Goal: Task Accomplishment & Management: Use online tool/utility

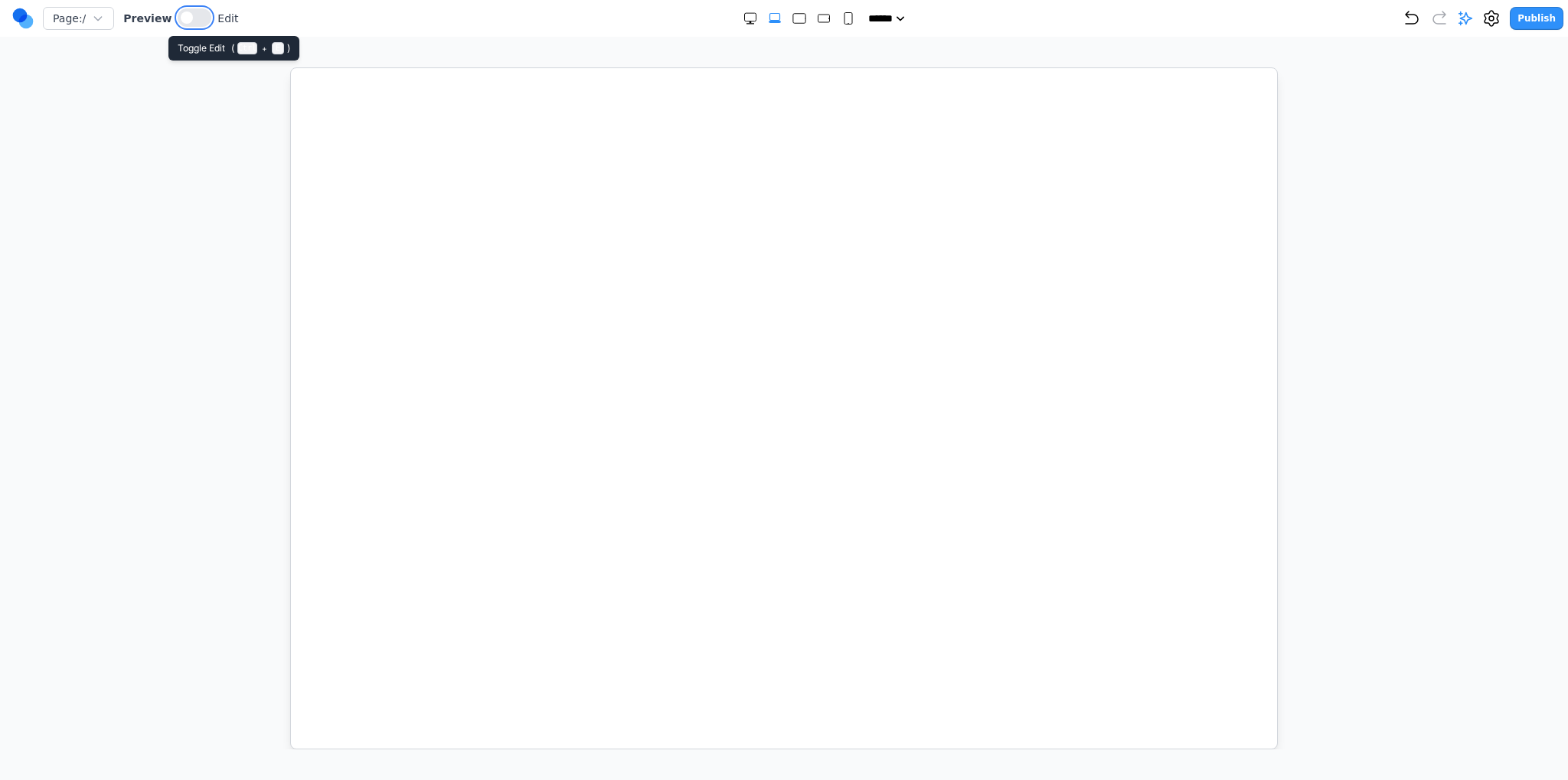
click at [195, 22] on button at bounding box center [195, 17] width 34 height 18
click at [1280, 396] on div at bounding box center [784, 408] width 1507 height 682
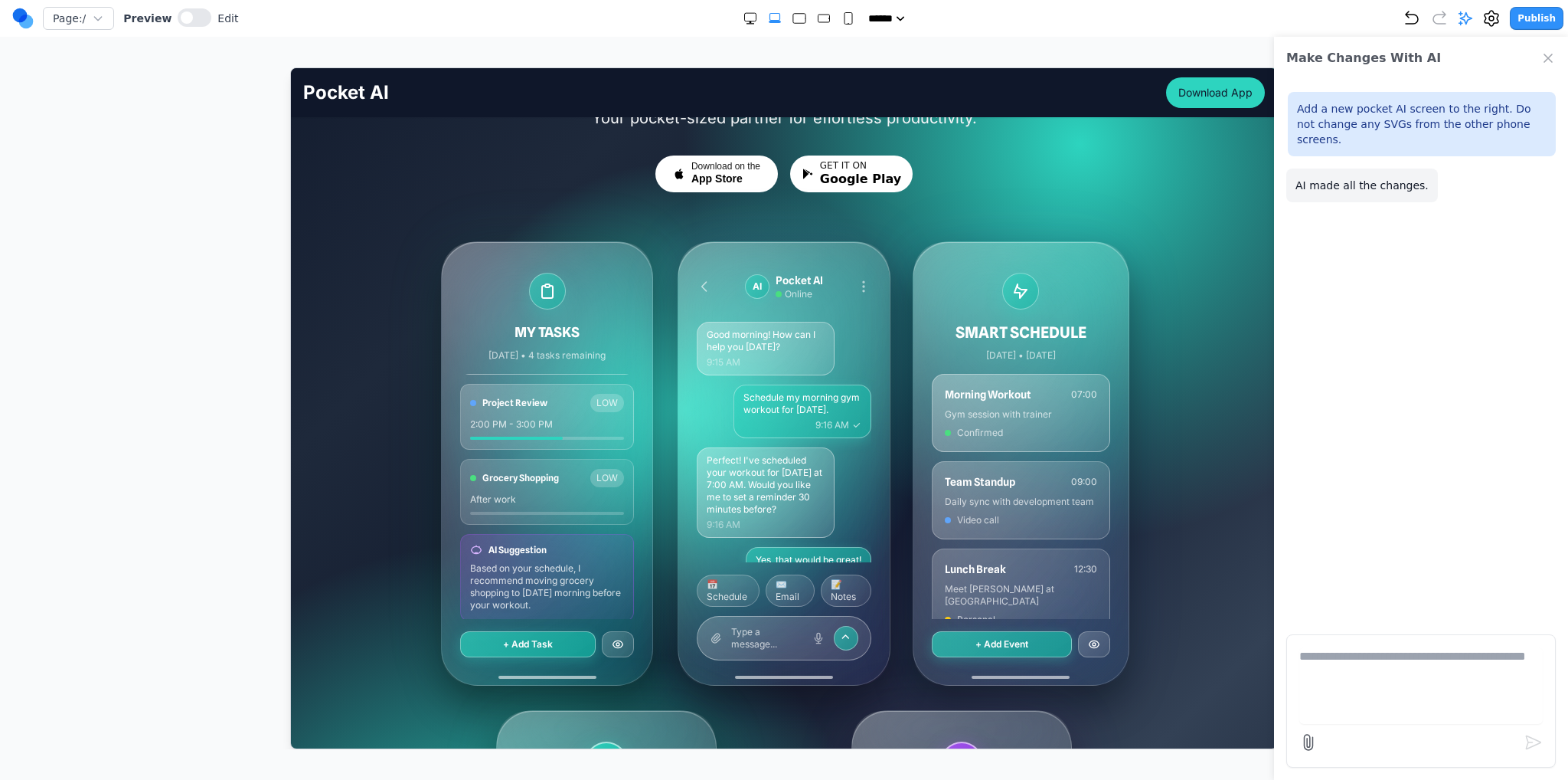
scroll to position [153, 0]
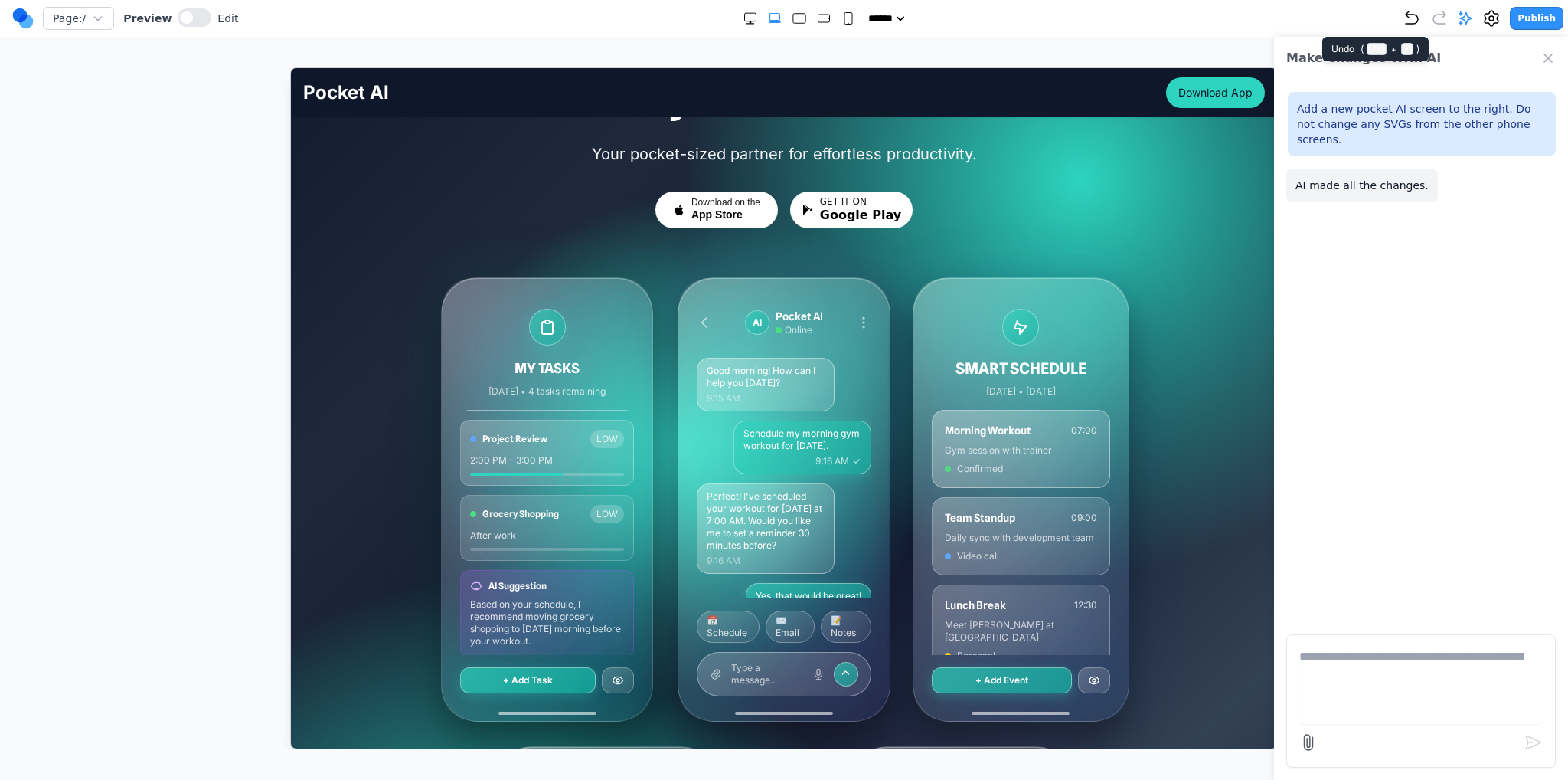
click at [1412, 25] on icon "Undo" at bounding box center [1411, 18] width 18 height 18
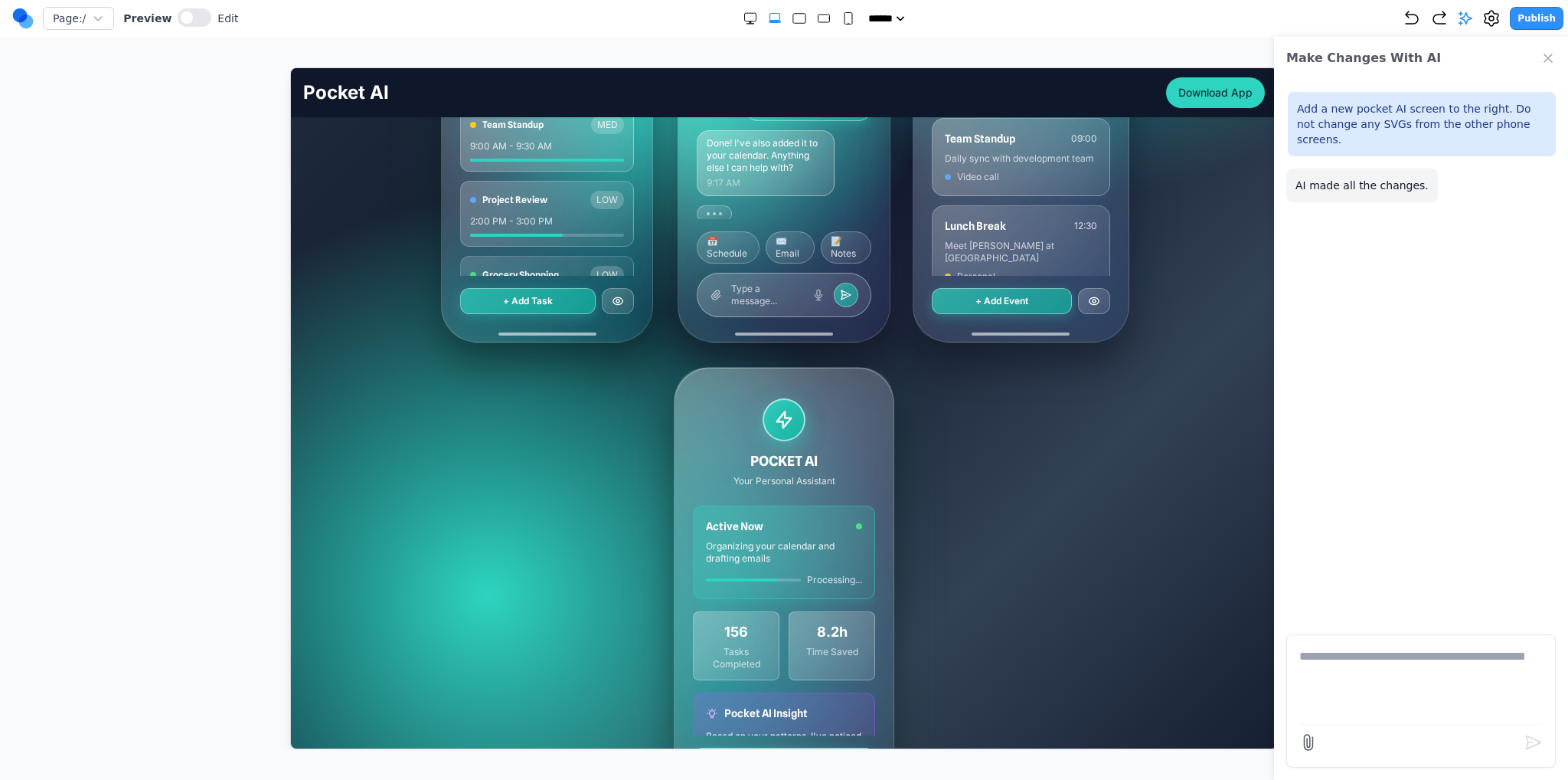
scroll to position [536, 0]
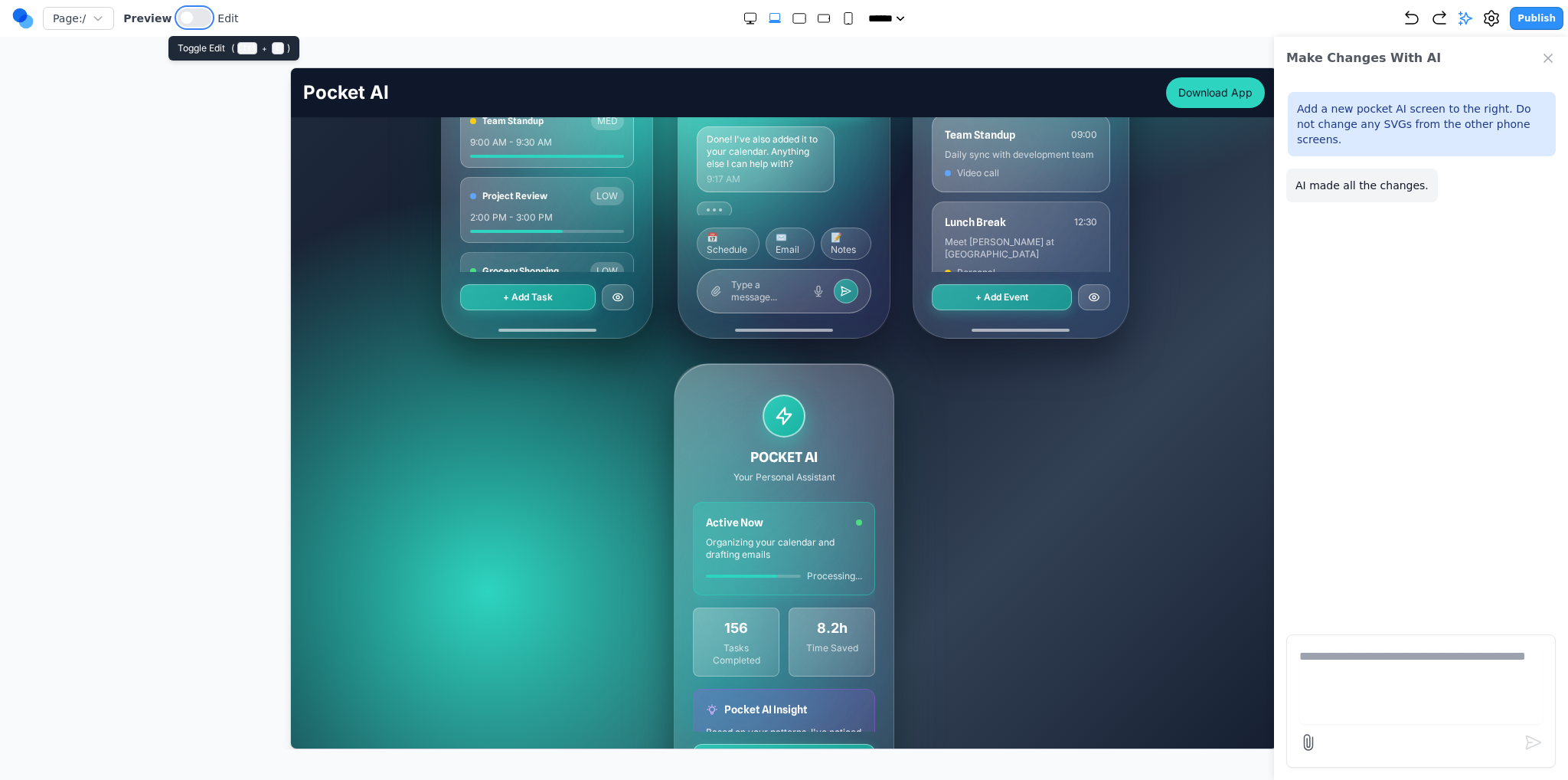
drag, startPoint x: 190, startPoint y: 22, endPoint x: 20, endPoint y: 75, distance: 178.1
click at [190, 22] on button at bounding box center [195, 17] width 34 height 18
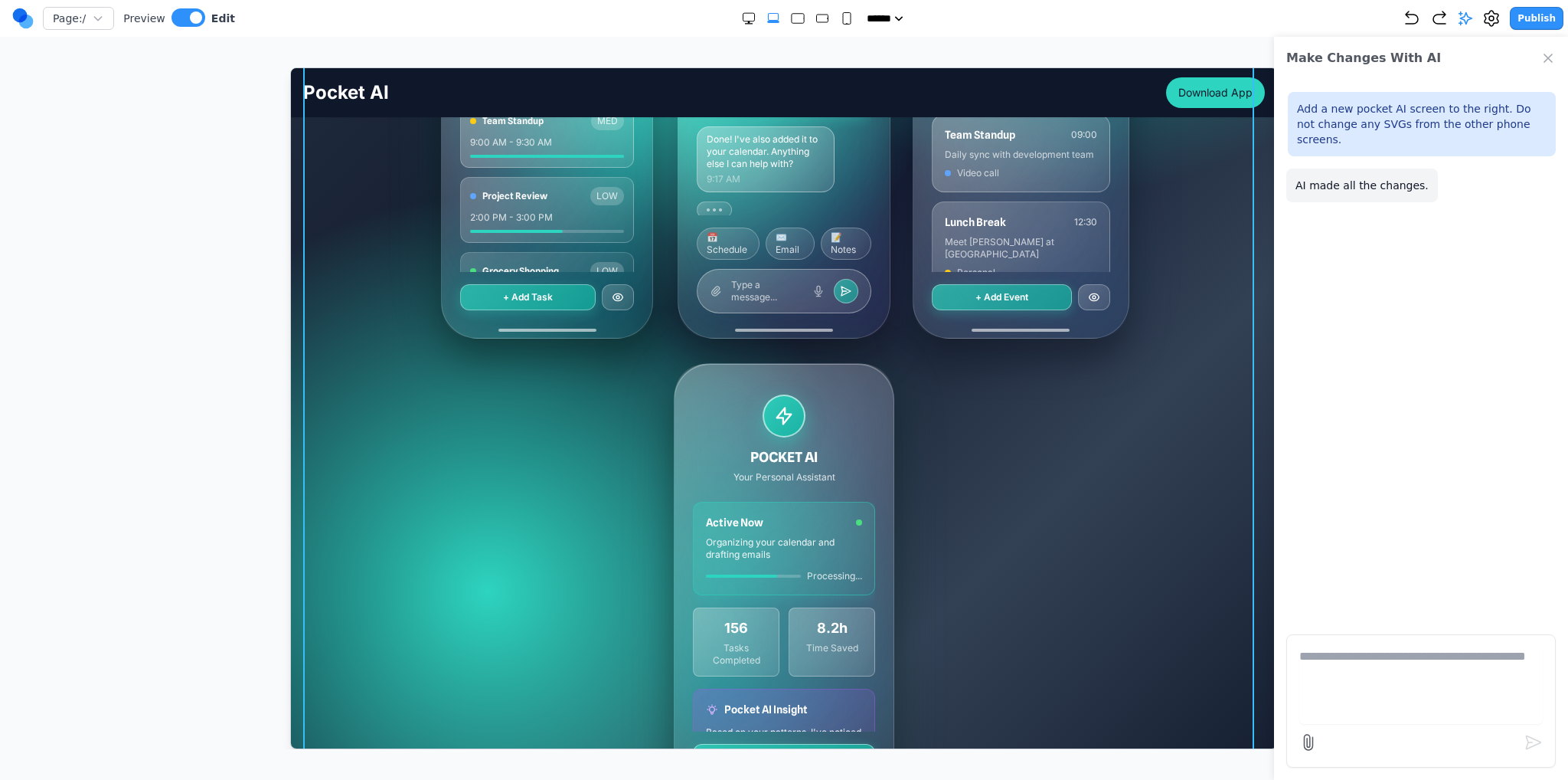
click at [383, 356] on div "MY TASKS [DATE] • 4 tasks remaining Morning Workout HIGH 7:00 AM - 8:00 AM Team…" at bounding box center [783, 350] width 962 height 913
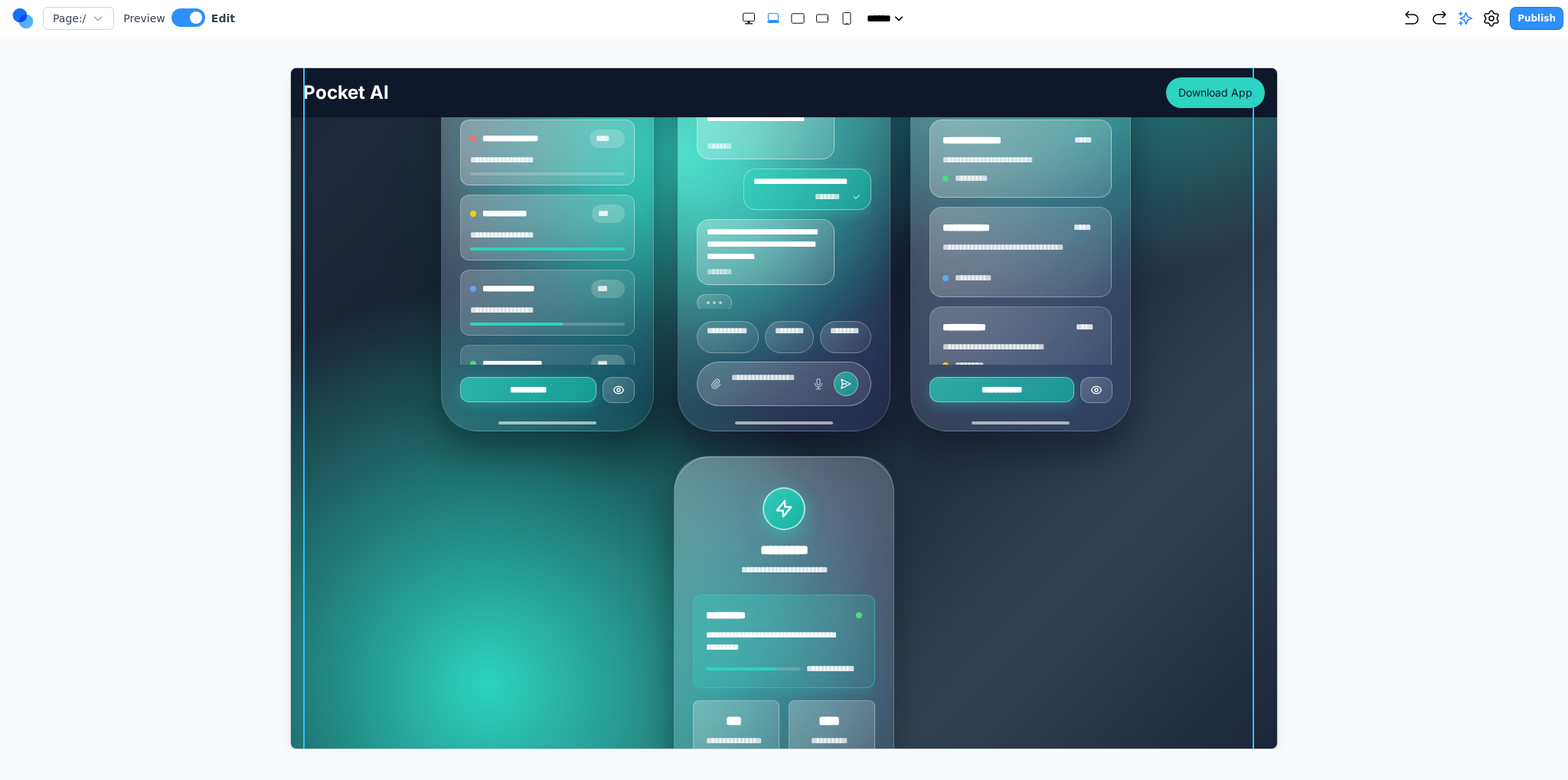
scroll to position [229, 0]
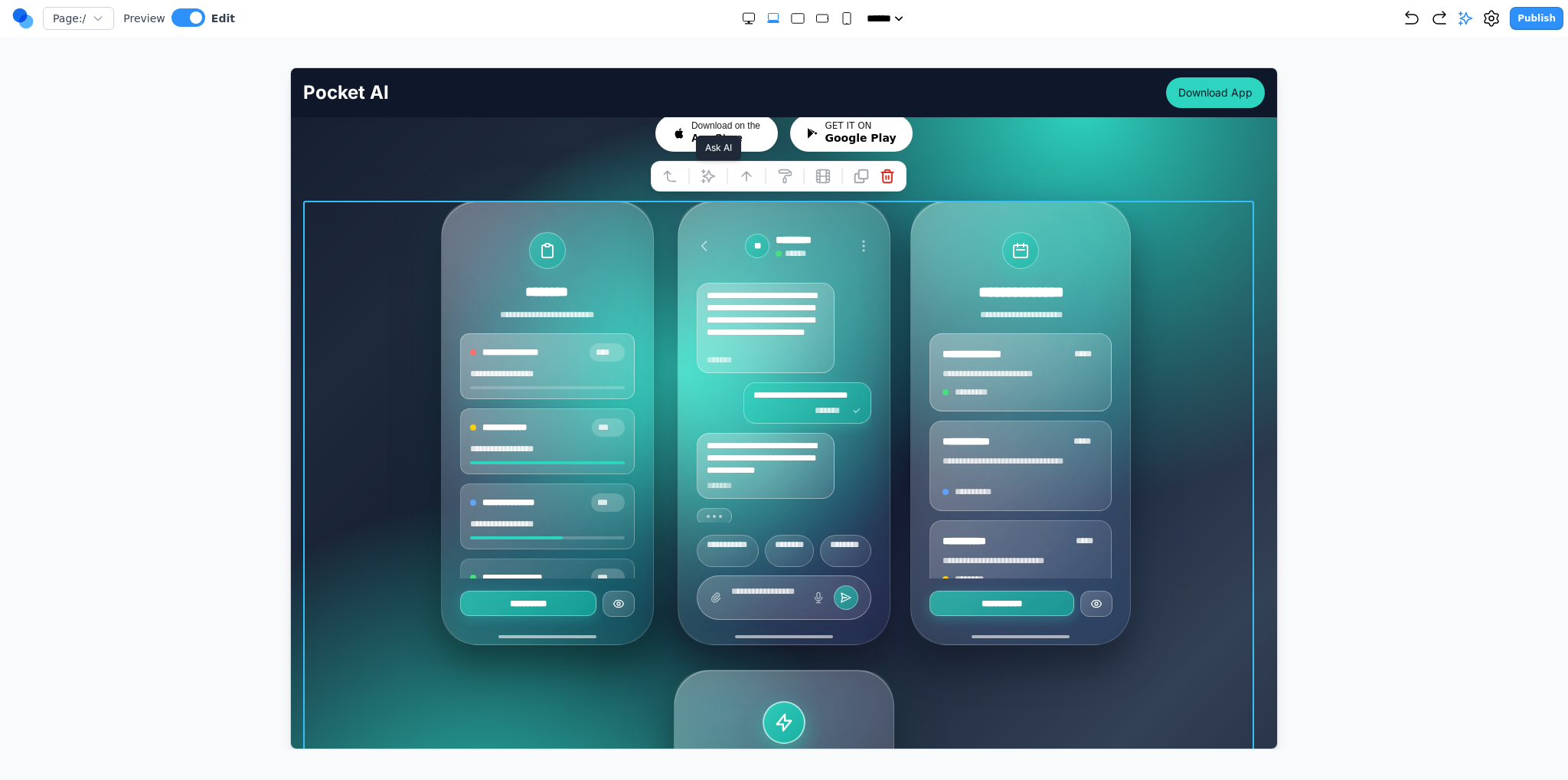
click at [708, 169] on icon at bounding box center [708, 175] width 13 height 13
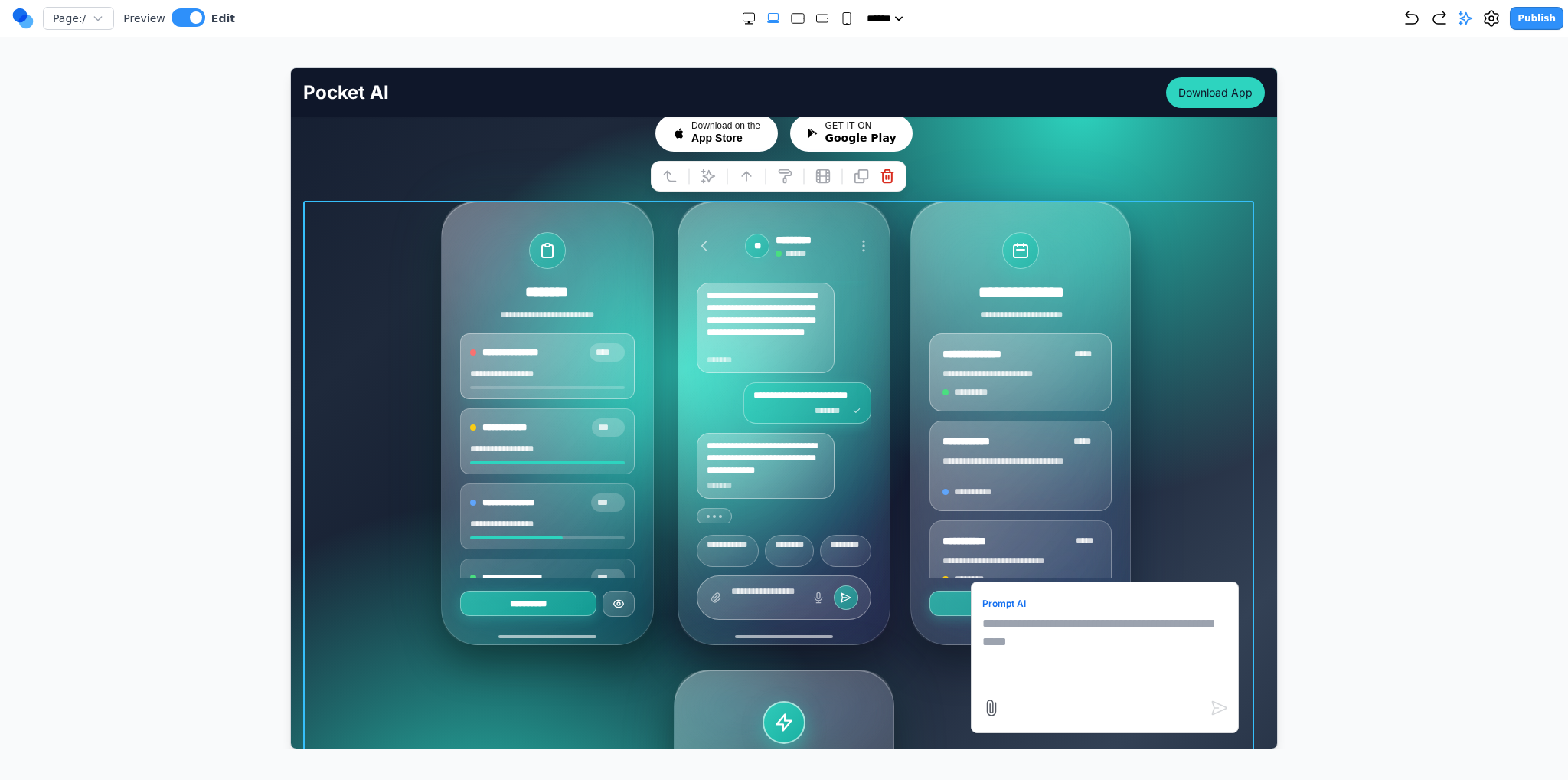
click at [1064, 638] on textarea at bounding box center [1104, 652] width 245 height 77
type textarea "**********"
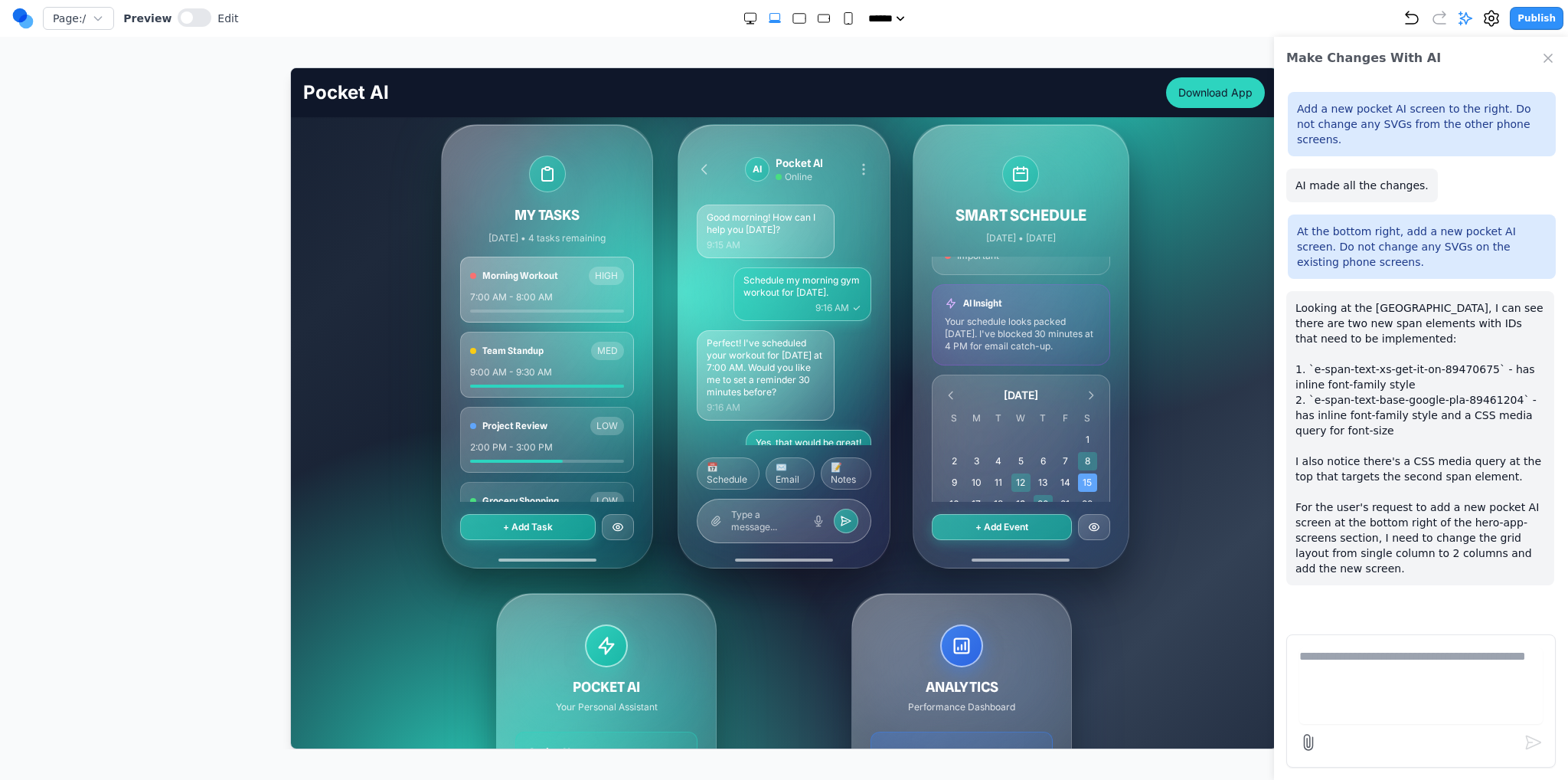
scroll to position [389, 0]
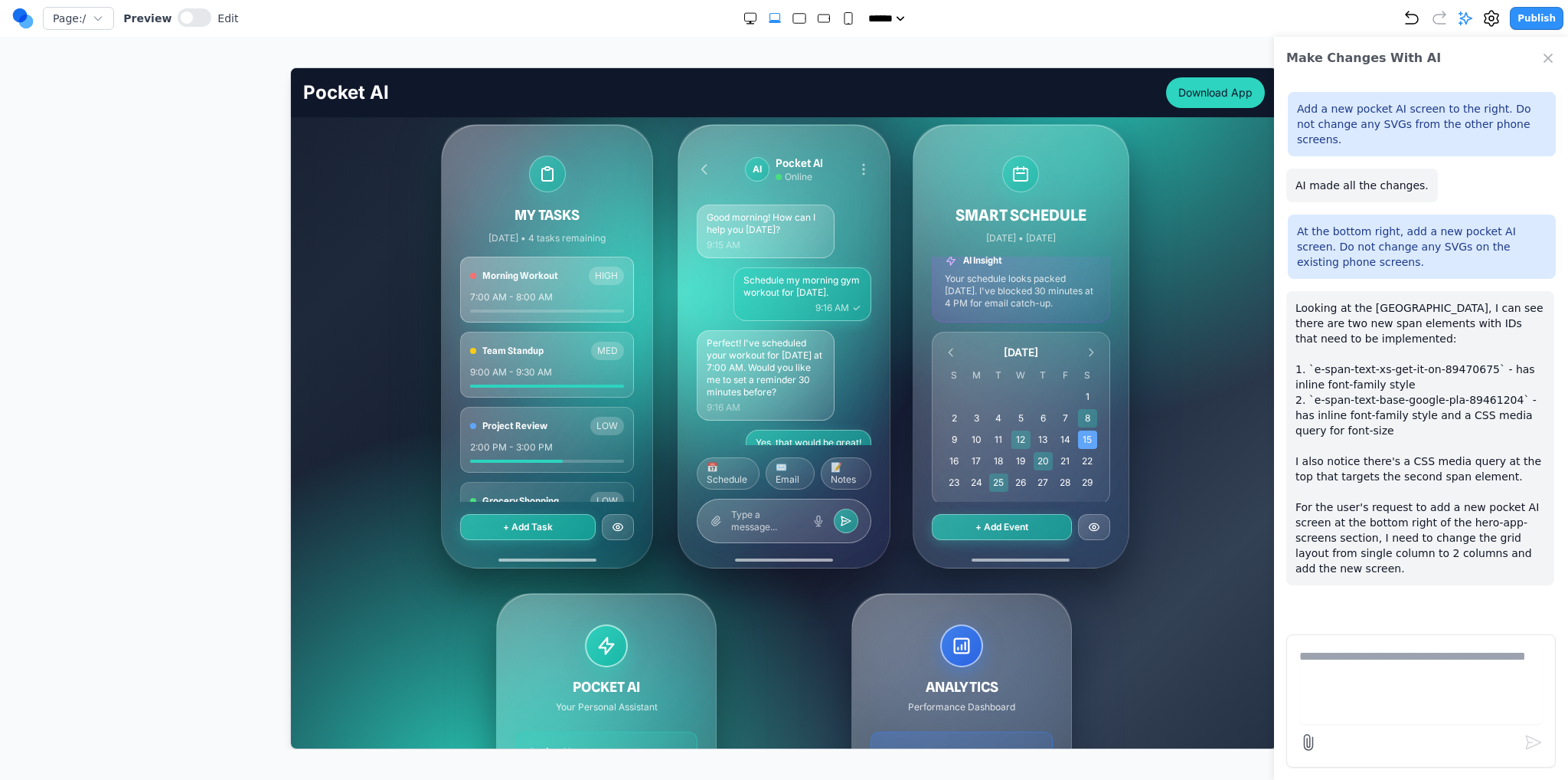
click at [1542, 63] on icon "Close Chat" at bounding box center [1547, 58] width 15 height 15
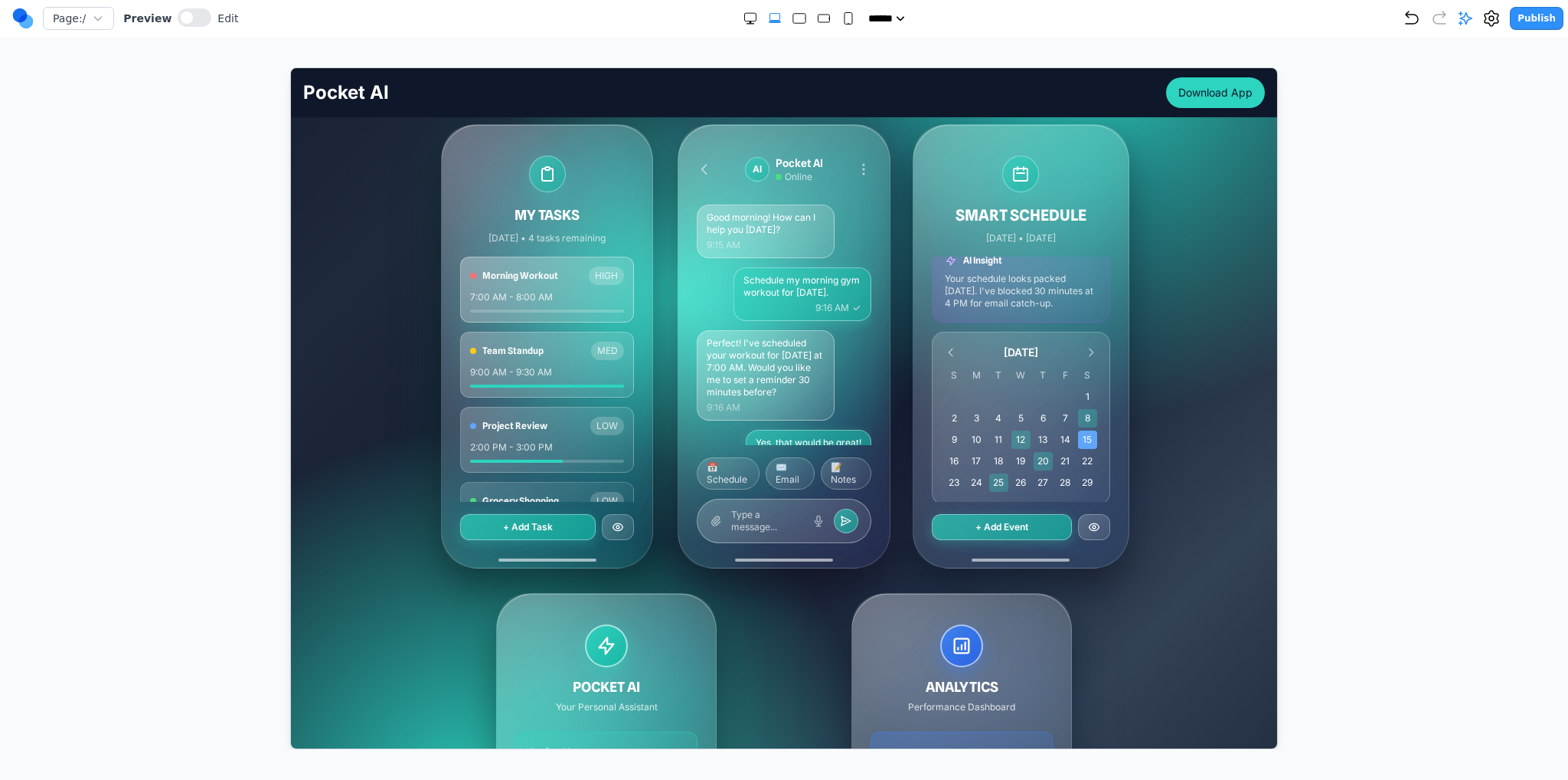
click at [202, 17] on div "Preview Edit" at bounding box center [180, 19] width 115 height 21
click at [181, 21] on span at bounding box center [187, 17] width 12 height 12
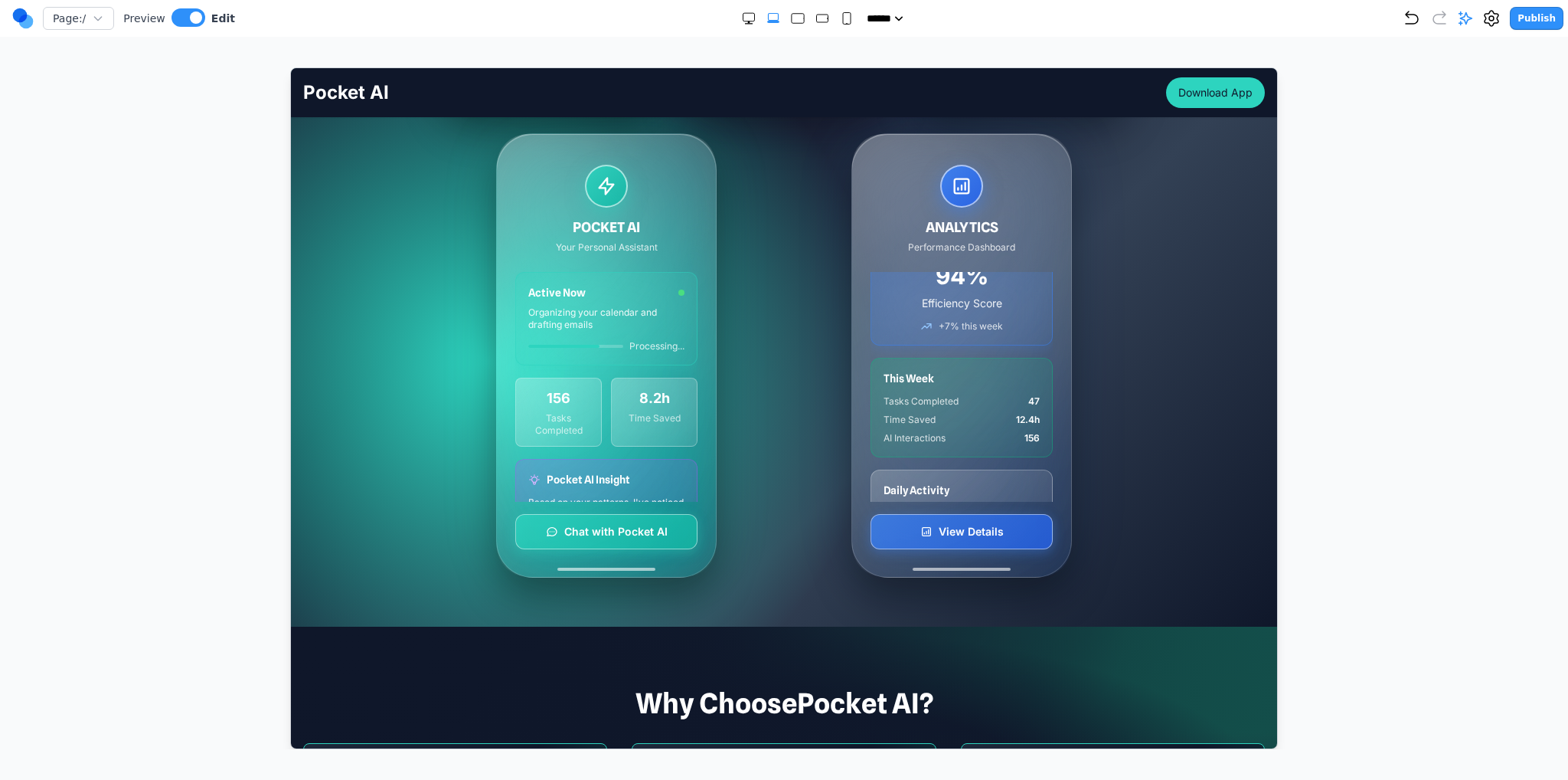
scroll to position [0, 0]
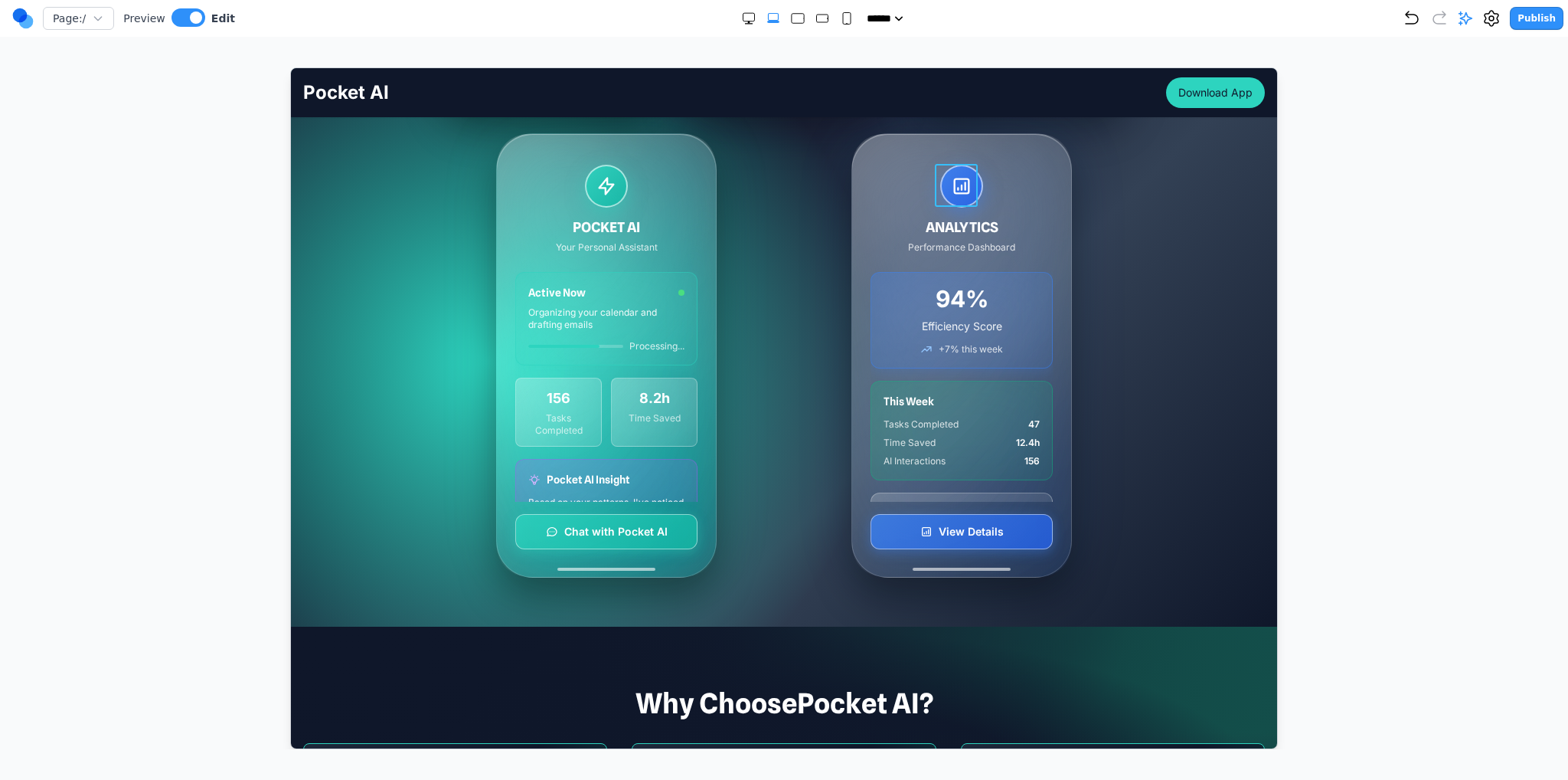
click at [969, 183] on div at bounding box center [961, 185] width 43 height 43
click at [855, 172] on div "ANALYTICS Performance Dashboard 94% Efficiency Score +7% this week This Week Ta…" at bounding box center [961, 354] width 219 height 443
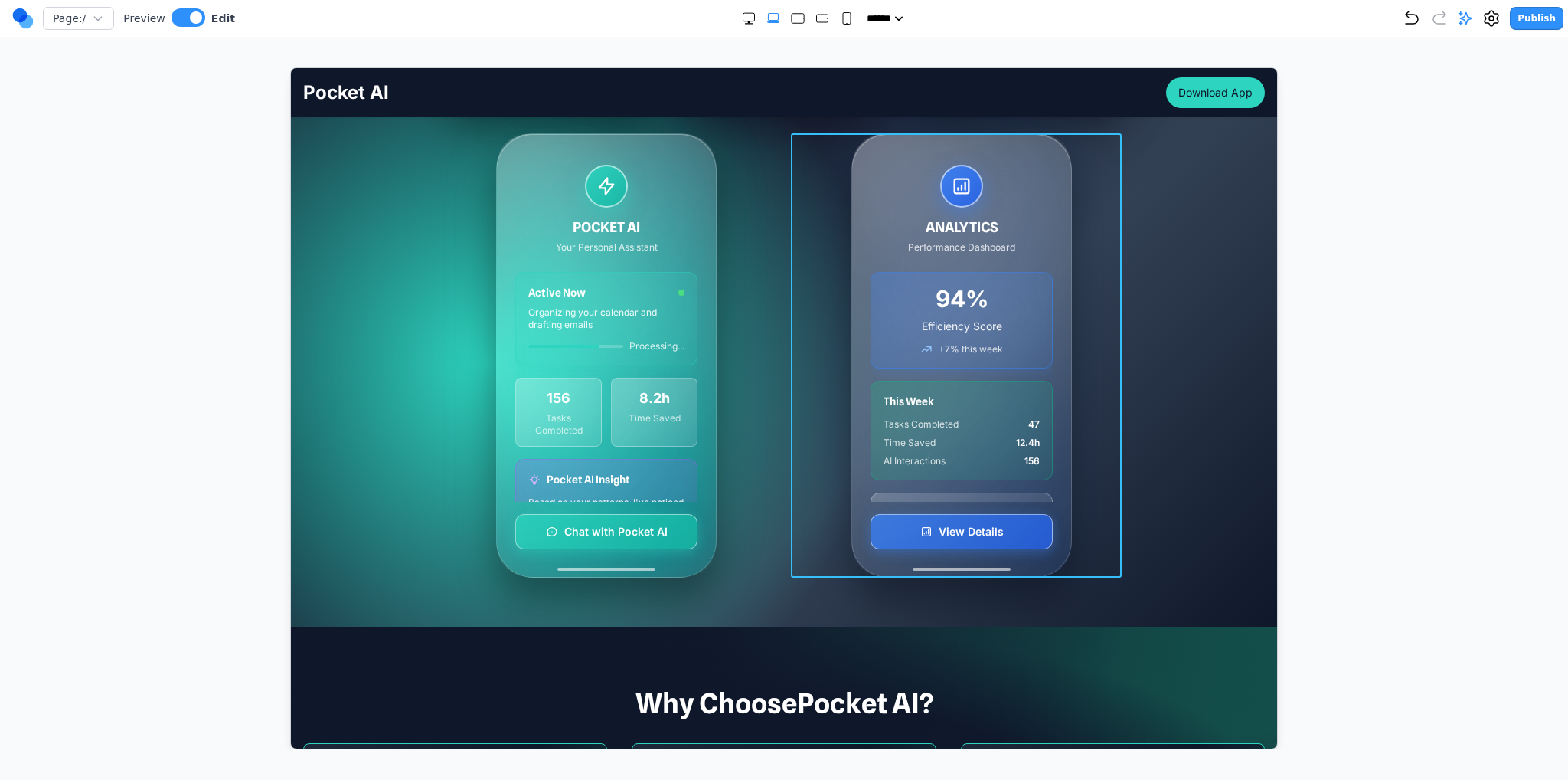
click at [844, 182] on div "ANALYTICS Performance Dashboard 94% Efficiency Score +7% this week This Week Ta…" at bounding box center [961, 355] width 331 height 445
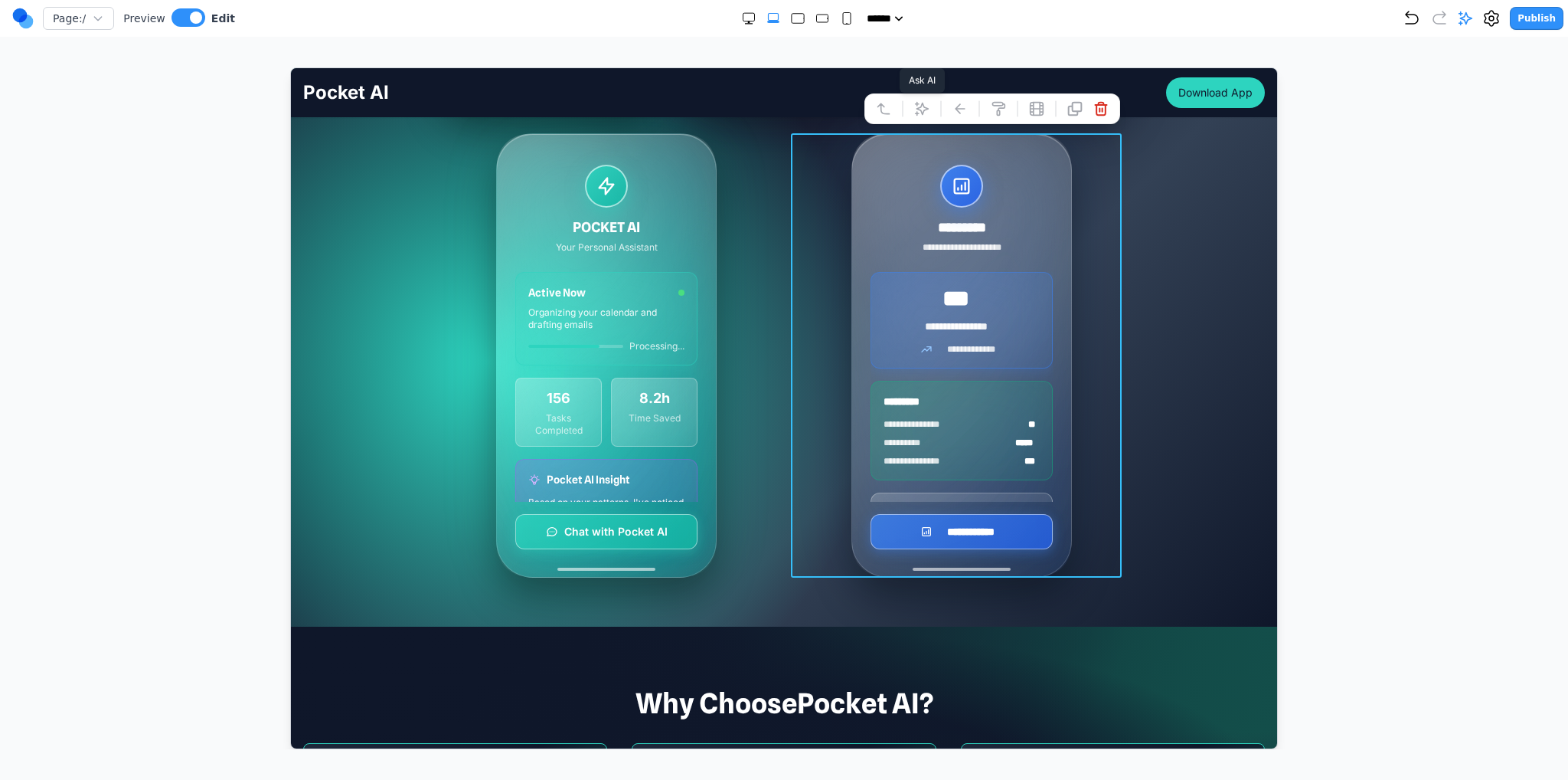
click at [913, 111] on icon at bounding box center [920, 108] width 15 height 15
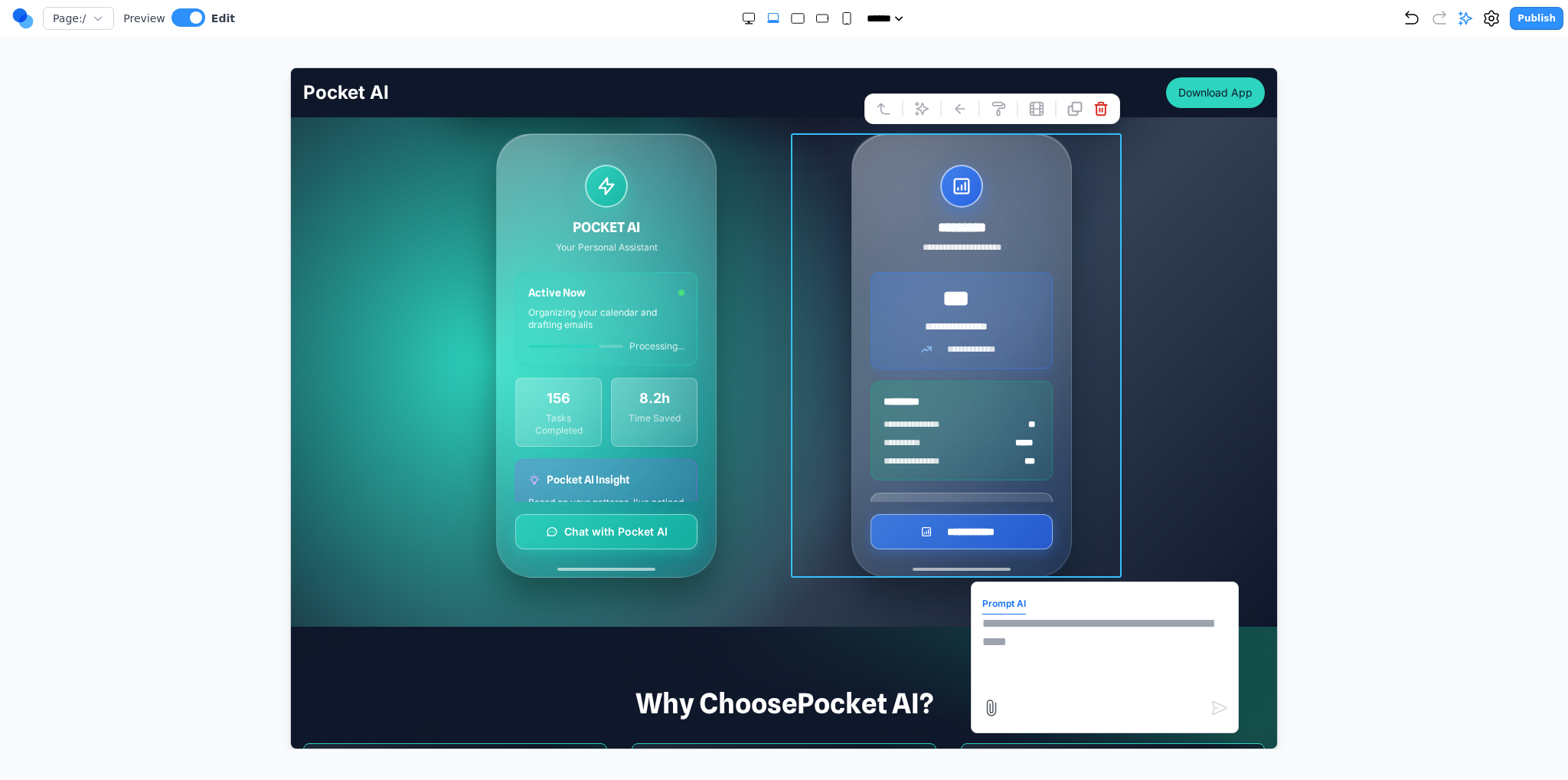
click at [1033, 630] on textarea at bounding box center [1104, 652] width 245 height 77
type textarea "*"
type textarea "**********"
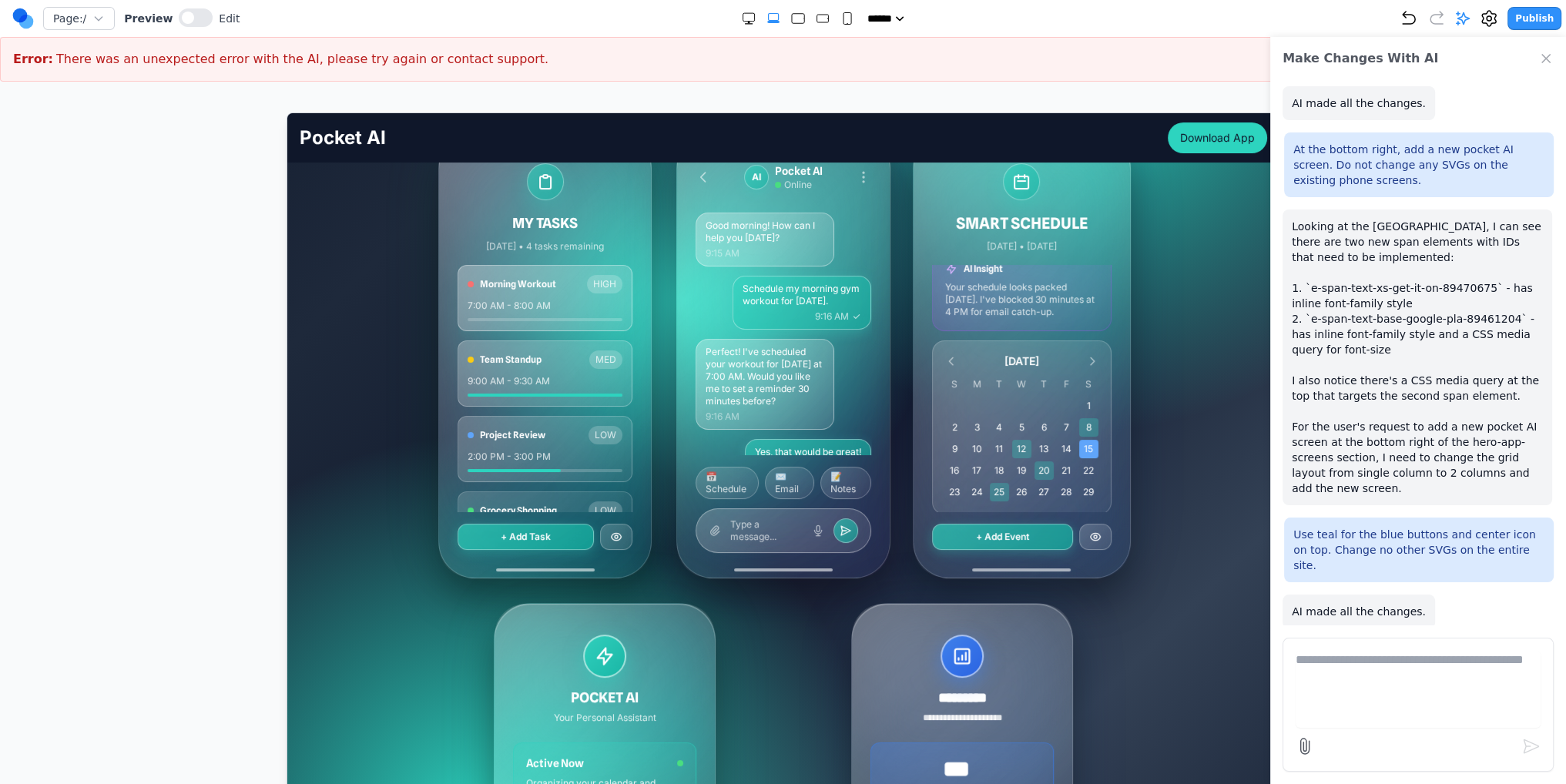
scroll to position [308, 0]
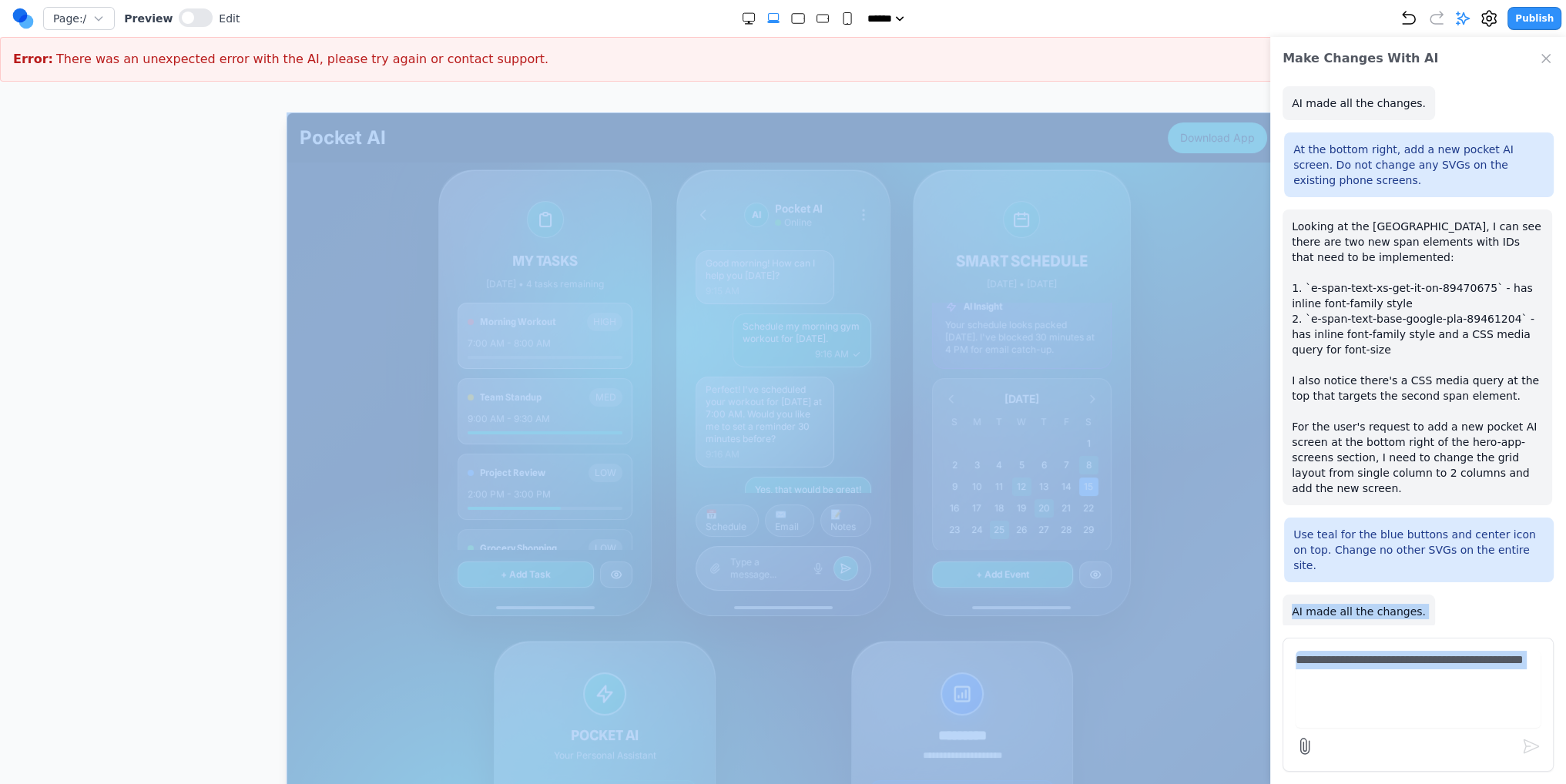
drag, startPoint x: 1515, startPoint y: 553, endPoint x: 973, endPoint y: 414, distance: 559.5
click at [973, 414] on div "Make Changes With AI Add a new pocket AI screen to the right. Do not change any…" at bounding box center [783, 455] width 1504 height 685
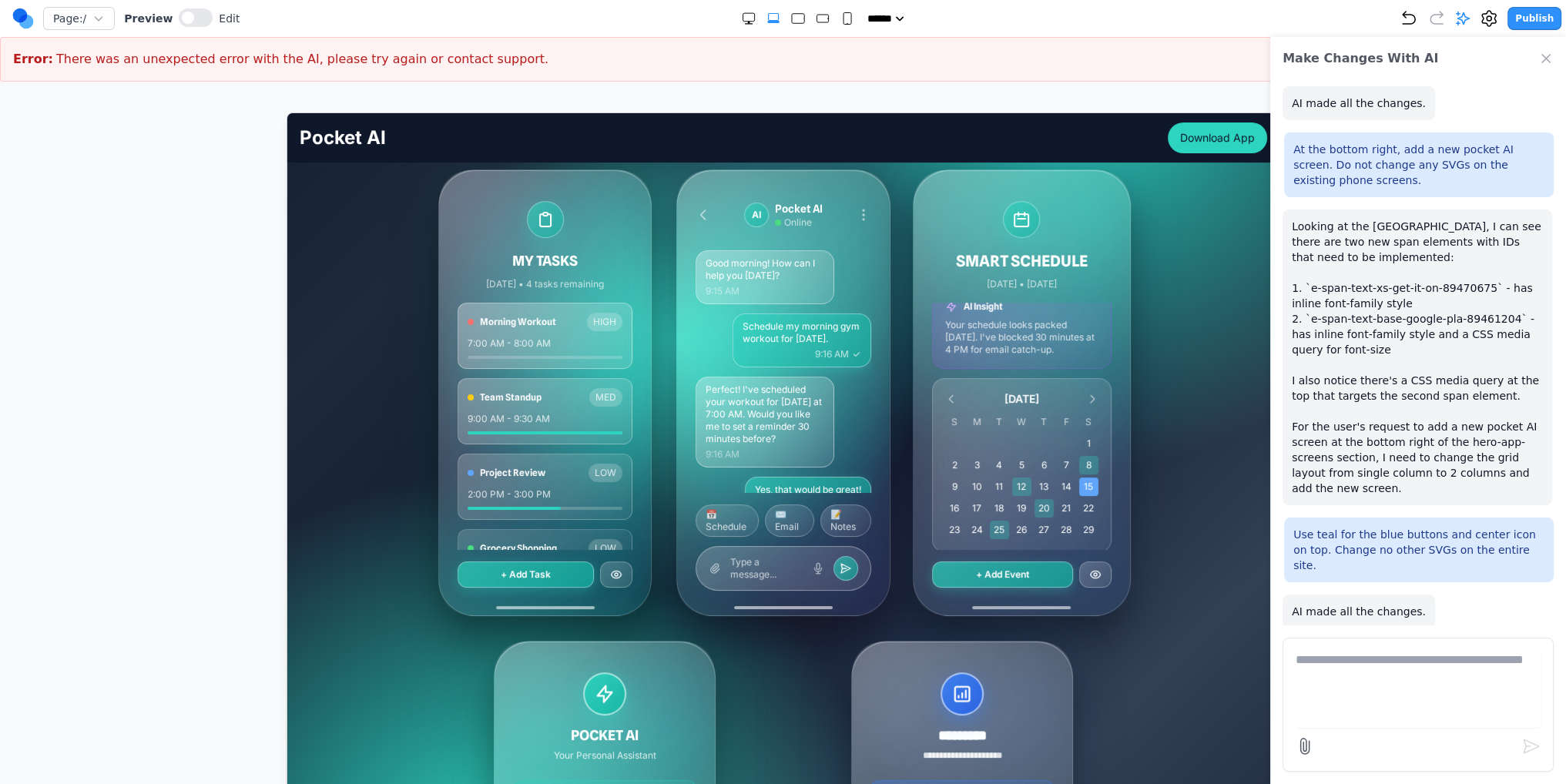
drag, startPoint x: 1309, startPoint y: 526, endPoint x: 1289, endPoint y: 530, distance: 20.4
click at [1309, 524] on div "Use teal for the blue buttons and center icon on top. Change no other SVGs on t…" at bounding box center [1418, 549] width 270 height 64
drag, startPoint x: 1313, startPoint y: 537, endPoint x: 1524, endPoint y: 555, distance: 211.8
click at [1525, 554] on div "Use teal for the blue buttons and center icon on top. Change no other SVGs on t…" at bounding box center [1418, 549] width 270 height 64
copy p "Use teal for the blue buttons and center icon on top. Change no other SVGs on t…"
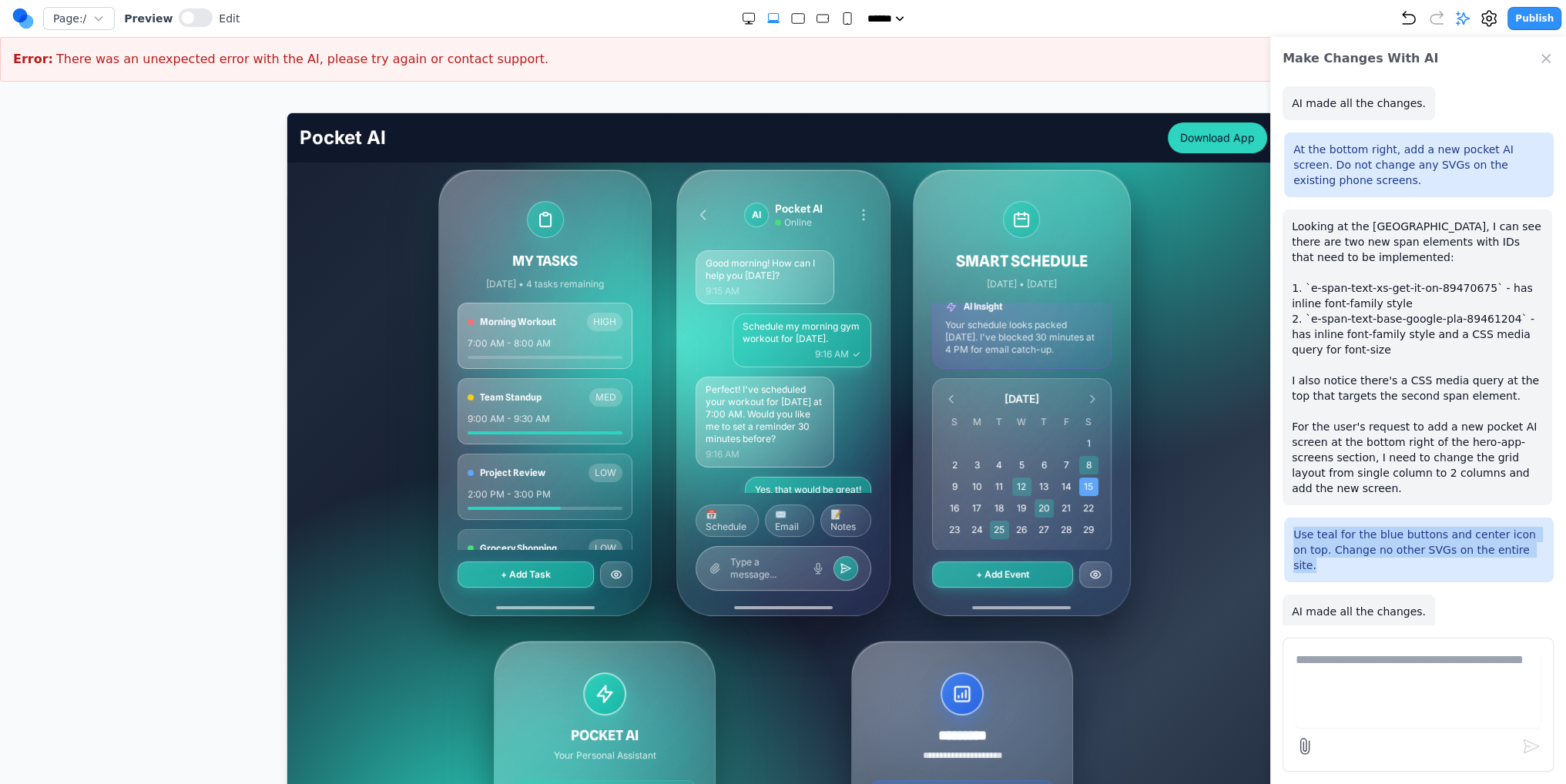
copy p "Use teal for the blue buttons and center icon on top. Change no other SVGs on t…"
drag, startPoint x: 1084, startPoint y: 452, endPoint x: 1074, endPoint y: 452, distance: 10.0
click at [1083, 455] on div "8" at bounding box center [1087, 464] width 19 height 18
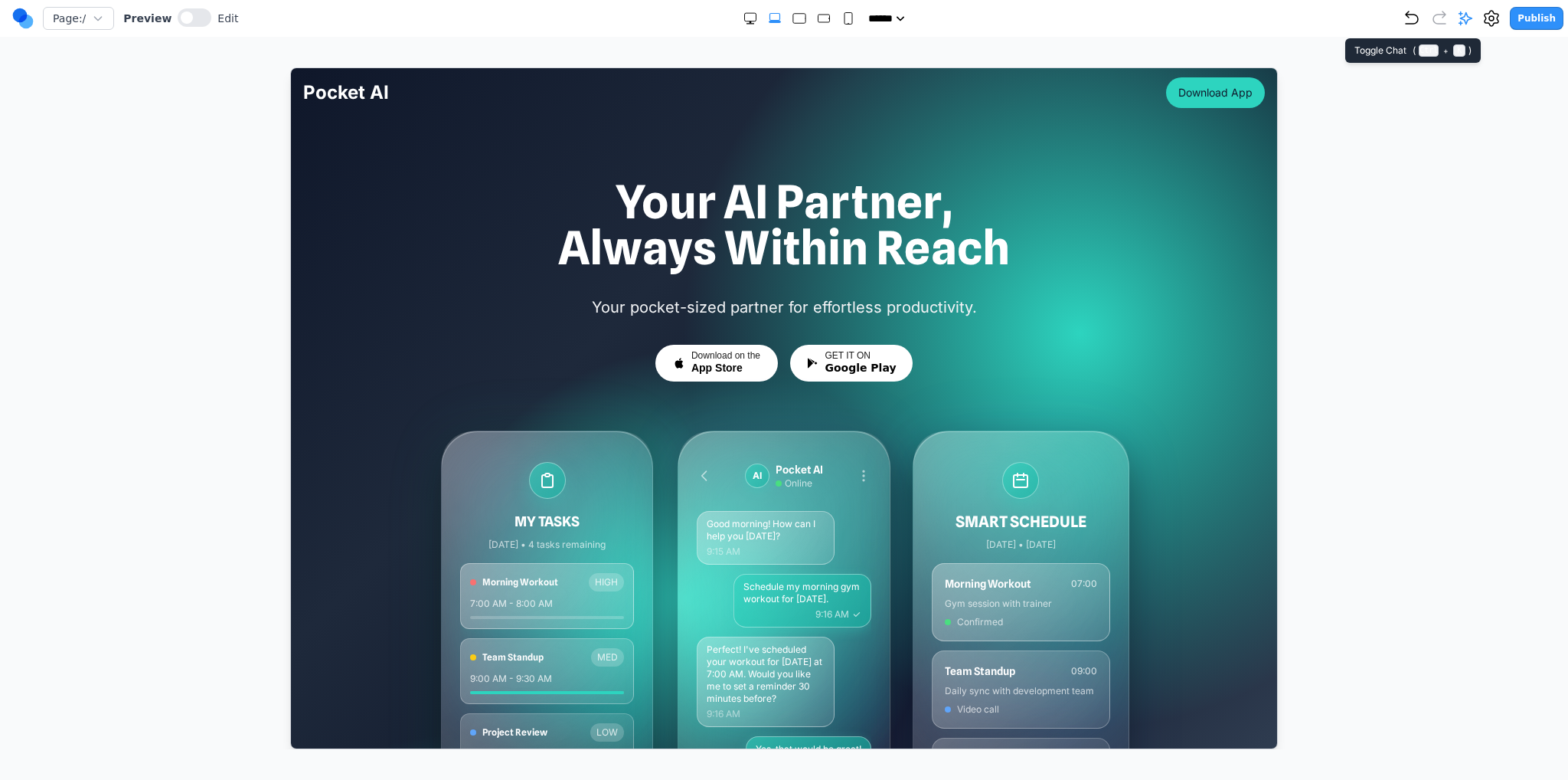
click at [1465, 22] on icon at bounding box center [1465, 18] width 15 height 15
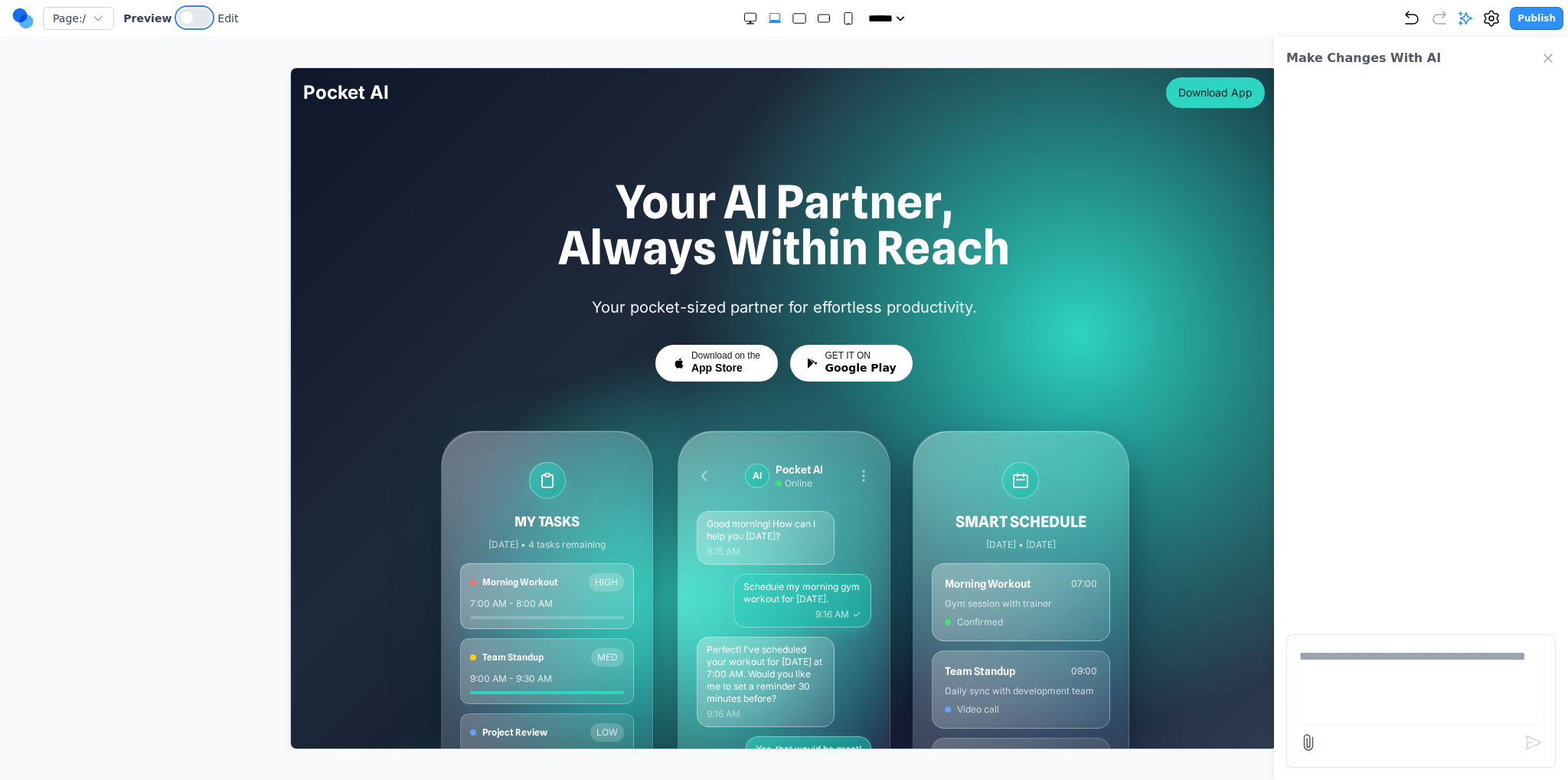
click at [187, 21] on button at bounding box center [195, 17] width 34 height 18
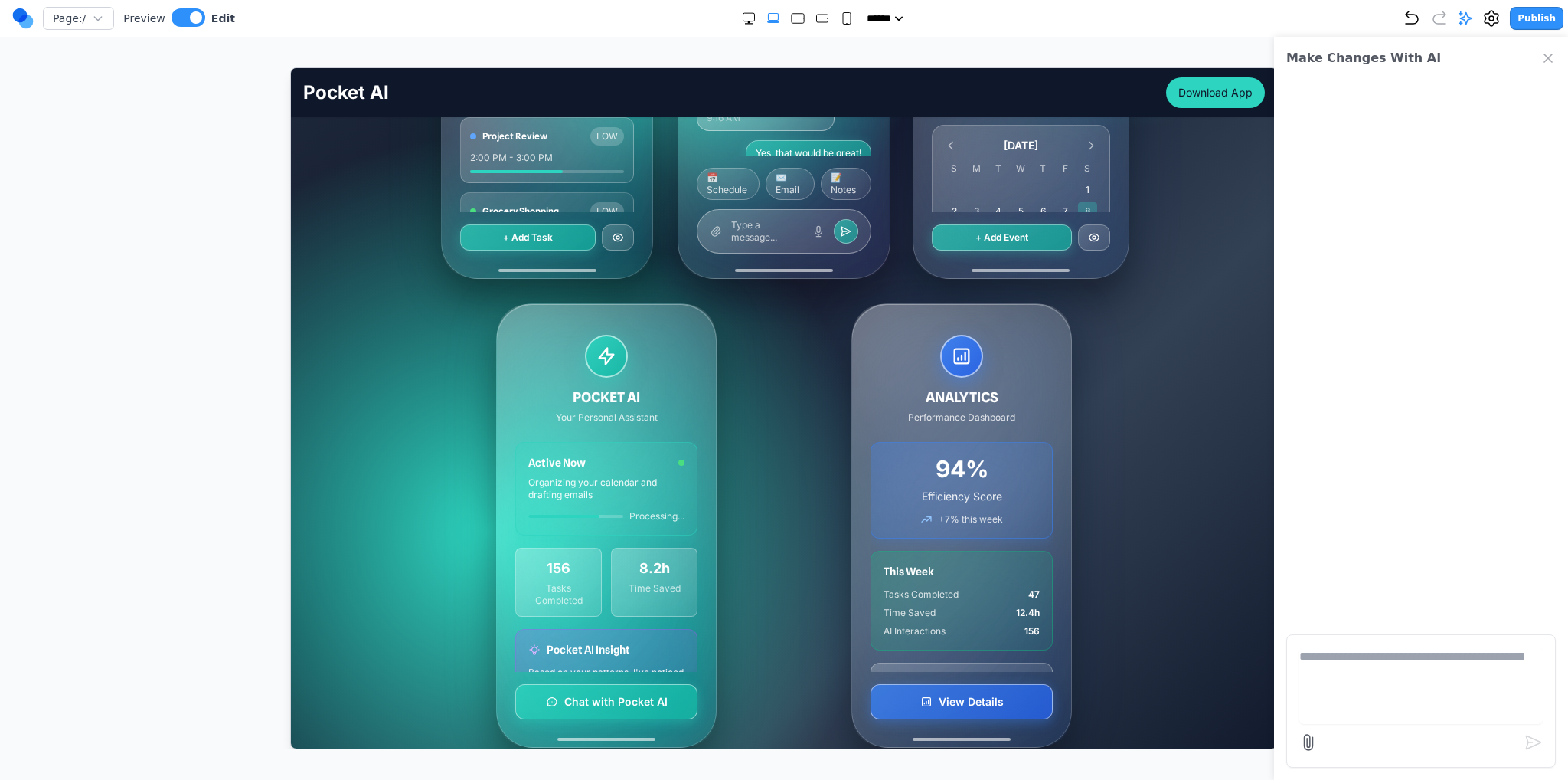
scroll to position [613, 0]
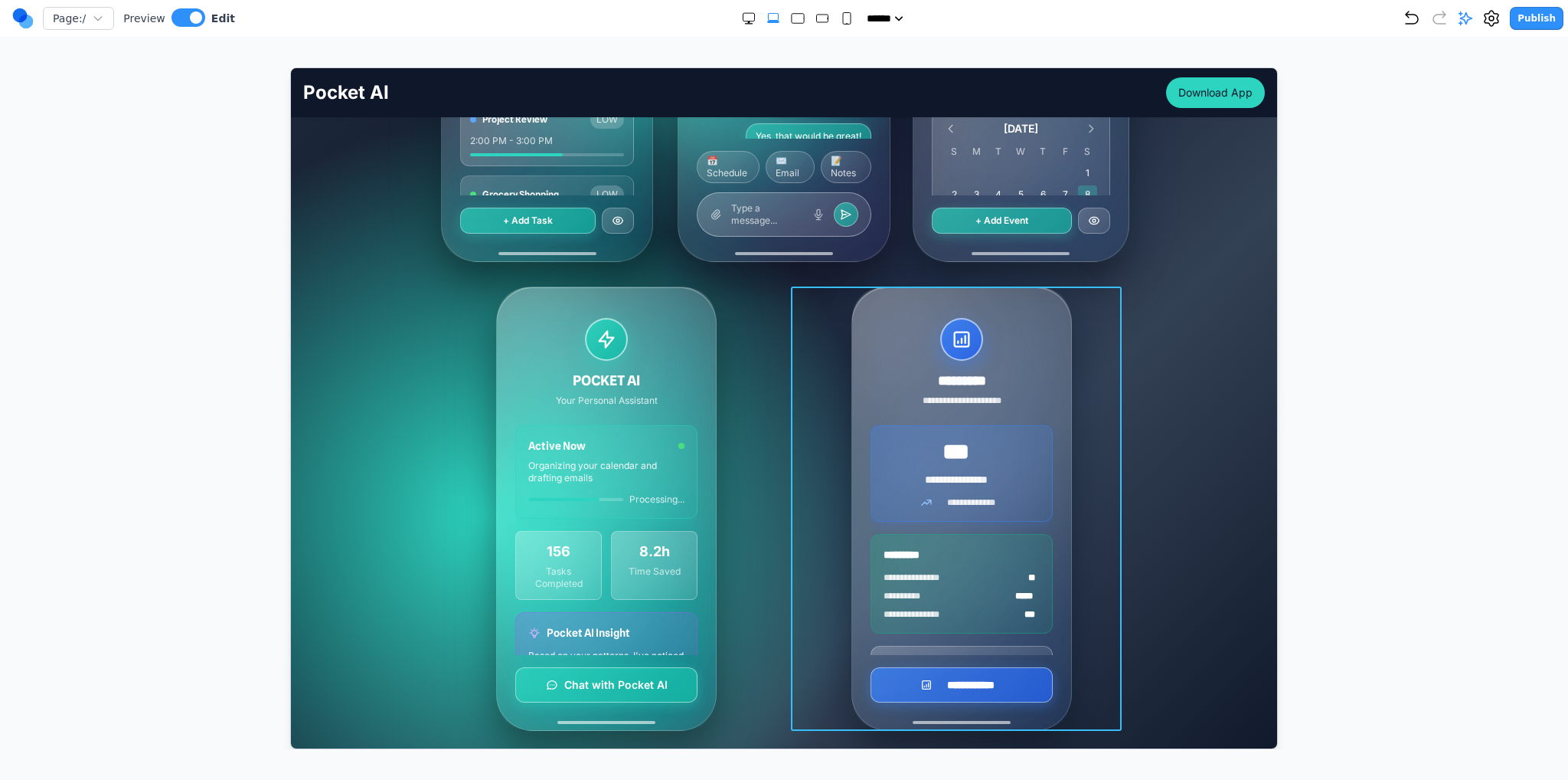
click at [1077, 496] on div "**********" at bounding box center [961, 508] width 331 height 445
click at [913, 264] on icon at bounding box center [920, 261] width 15 height 15
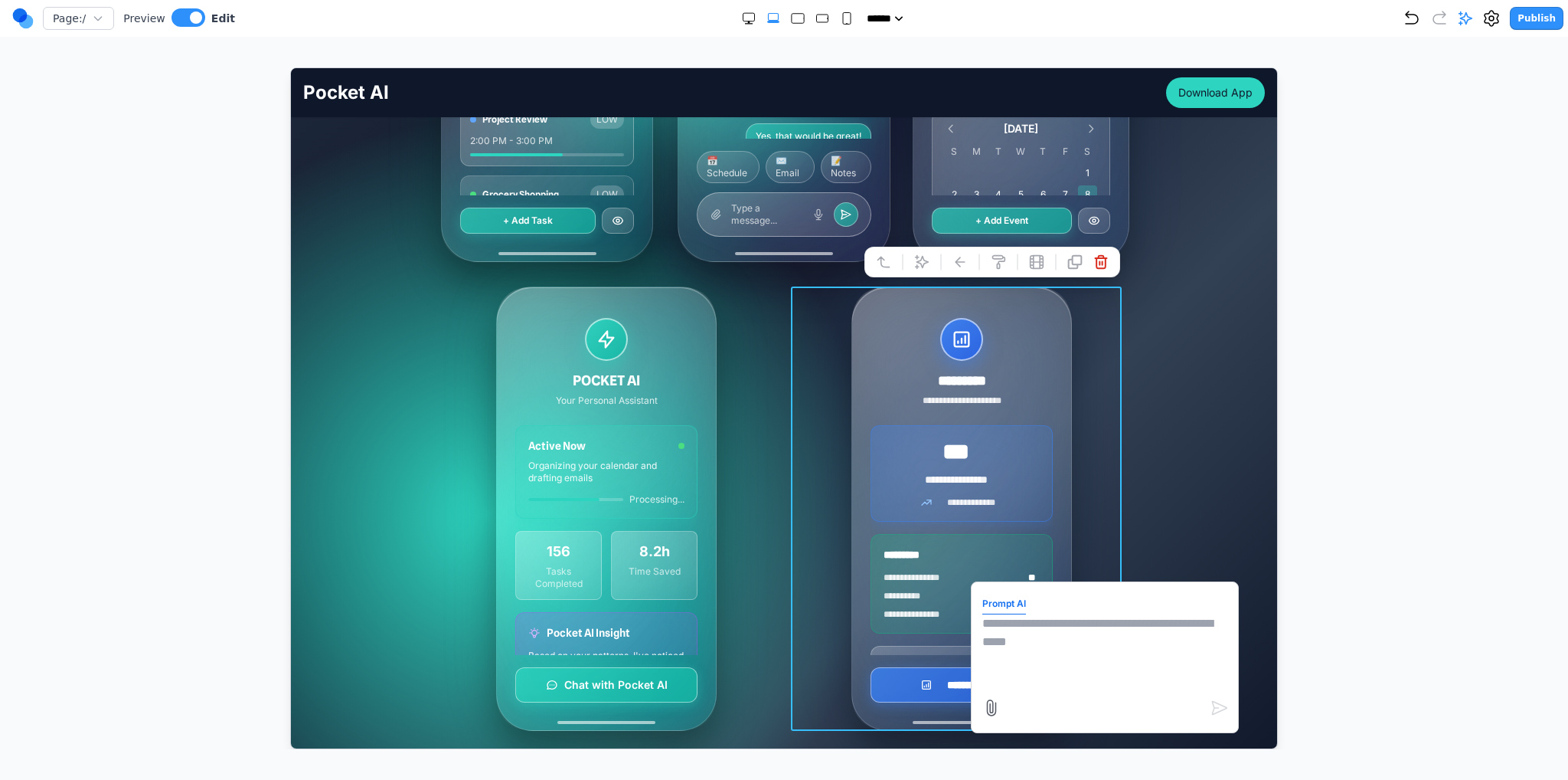
click at [1069, 645] on textarea at bounding box center [1104, 652] width 245 height 77
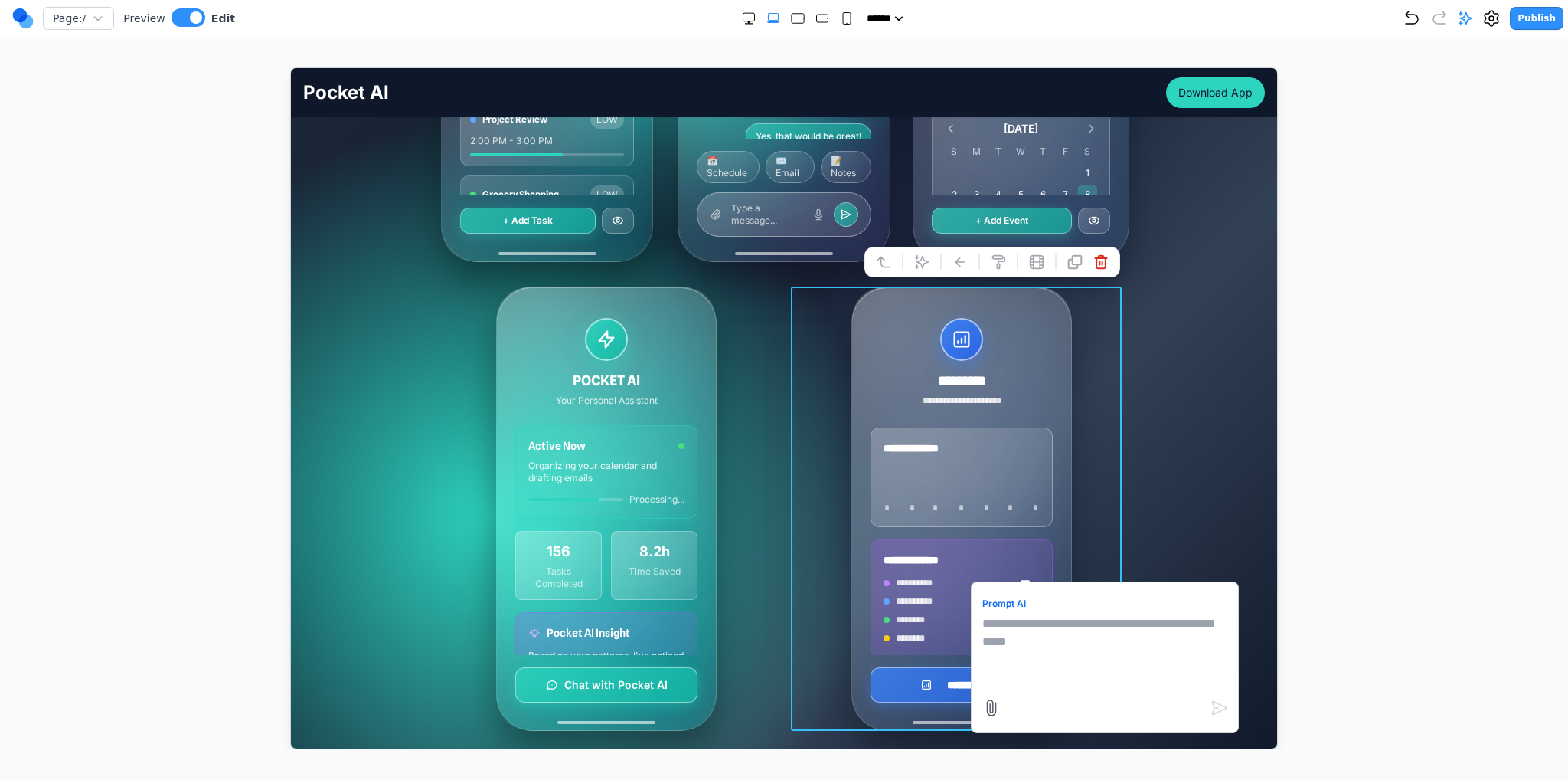
scroll to position [0, 0]
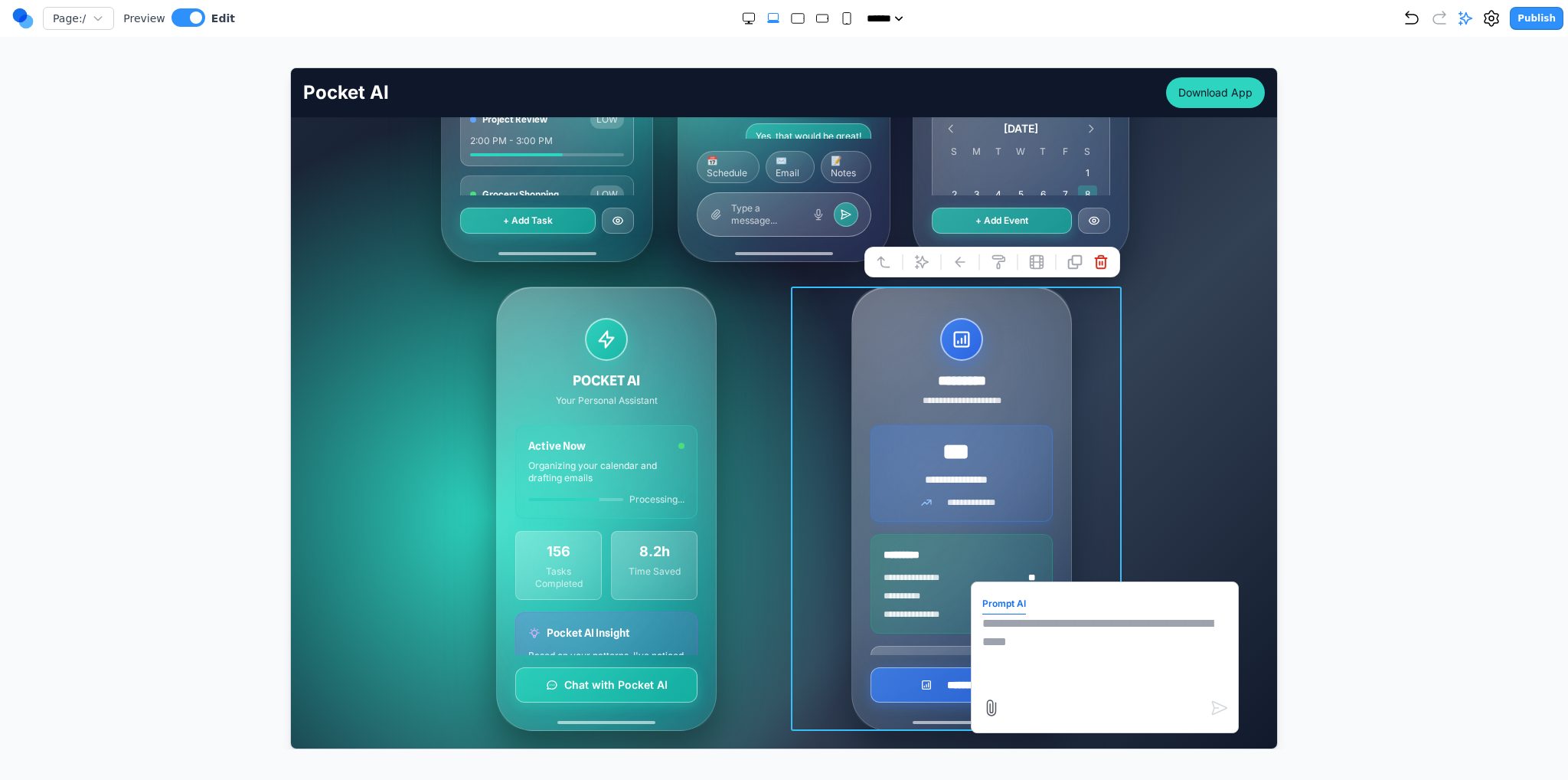
paste textarea "**********"
type textarea "**********"
click at [1211, 710] on icon "submit" at bounding box center [1219, 706] width 14 height 13
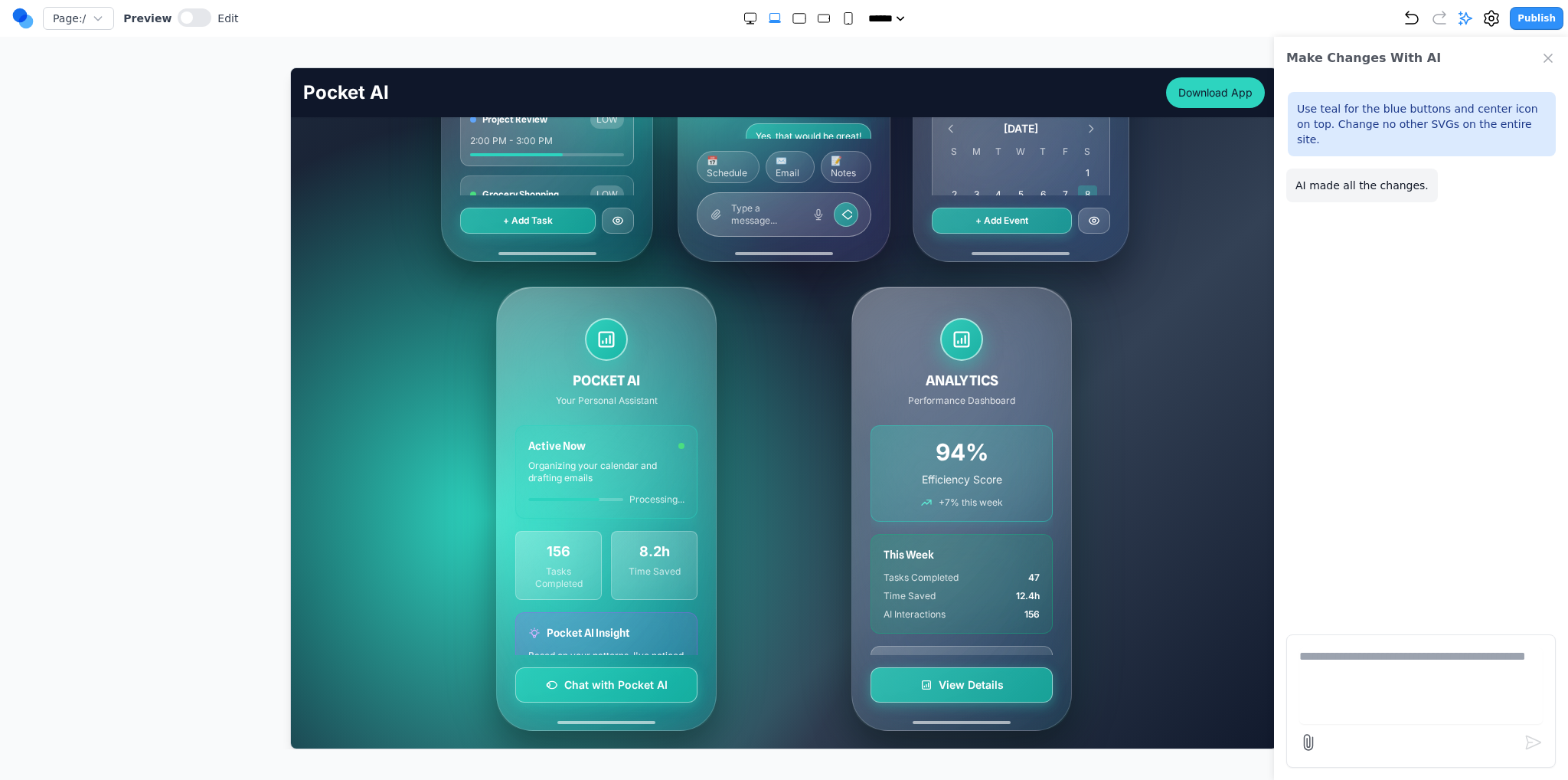
click at [830, 452] on div "ANALYTICS Performance Dashboard 94% Efficiency Score +7% this week This Week Ta…" at bounding box center [961, 508] width 331 height 445
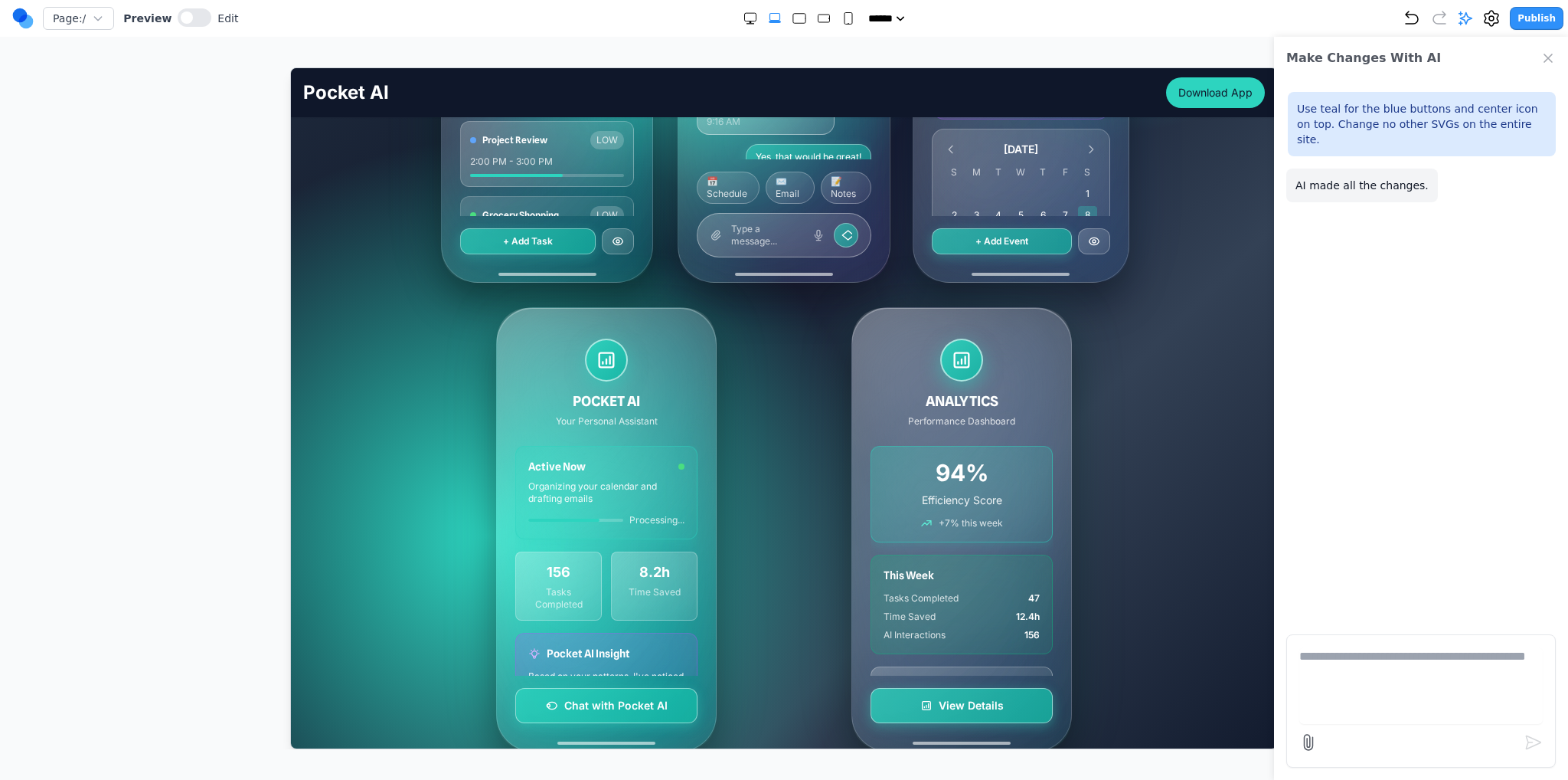
scroll to position [383, 0]
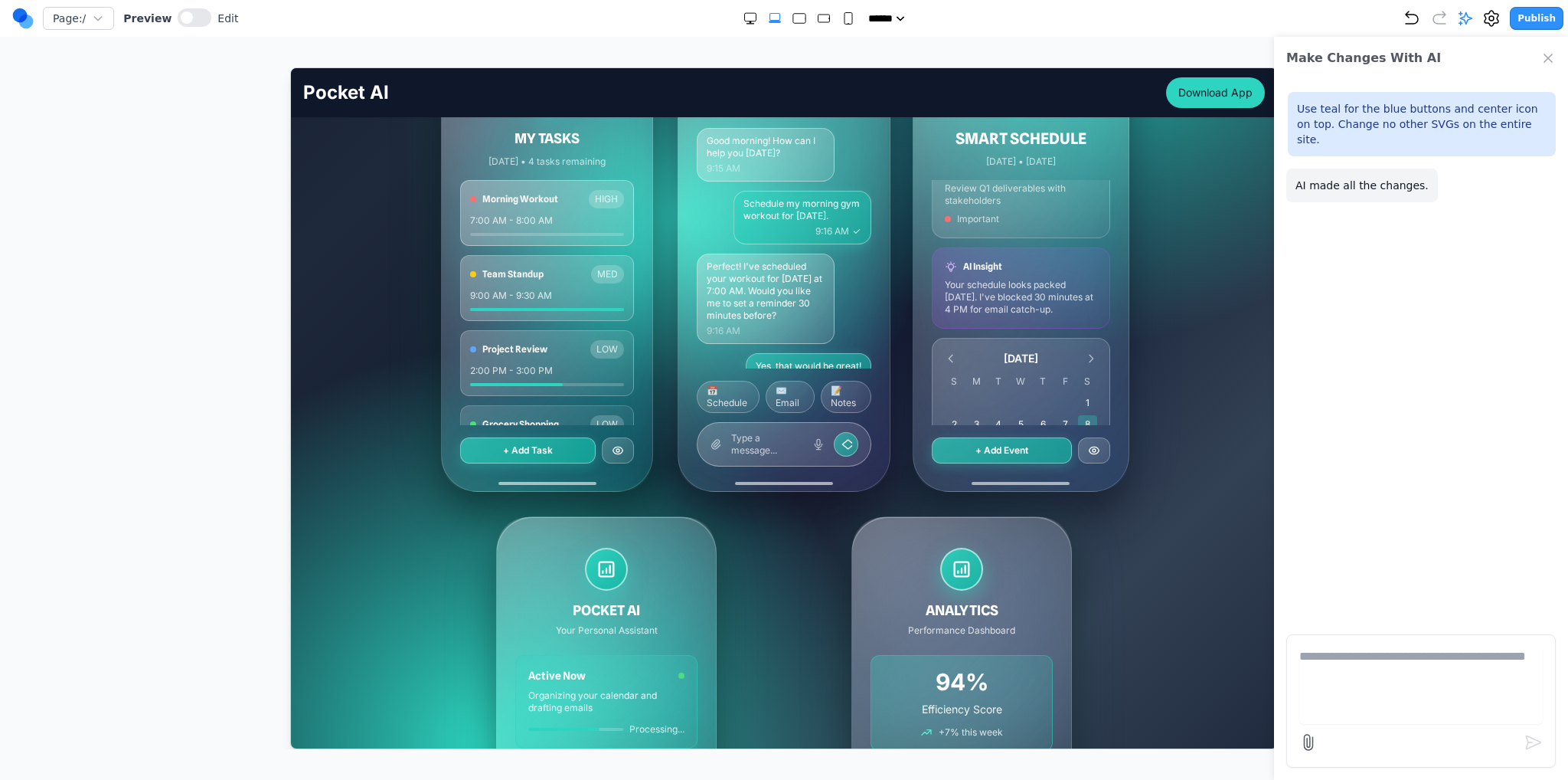
click at [1417, 27] on icon "Undo" at bounding box center [1411, 18] width 18 height 18
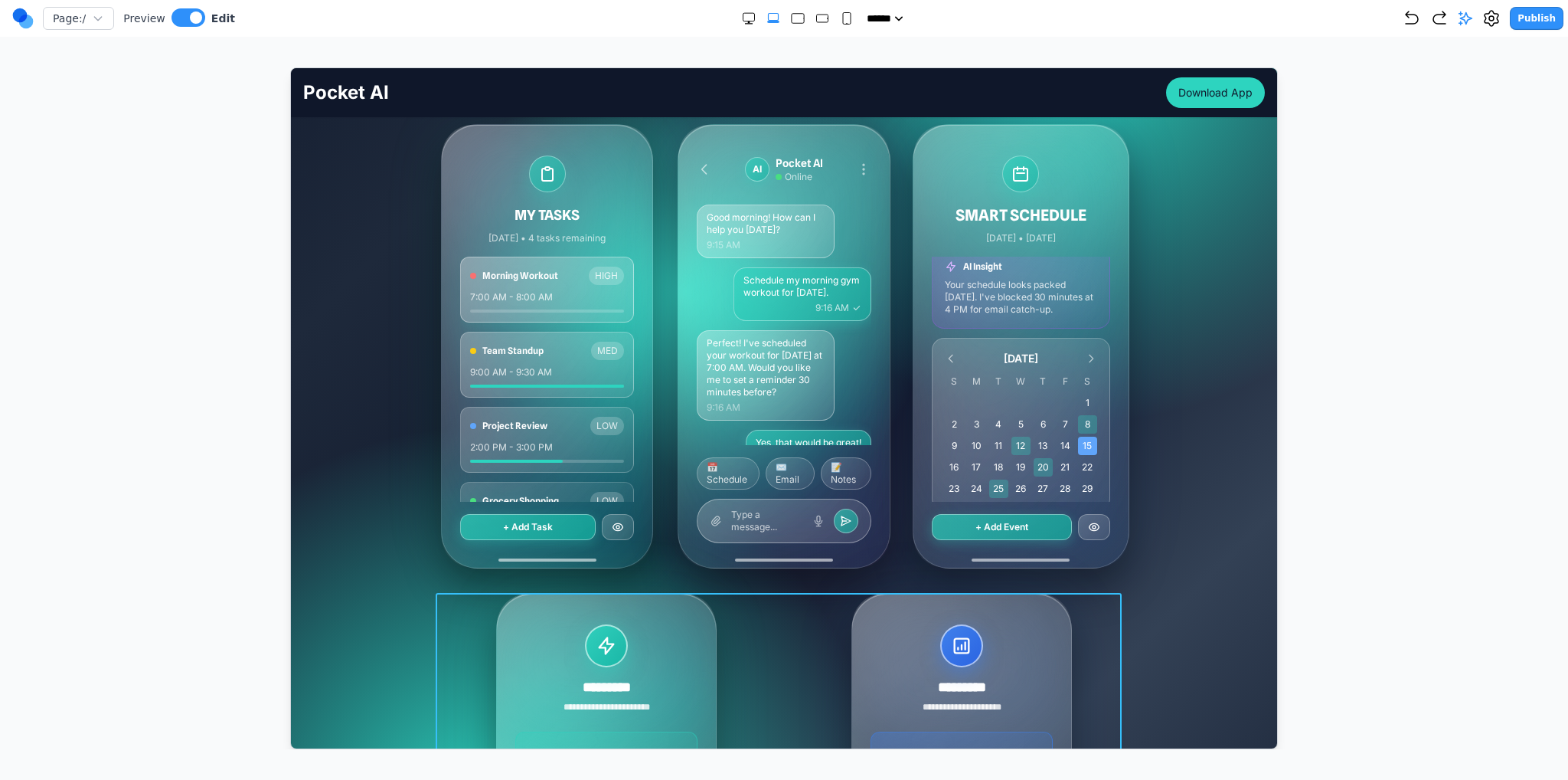
click at [338, 539] on div "MY TASKS [DATE] • 4 tasks remaining Morning Workout HIGH 7:00 AM - 8:00 AM Team…" at bounding box center [783, 580] width 962 height 913
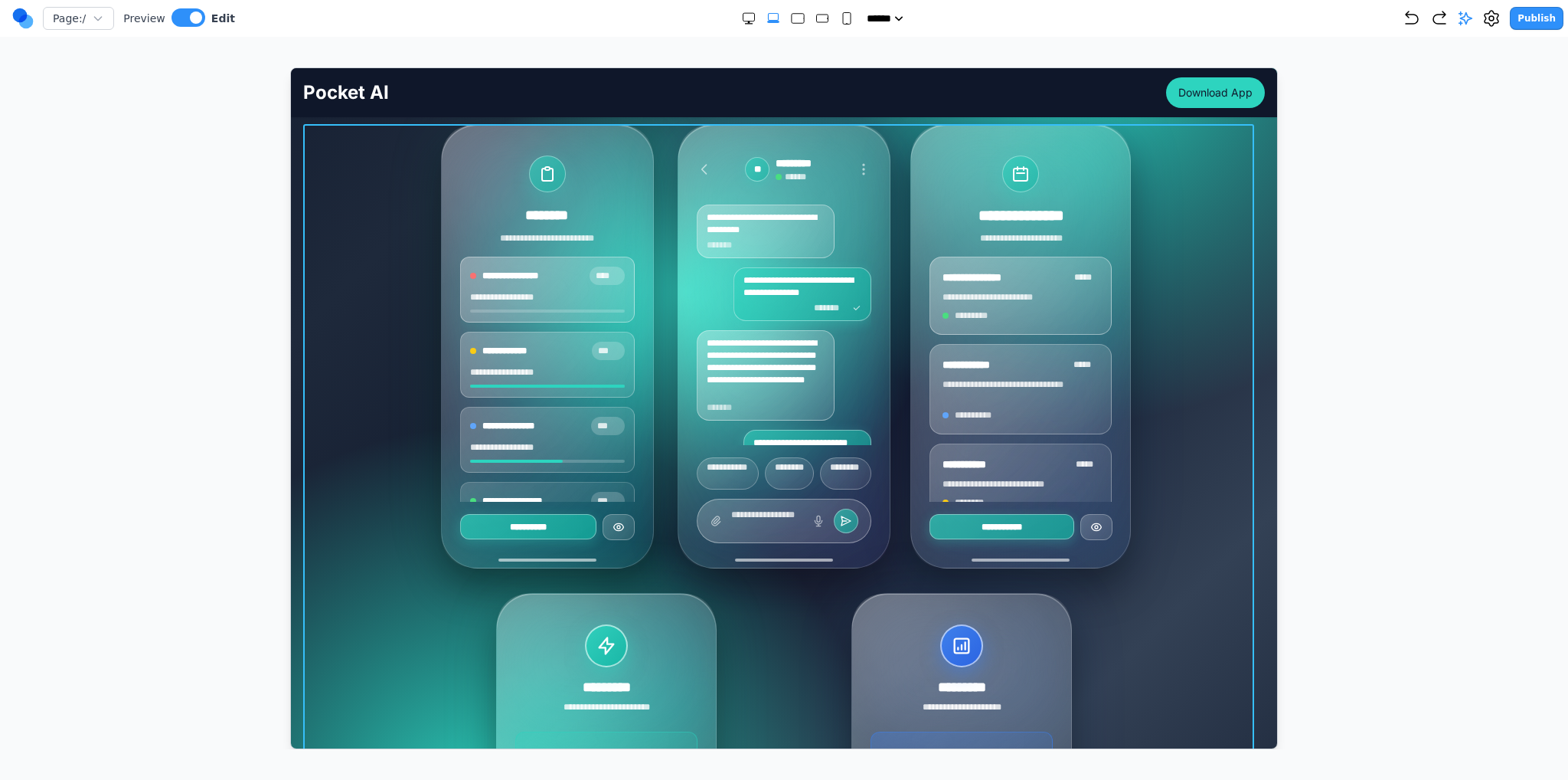
click at [410, 585] on div "**********" at bounding box center [783, 580] width 962 height 913
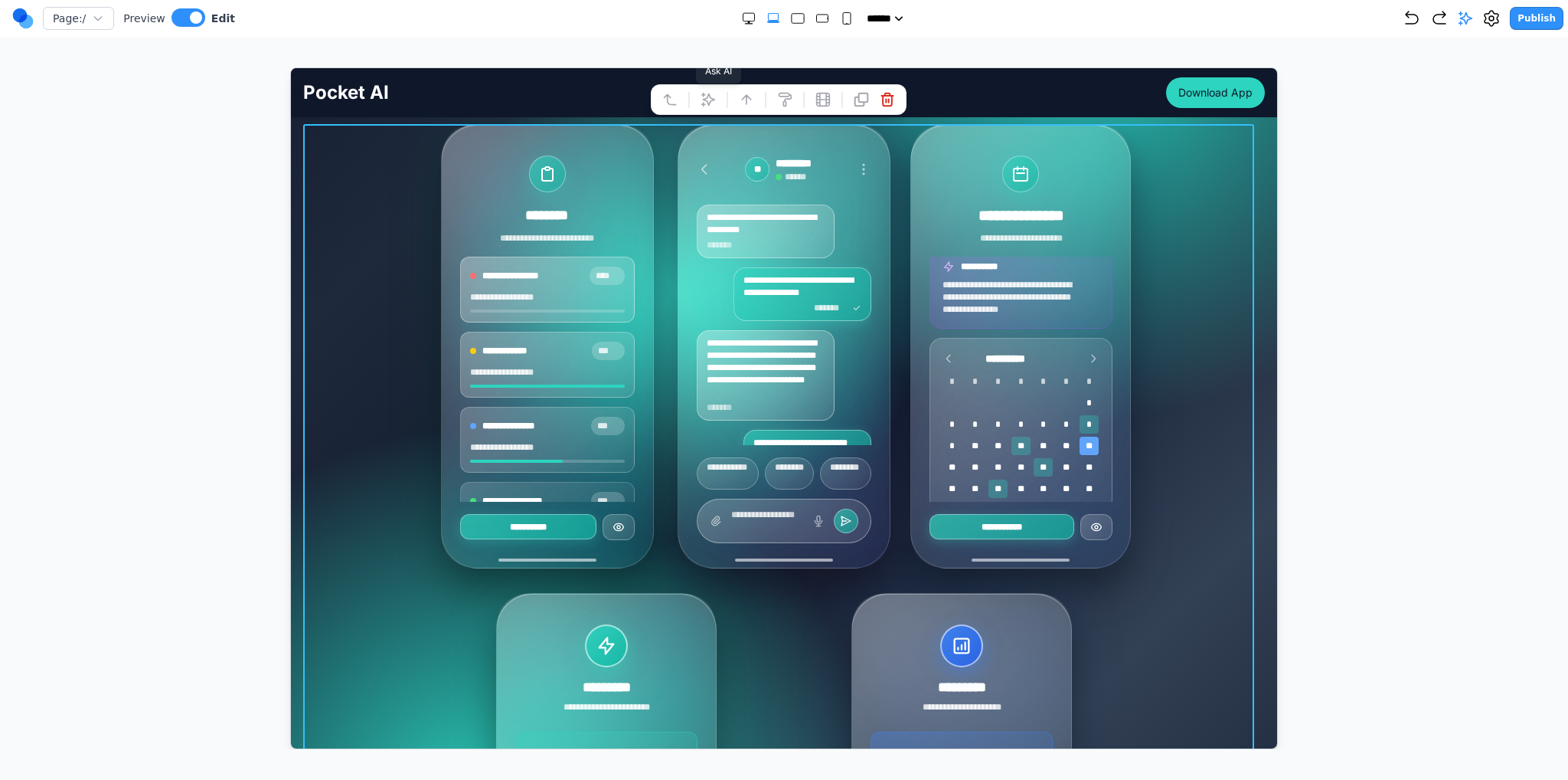
click at [698, 98] on button at bounding box center [707, 98] width 25 height 25
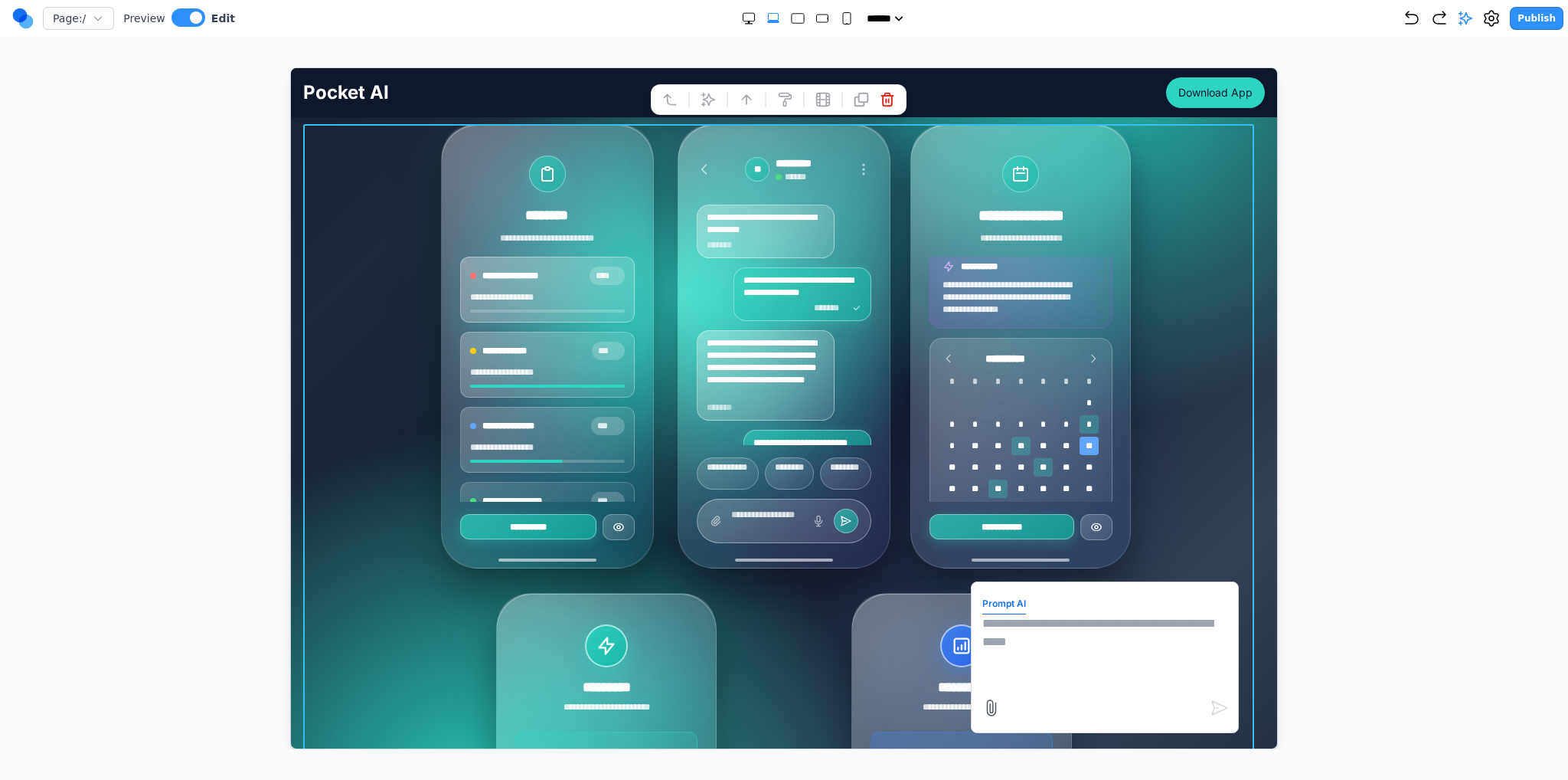
click at [1063, 622] on textarea at bounding box center [1104, 652] width 245 height 77
paste textarea "**********"
type textarea "**********"
click at [1198, 702] on div at bounding box center [1105, 706] width 247 height 25
drag, startPoint x: 1204, startPoint y: 660, endPoint x: 1101, endPoint y: 662, distance: 103.0
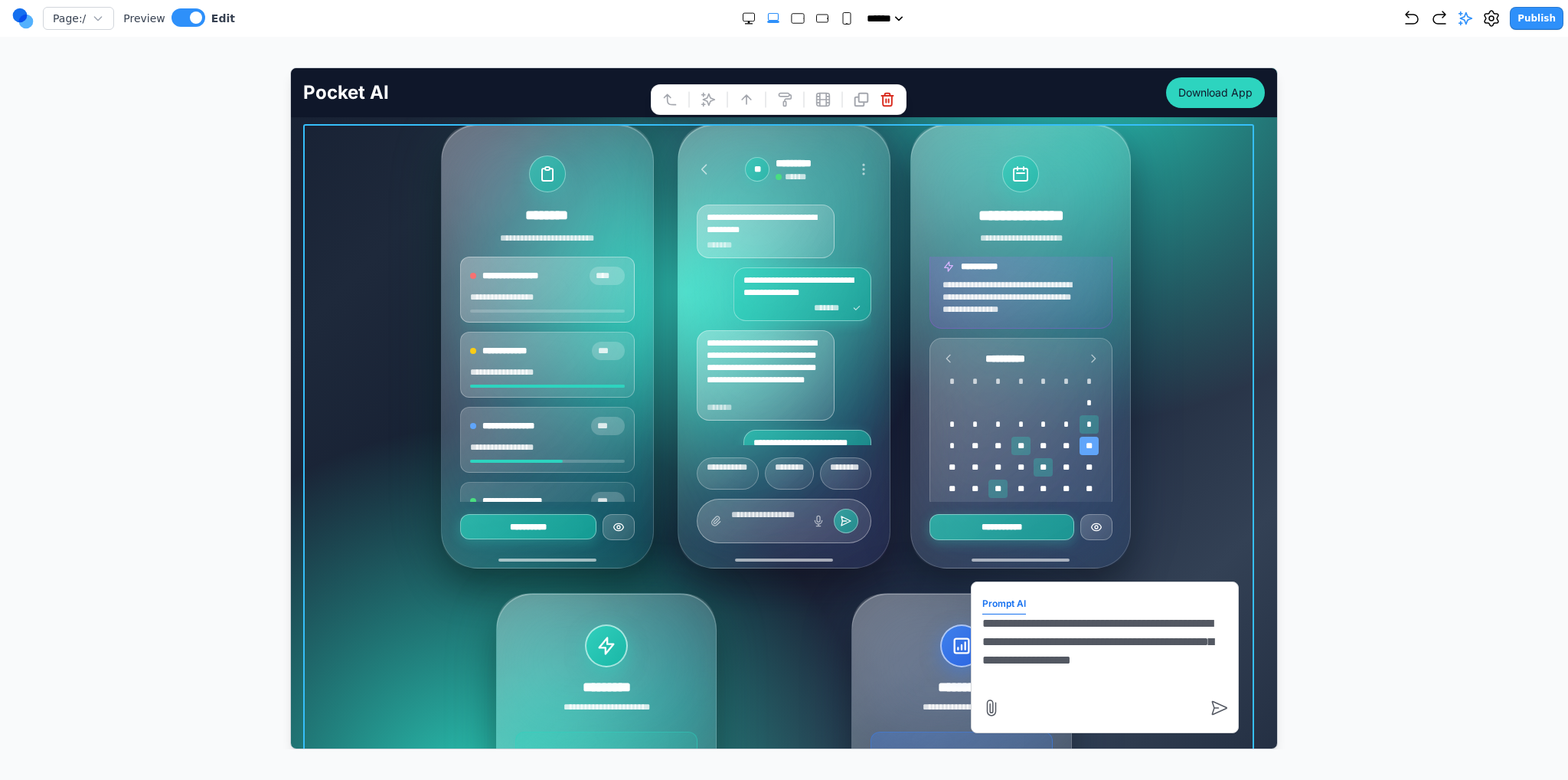
click at [1101, 662] on textarea "**********" at bounding box center [1104, 652] width 245 height 77
click at [1210, 704] on icon "submit" at bounding box center [1219, 706] width 18 height 18
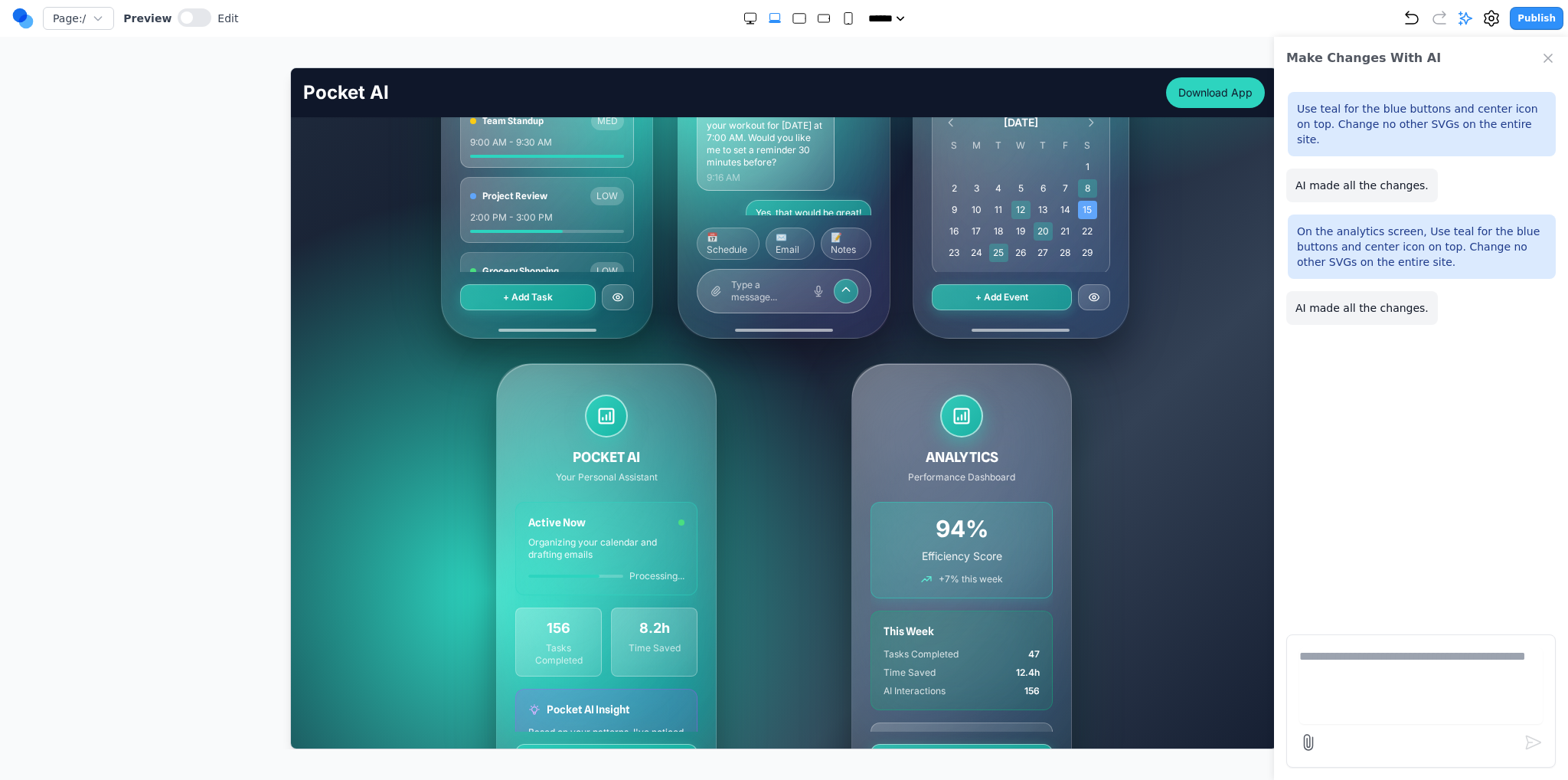
scroll to position [77, 0]
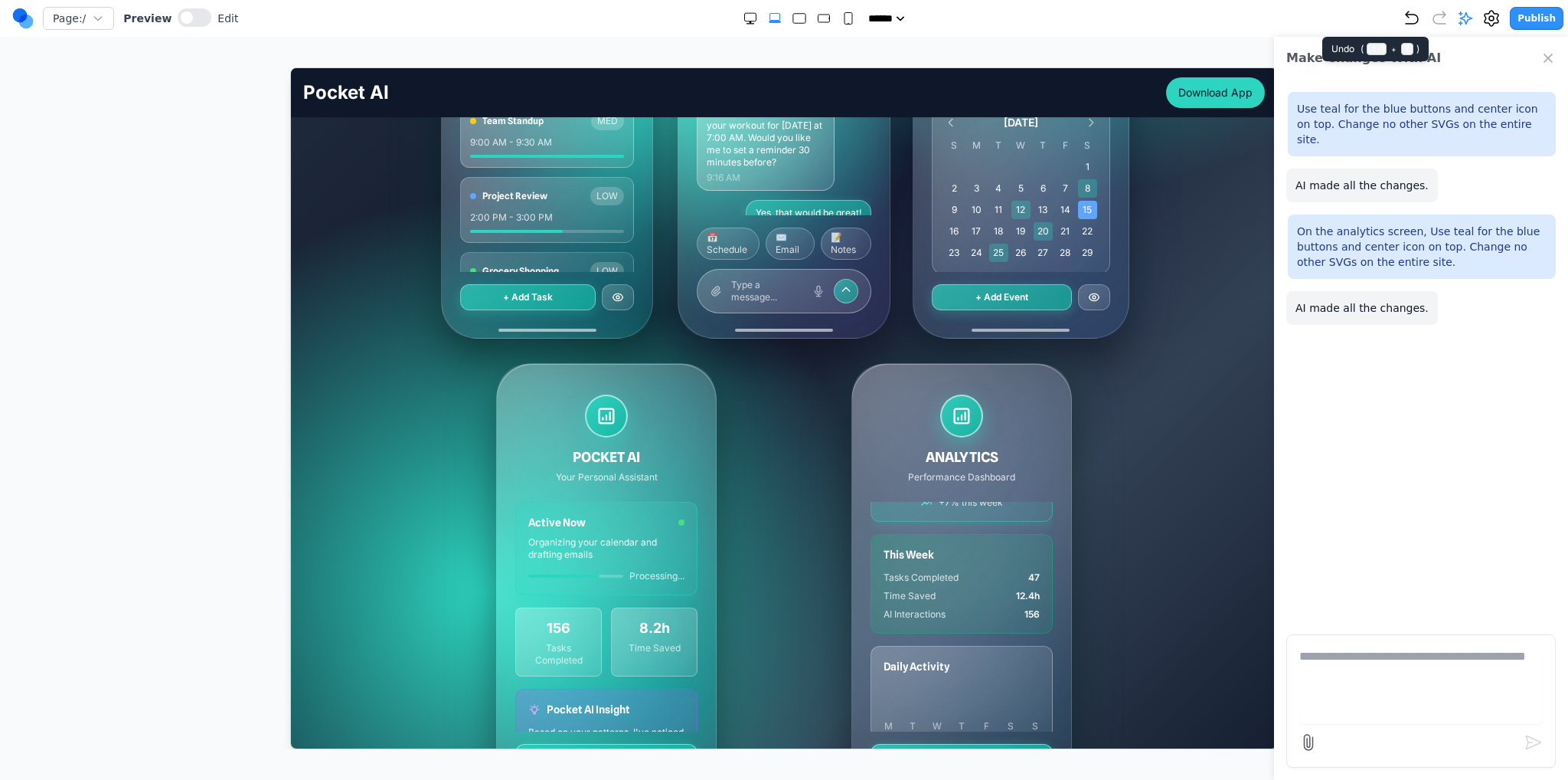
click at [1415, 23] on icon "Undo" at bounding box center [1411, 17] width 12 height 12
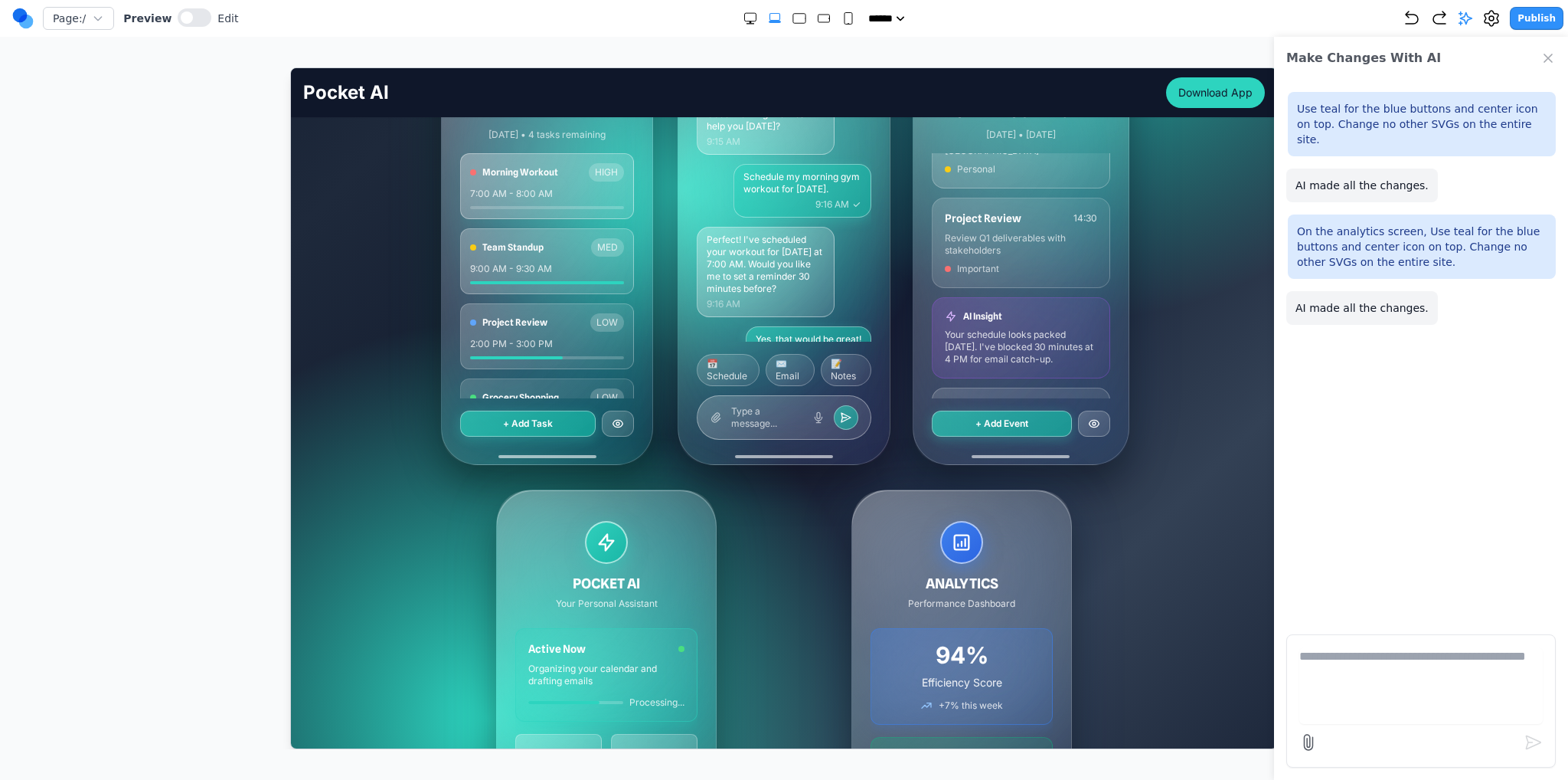
scroll to position [383, 0]
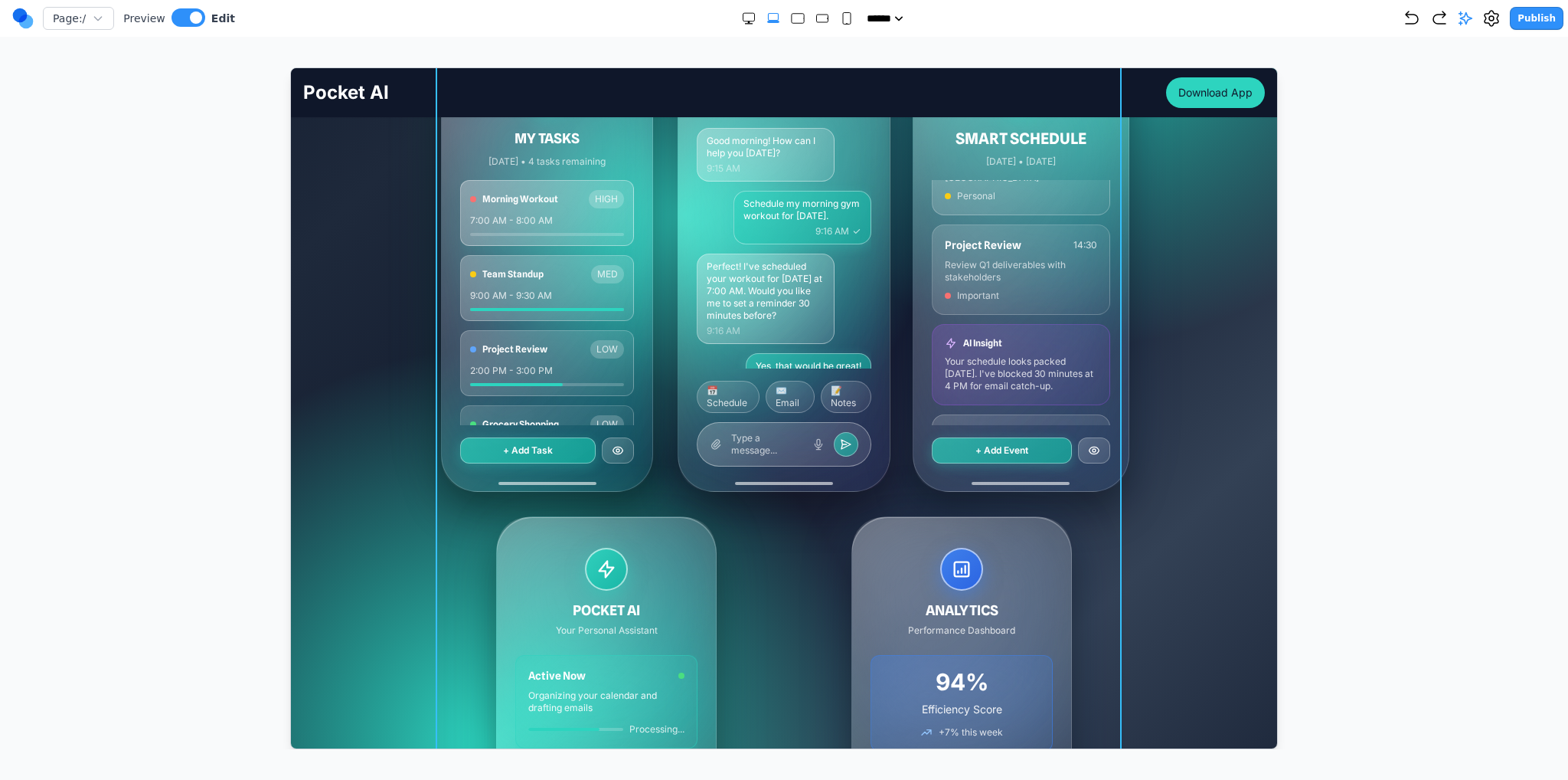
click at [755, 505] on div "MY TASKS [DATE] • 4 tasks remaining Morning Workout HIGH 7:00 AM - 8:00 AM Team…" at bounding box center [784, 503] width 686 height 913
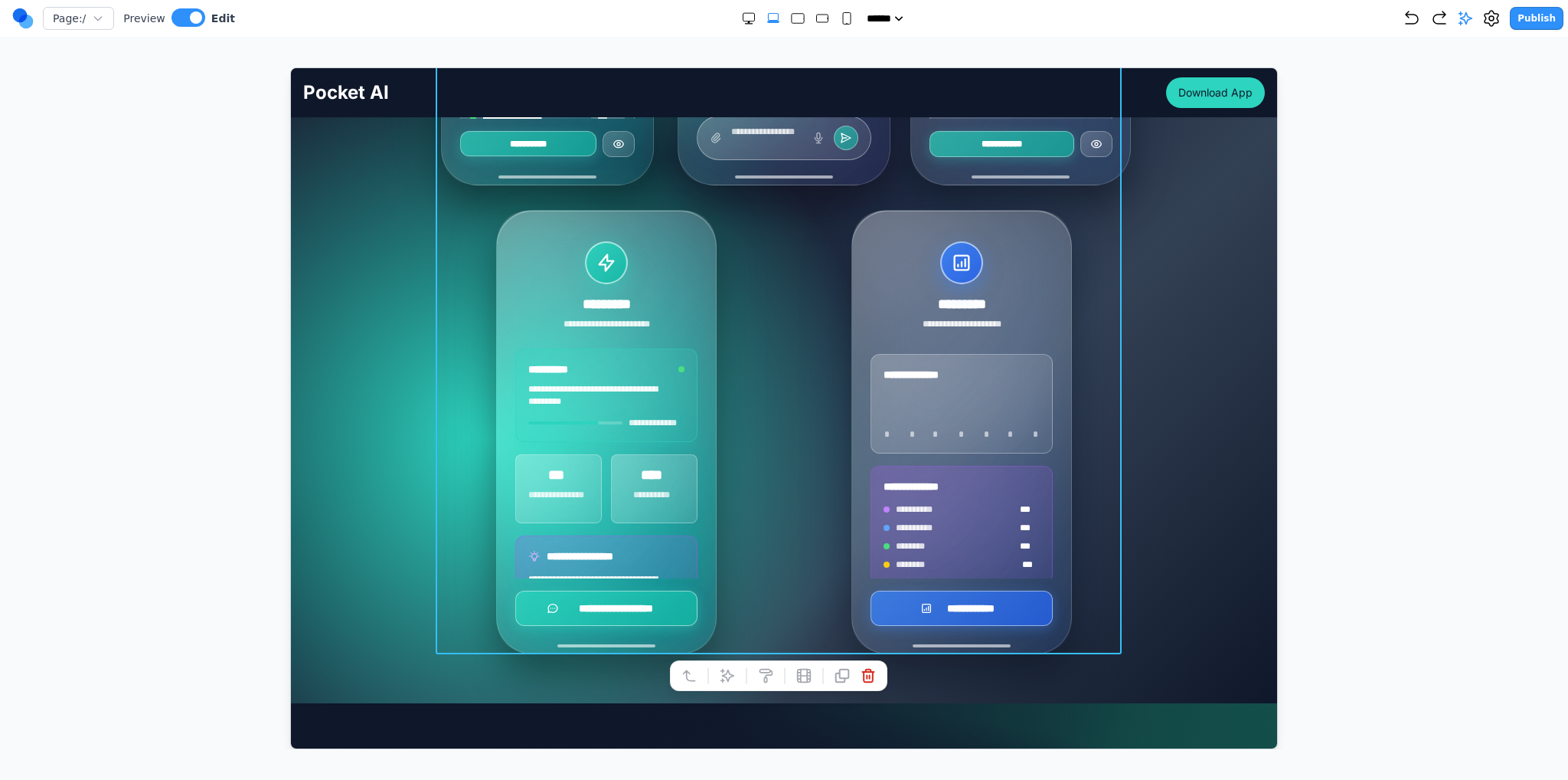
scroll to position [218, 0]
click at [1161, 555] on div "**********" at bounding box center [783, 197] width 962 height 913
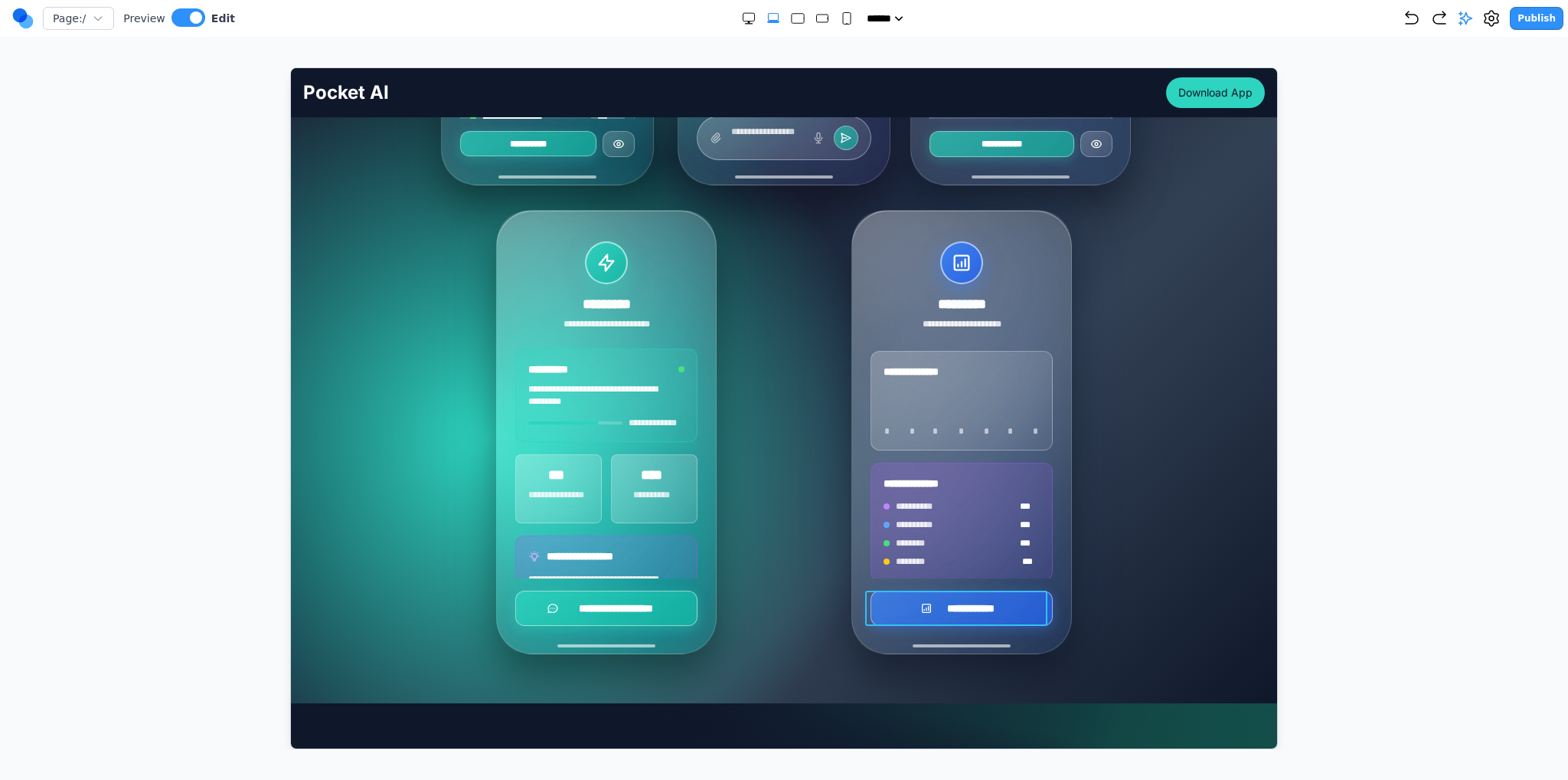
click at [1023, 596] on button "**********" at bounding box center [961, 608] width 182 height 36
click at [932, 561] on button at bounding box center [943, 565] width 25 height 25
click at [795, 559] on div "**********" at bounding box center [961, 431] width 331 height 445
click at [682, 596] on button "**********" at bounding box center [606, 608] width 182 height 36
click at [737, 593] on div "**********" at bounding box center [606, 431] width 331 height 445
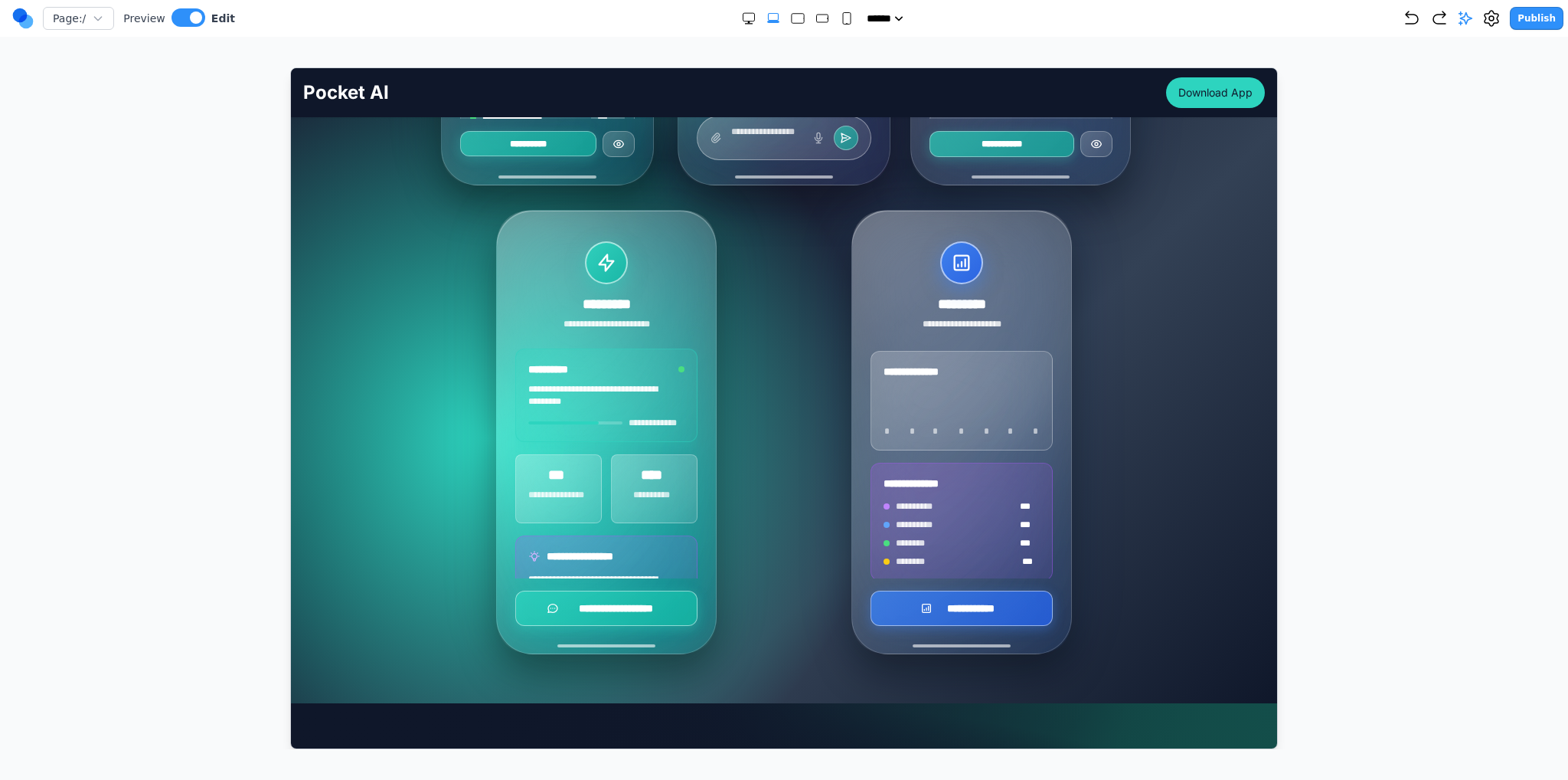
drag, startPoint x: 35, startPoint y: 12, endPoint x: 23, endPoint y: 14, distance: 12.2
drag, startPoint x: 1502, startPoint y: 22, endPoint x: 1451, endPoint y: 40, distance: 54.1
click at [1501, 22] on icon at bounding box center [1491, 18] width 18 height 18
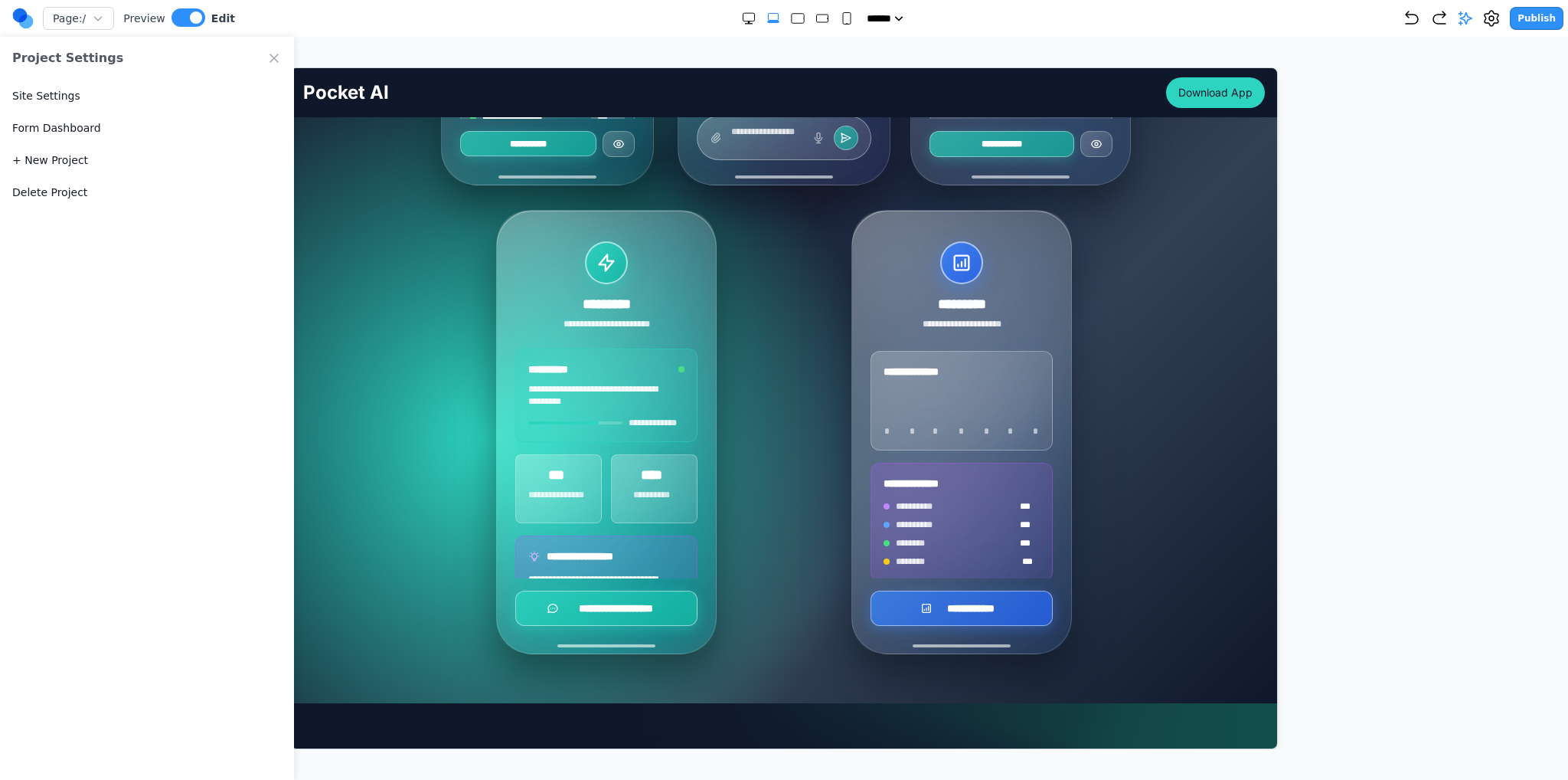
click at [74, 97] on div "Site Settings" at bounding box center [147, 96] width 294 height 32
click at [62, 96] on button "Site Settings" at bounding box center [46, 95] width 68 height 15
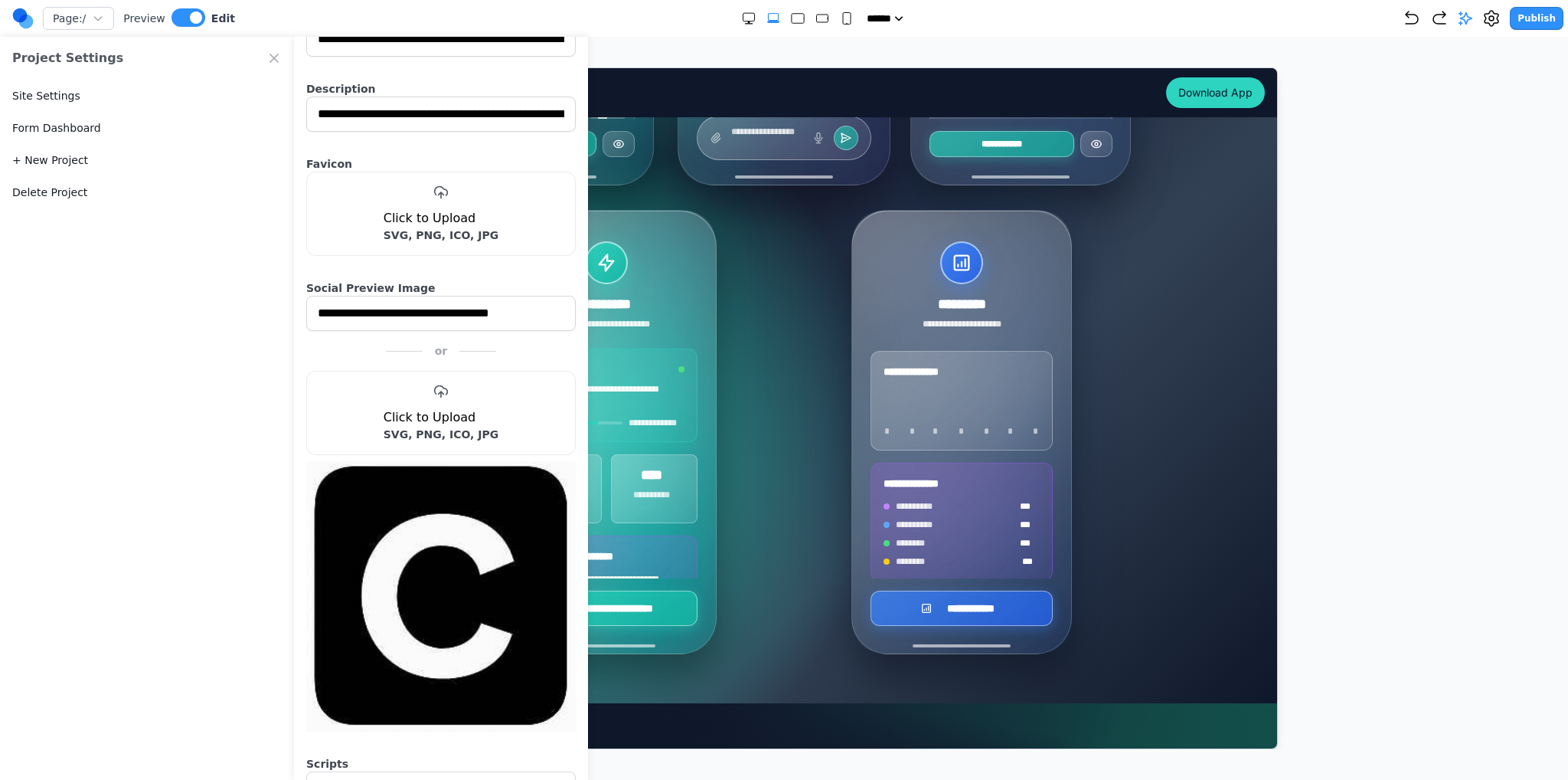
scroll to position [0, 0]
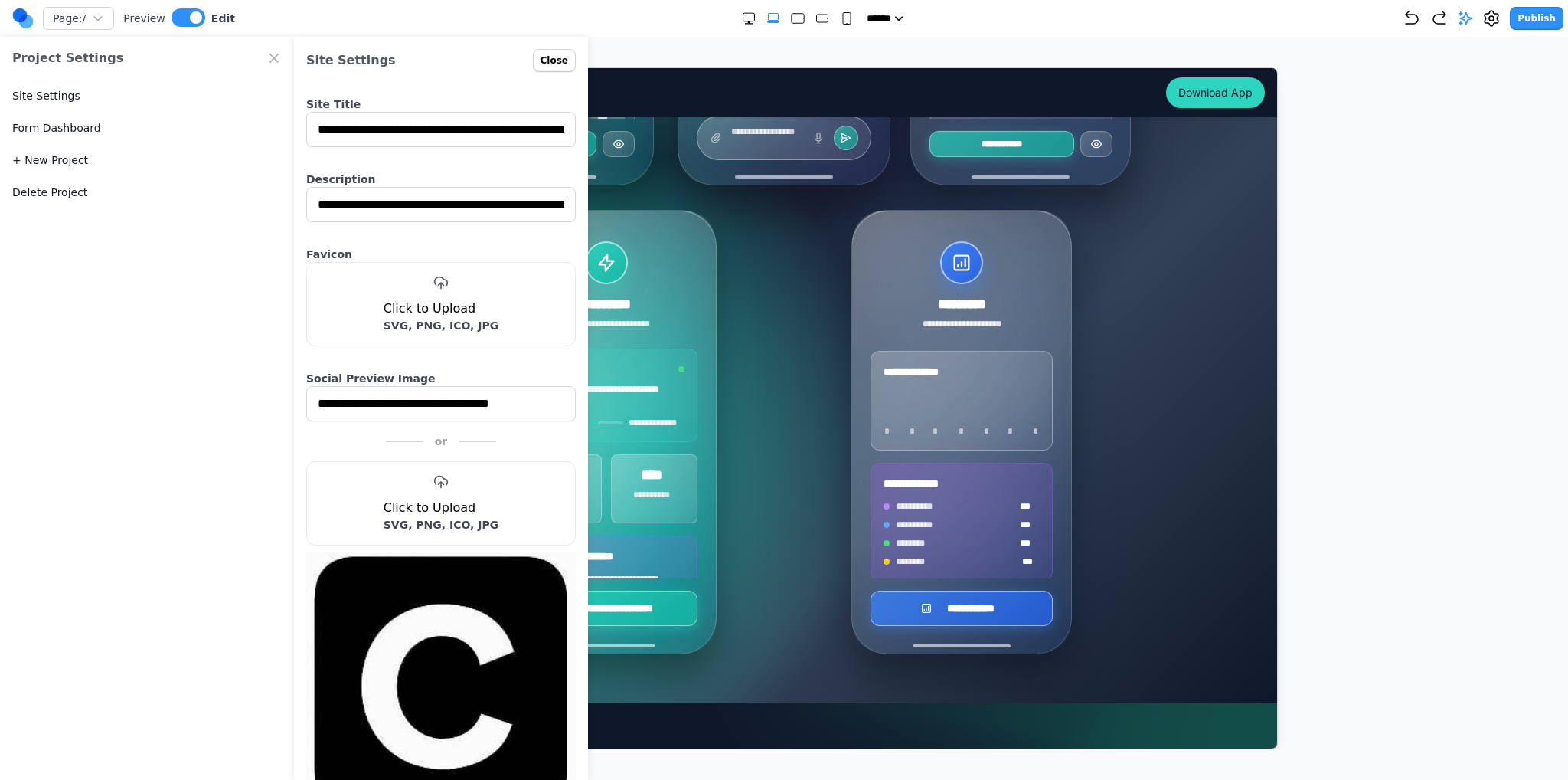
click at [468, 405] on input "**********" at bounding box center [440, 403] width 270 height 36
click at [517, 204] on input "**********" at bounding box center [440, 204] width 270 height 36
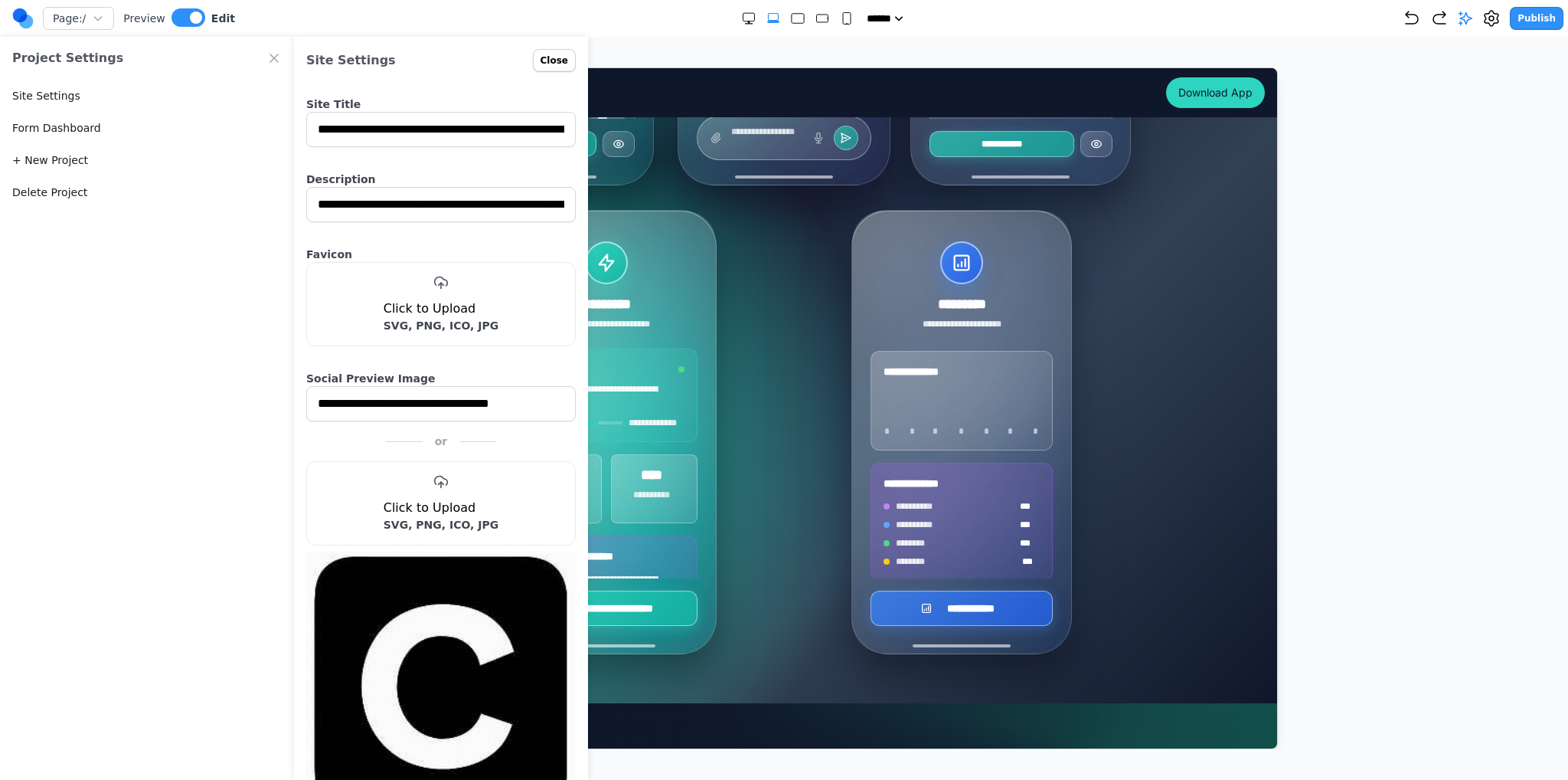
click at [517, 204] on input "**********" at bounding box center [440, 204] width 270 height 36
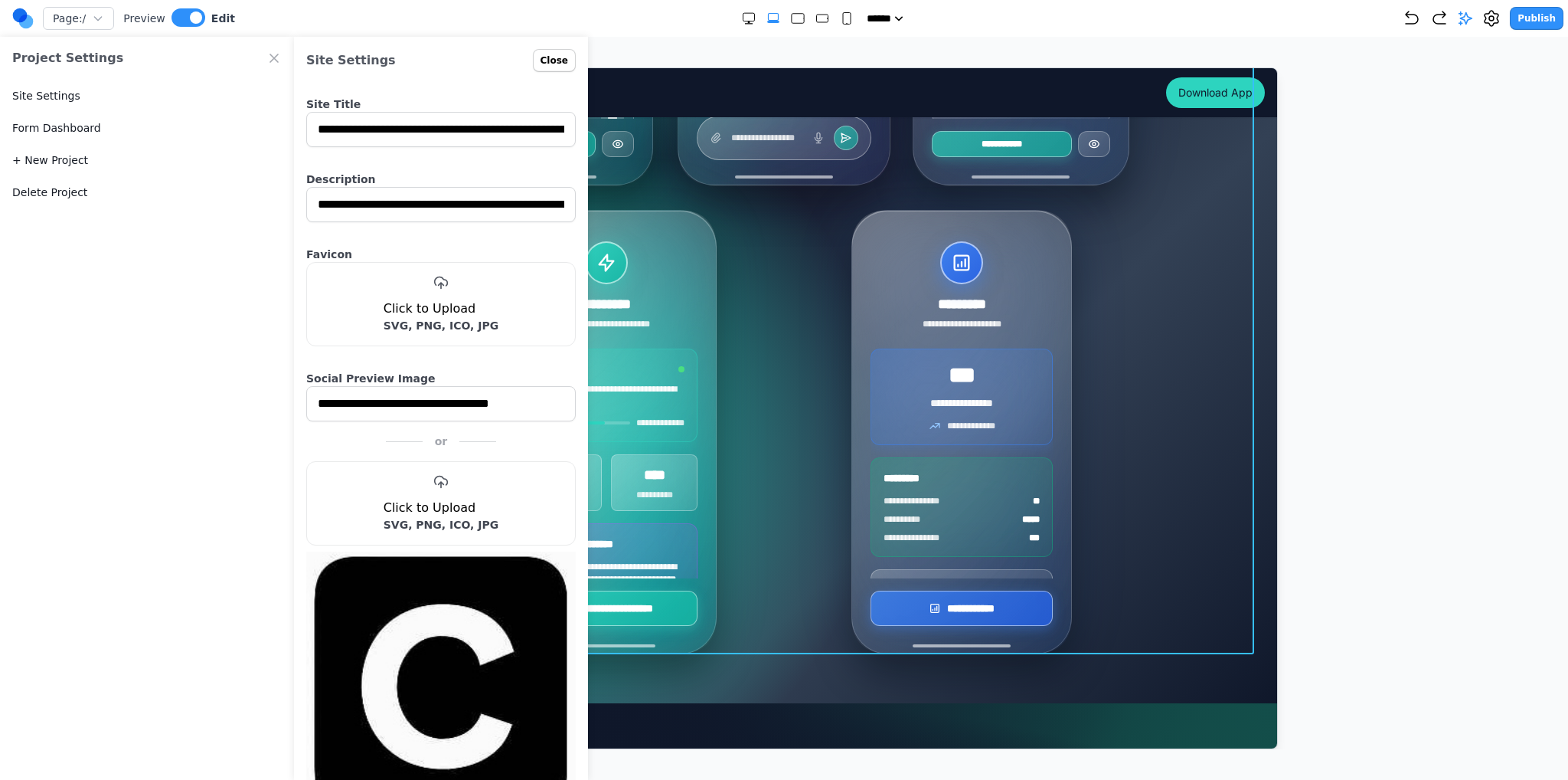
click at [1195, 249] on div "**********" at bounding box center [783, 197] width 962 height 913
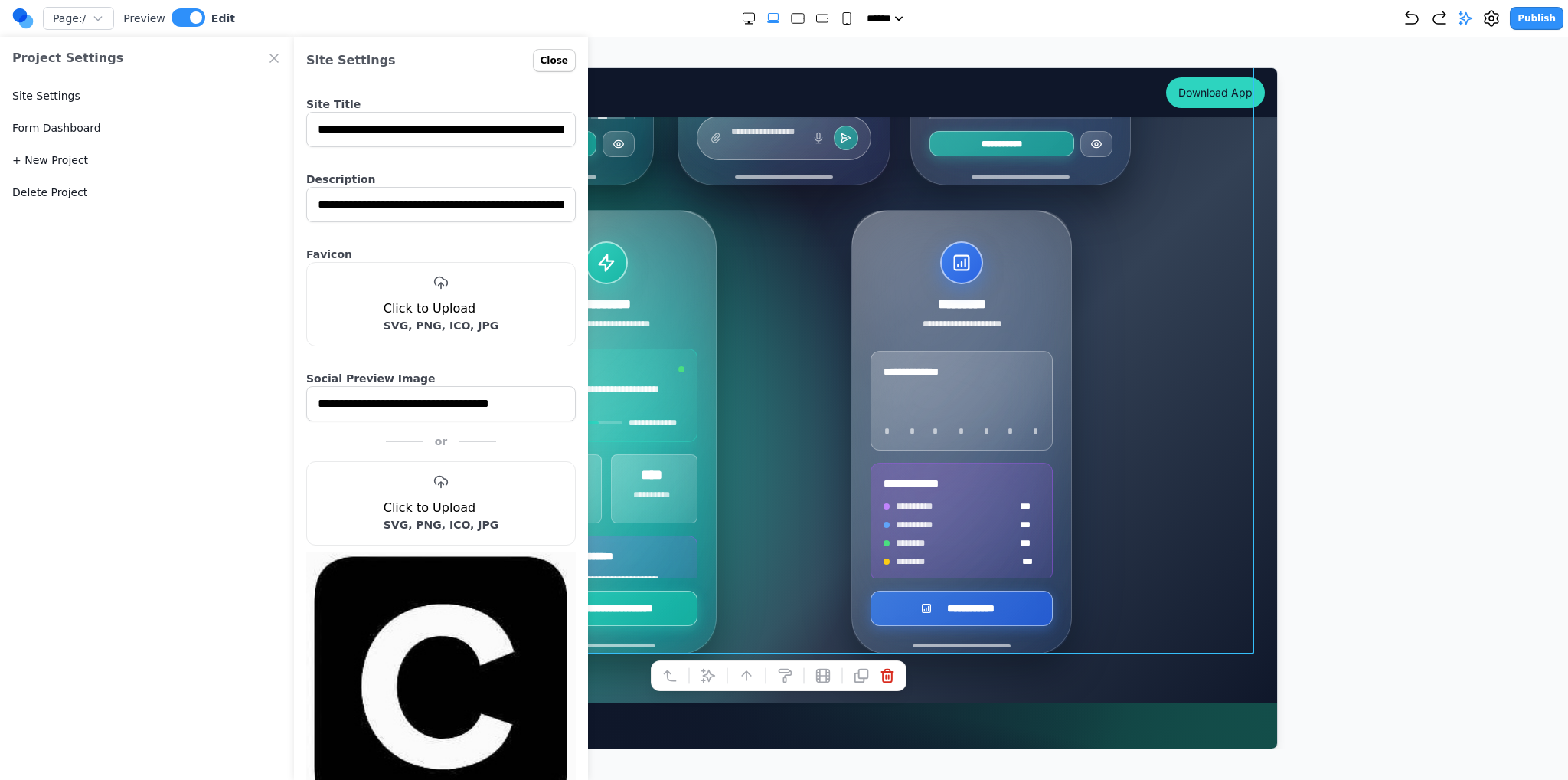
drag, startPoint x: 1360, startPoint y: 254, endPoint x: 984, endPoint y: 184, distance: 382.5
click at [1360, 254] on div at bounding box center [784, 408] width 1507 height 682
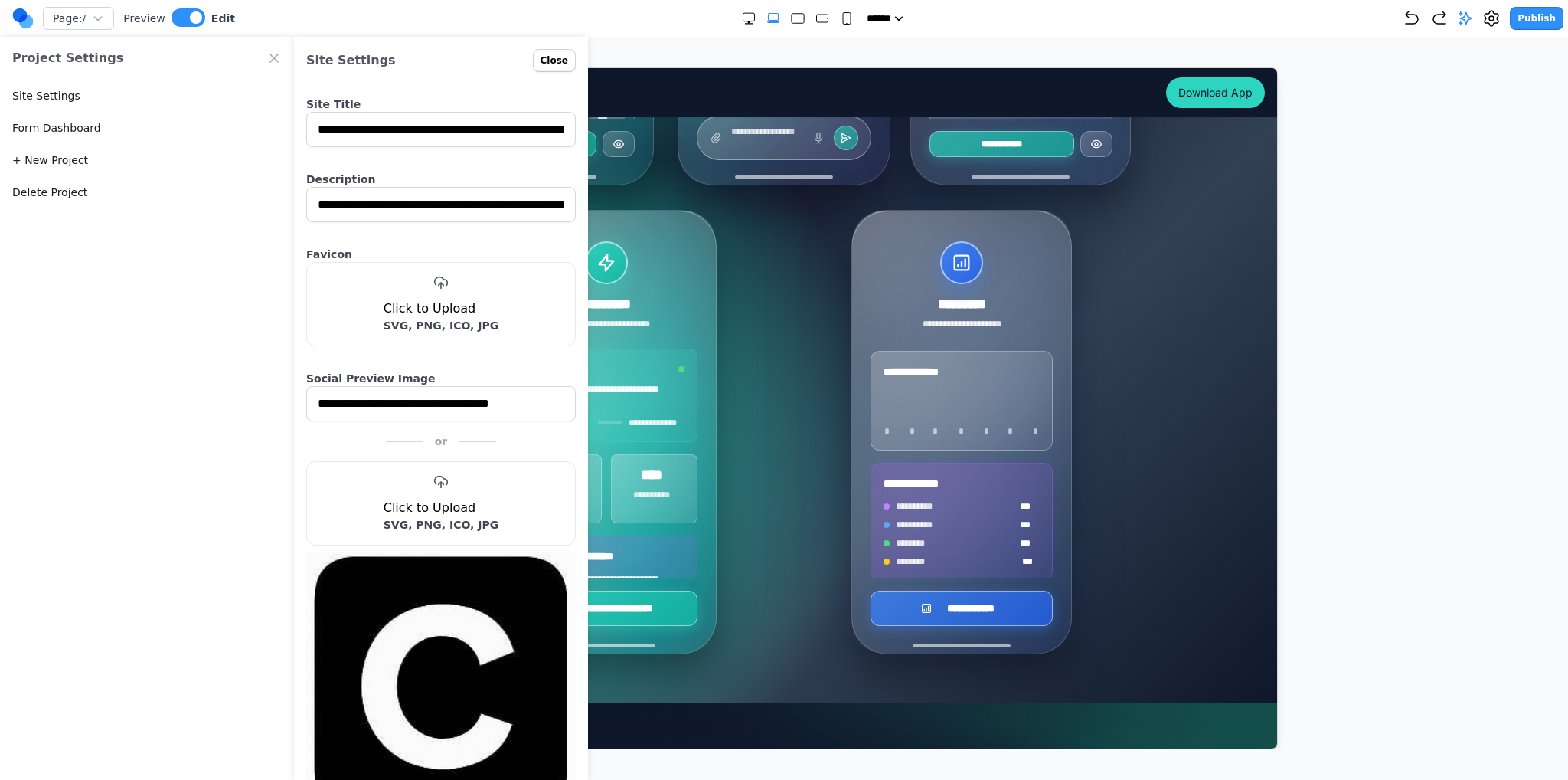
drag, startPoint x: 564, startPoint y: 67, endPoint x: 546, endPoint y: 62, distance: 18.7
click at [561, 66] on button "Close" at bounding box center [554, 60] width 43 height 23
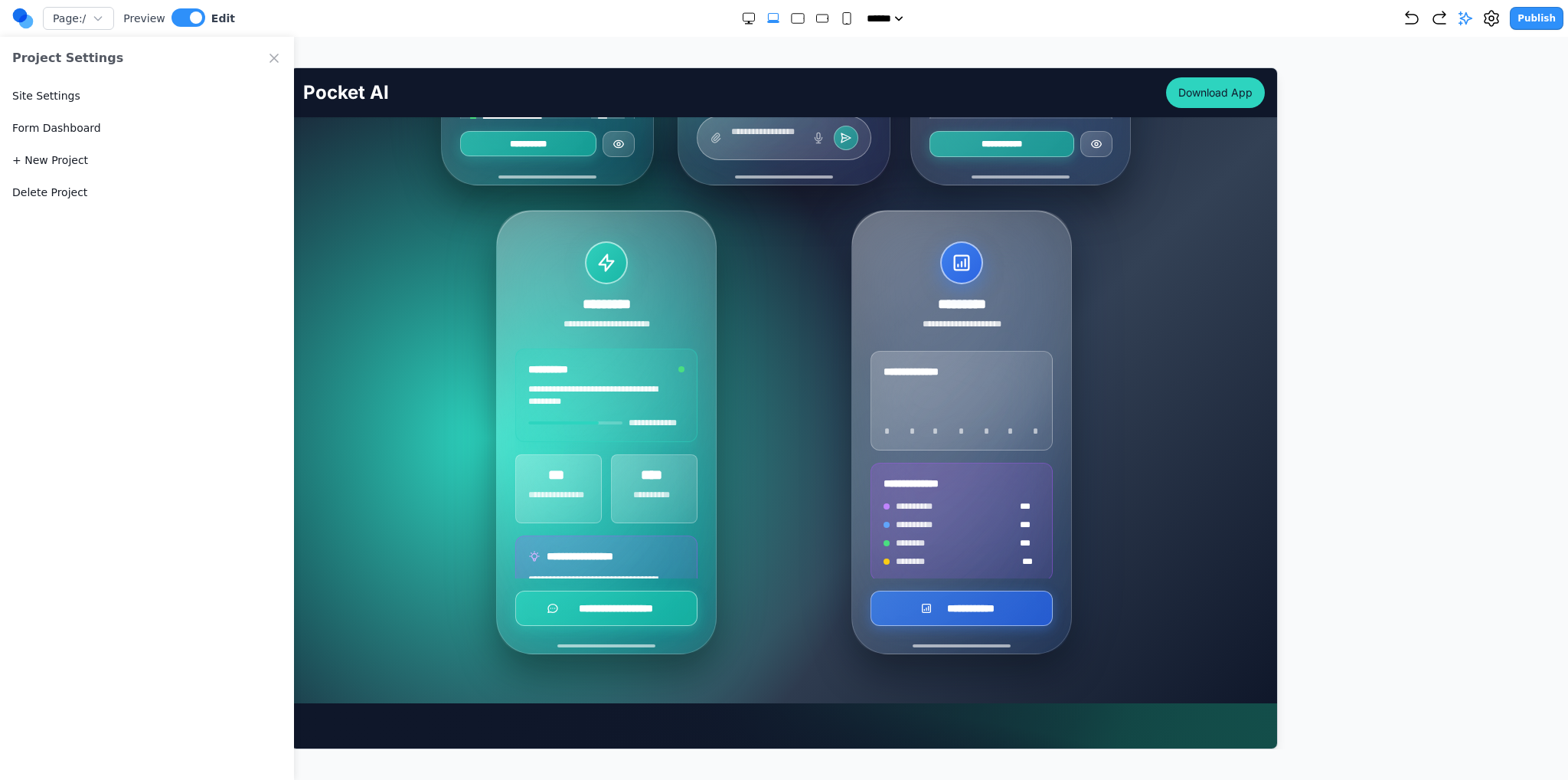
click at [276, 55] on icon "Close Project Settings" at bounding box center [274, 58] width 15 height 15
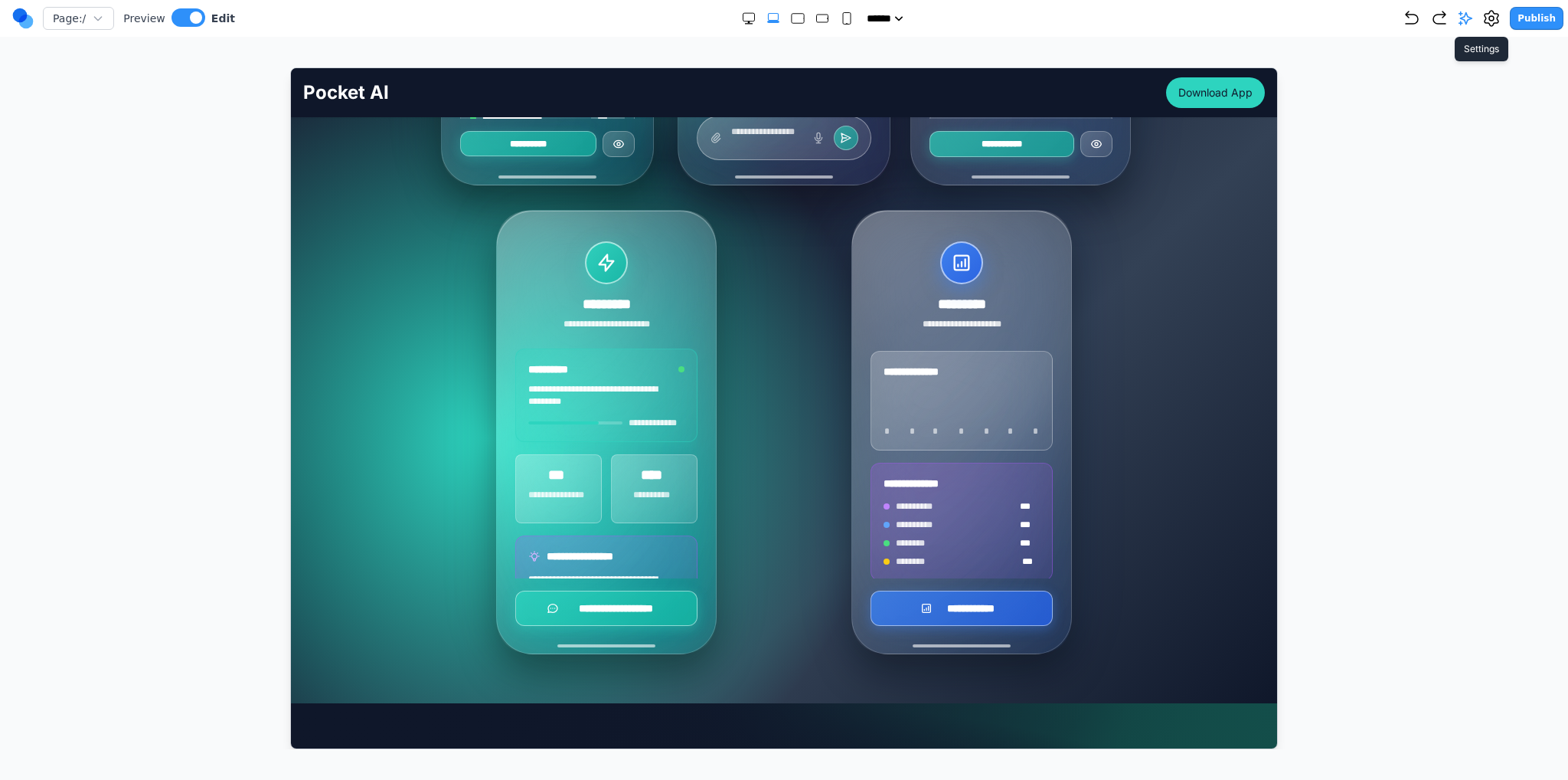
click at [1493, 16] on icon at bounding box center [1491, 18] width 13 height 15
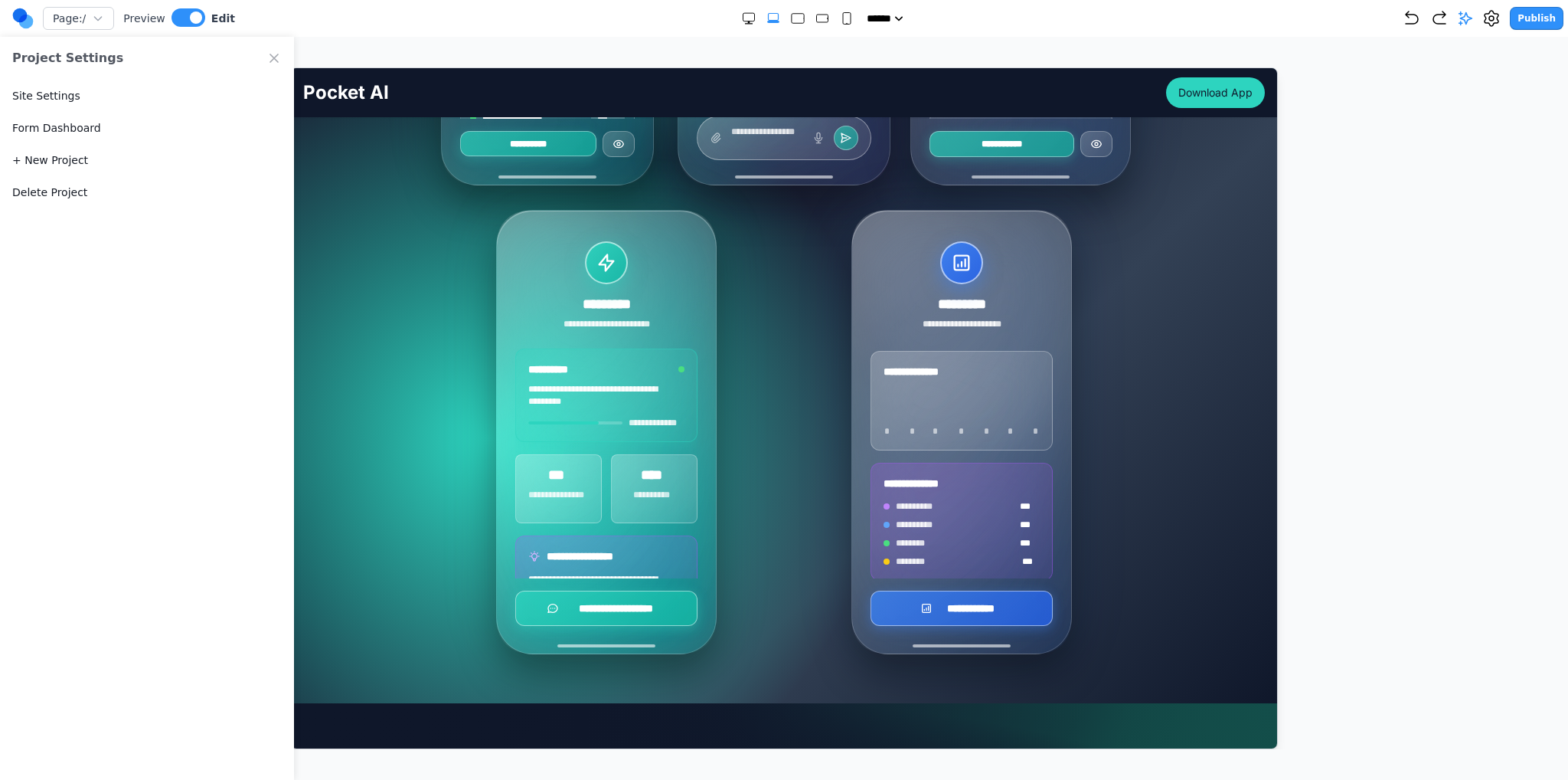
click at [74, 85] on div "Site Settings" at bounding box center [147, 96] width 294 height 32
click at [66, 96] on button "Site Settings" at bounding box center [46, 95] width 68 height 15
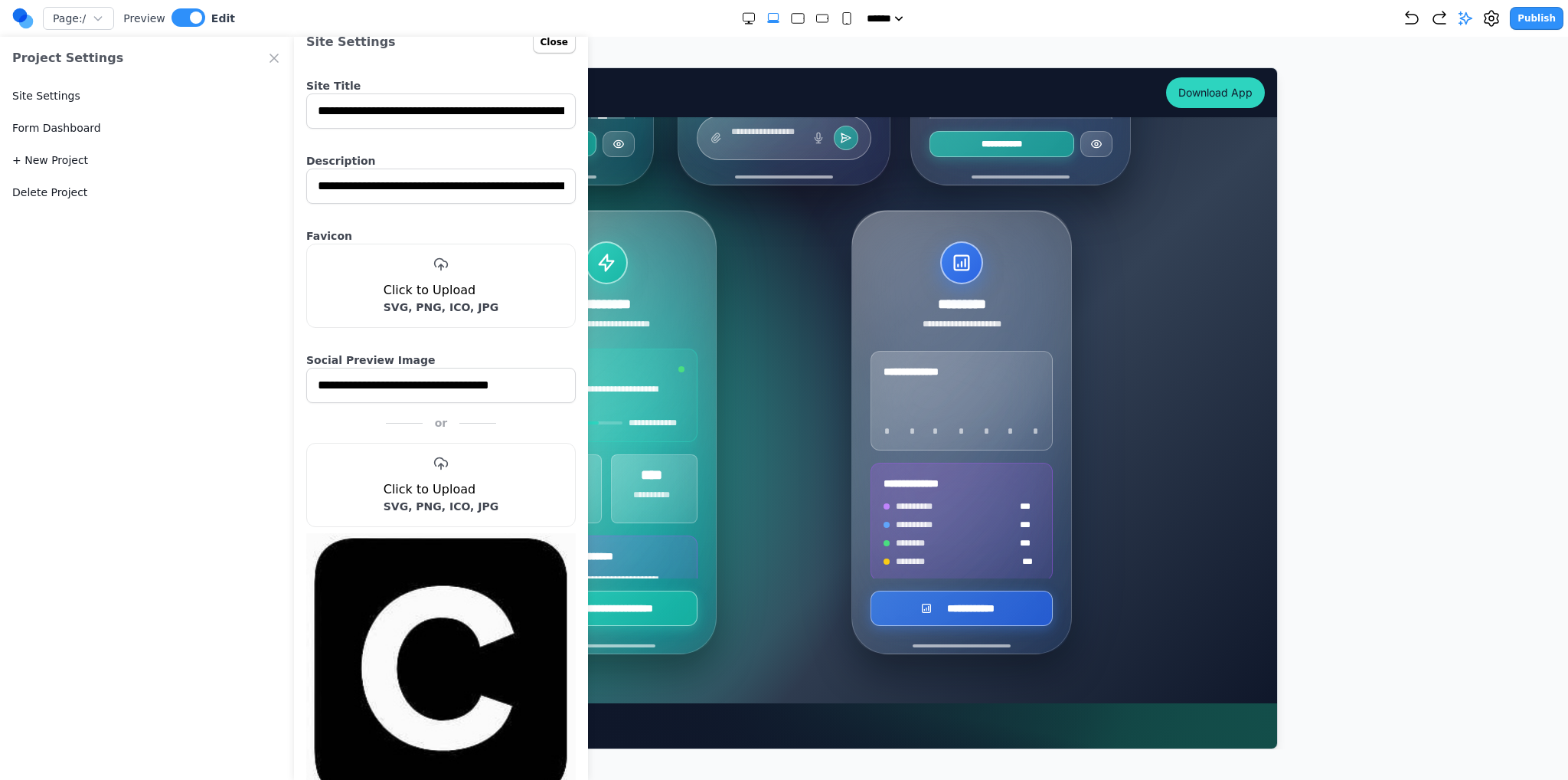
scroll to position [0, 0]
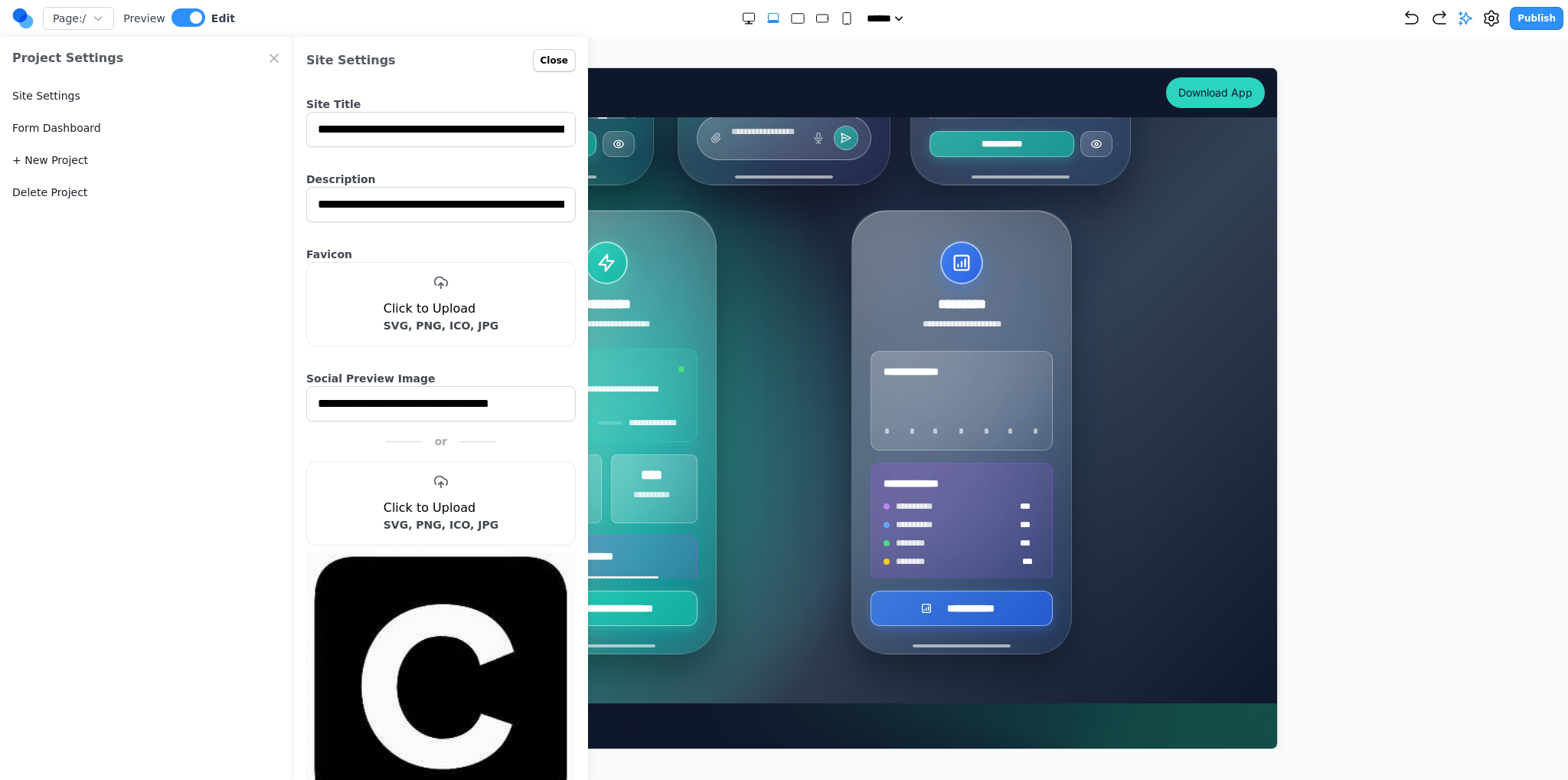
click at [297, 437] on div "**********" at bounding box center [441, 596] width 294 height 475
click at [1424, 303] on div at bounding box center [784, 408] width 1507 height 682
click at [550, 55] on button "Close" at bounding box center [554, 60] width 43 height 23
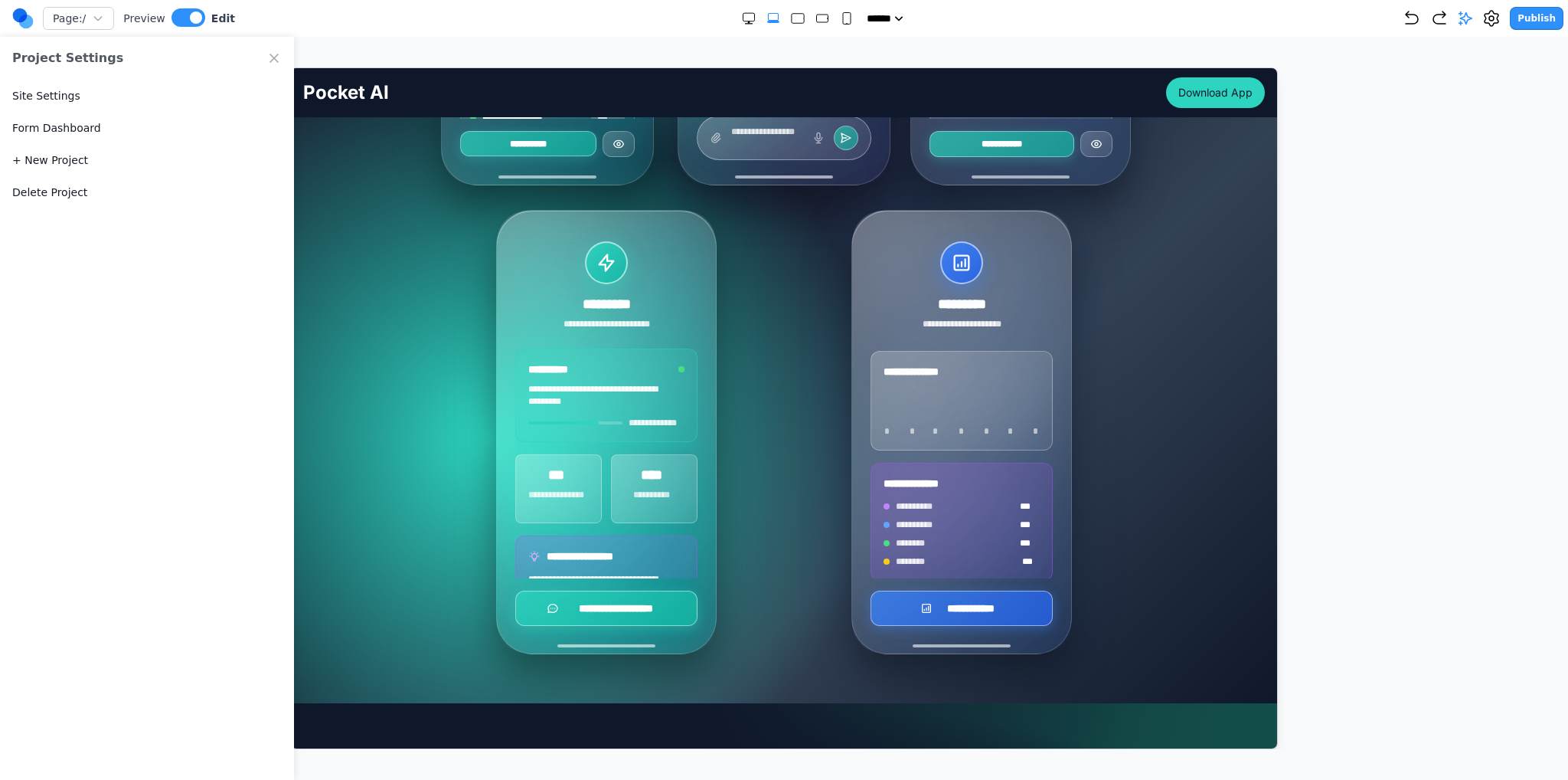
click at [268, 56] on icon "Close Project Settings" at bounding box center [274, 58] width 15 height 15
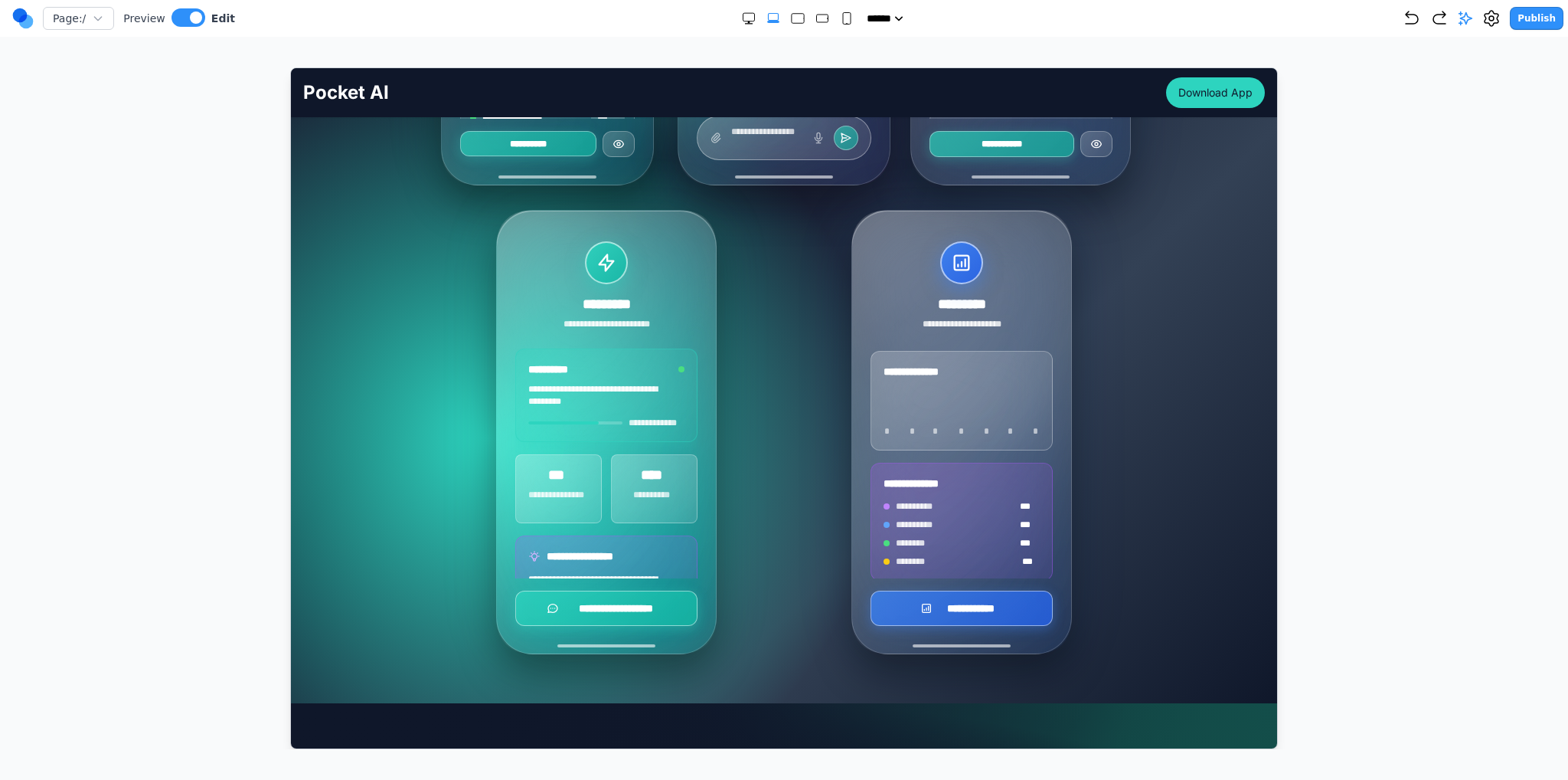
drag, startPoint x: 1397, startPoint y: 194, endPoint x: 1381, endPoint y: 200, distance: 17.1
click at [1397, 194] on div at bounding box center [784, 408] width 1507 height 682
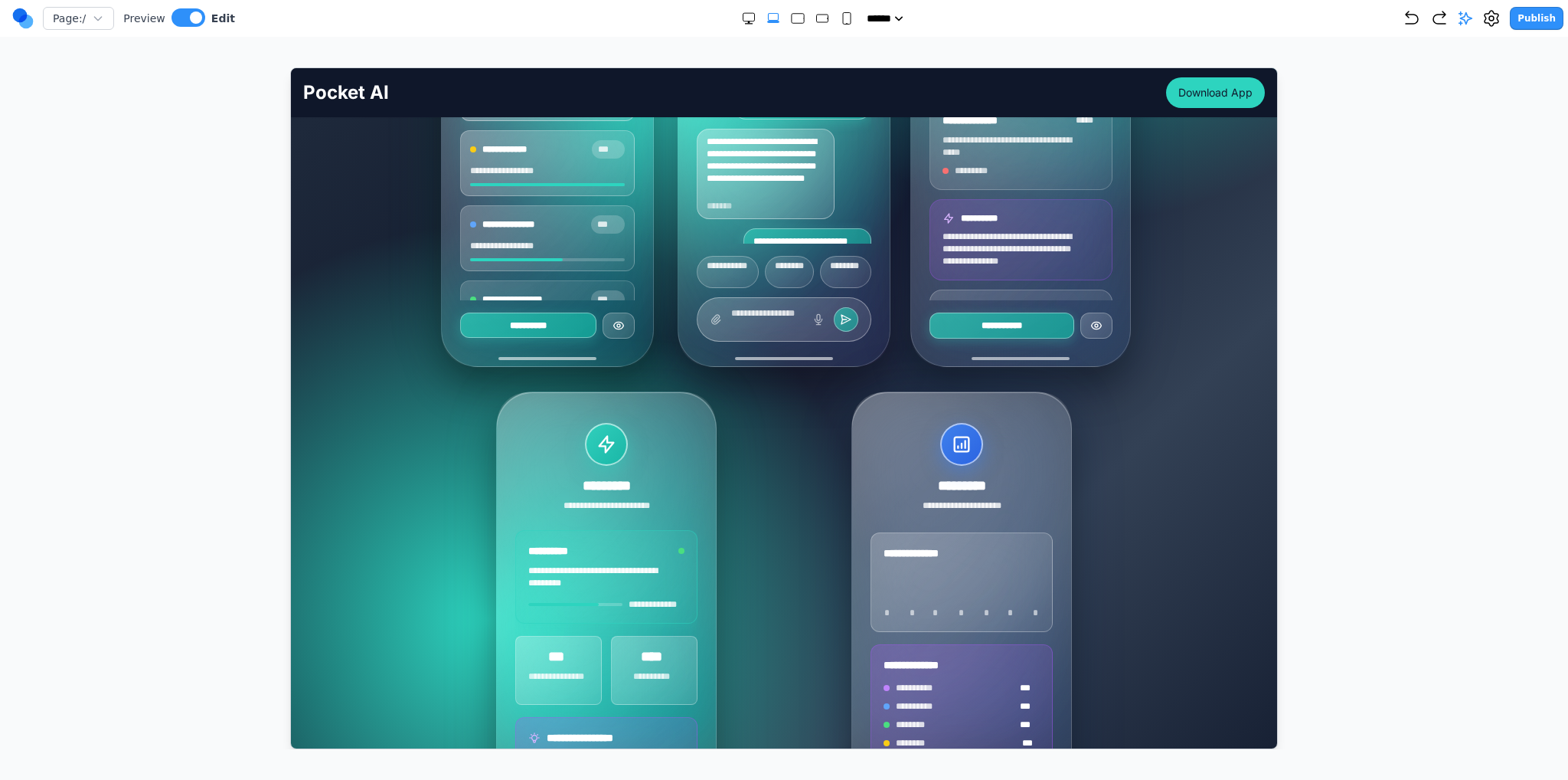
scroll to position [460, 0]
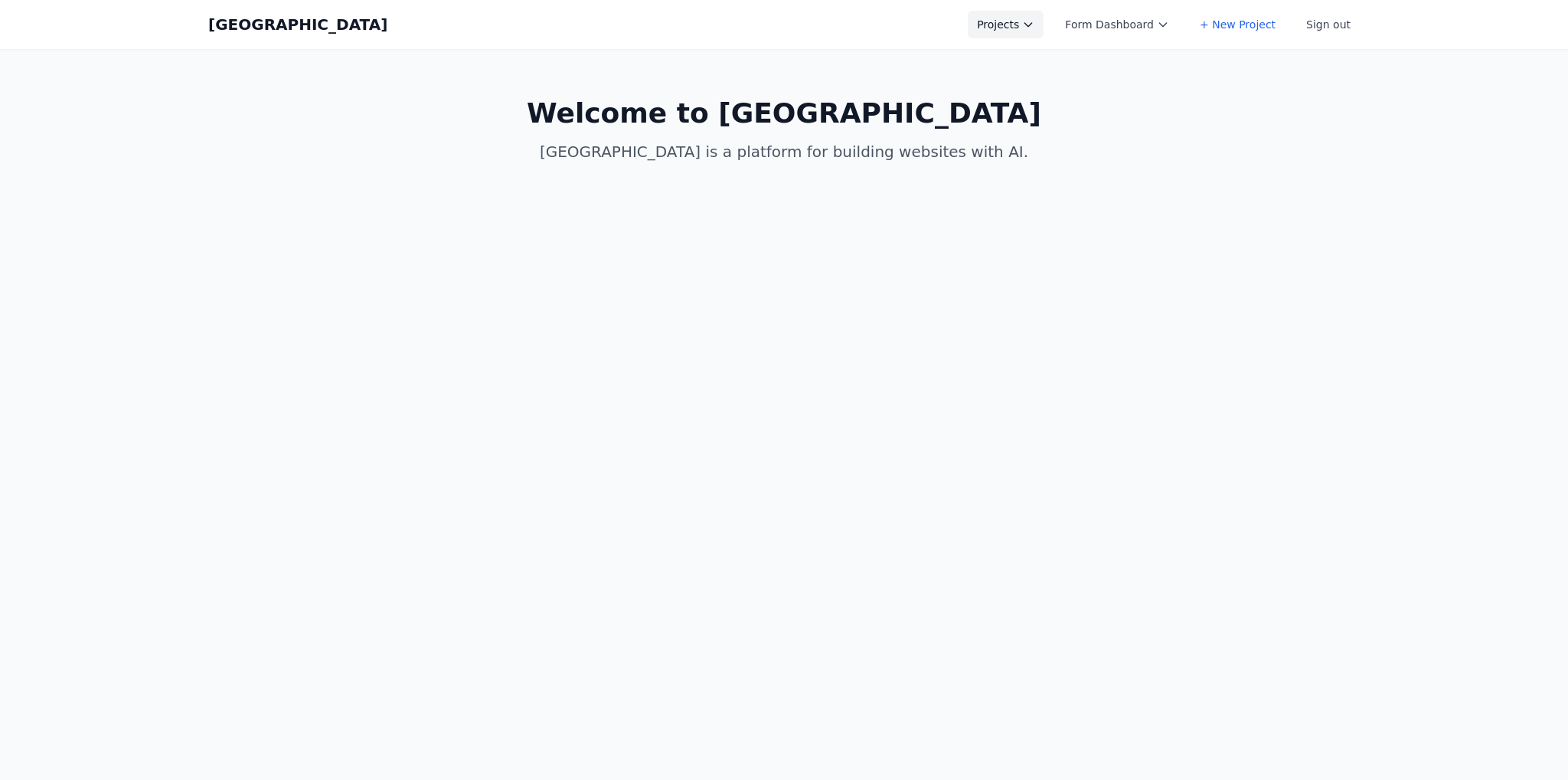
click at [1033, 21] on button "Projects" at bounding box center [1006, 25] width 76 height 28
click at [1045, 67] on link "Spring Speech" at bounding box center [1053, 61] width 172 height 28
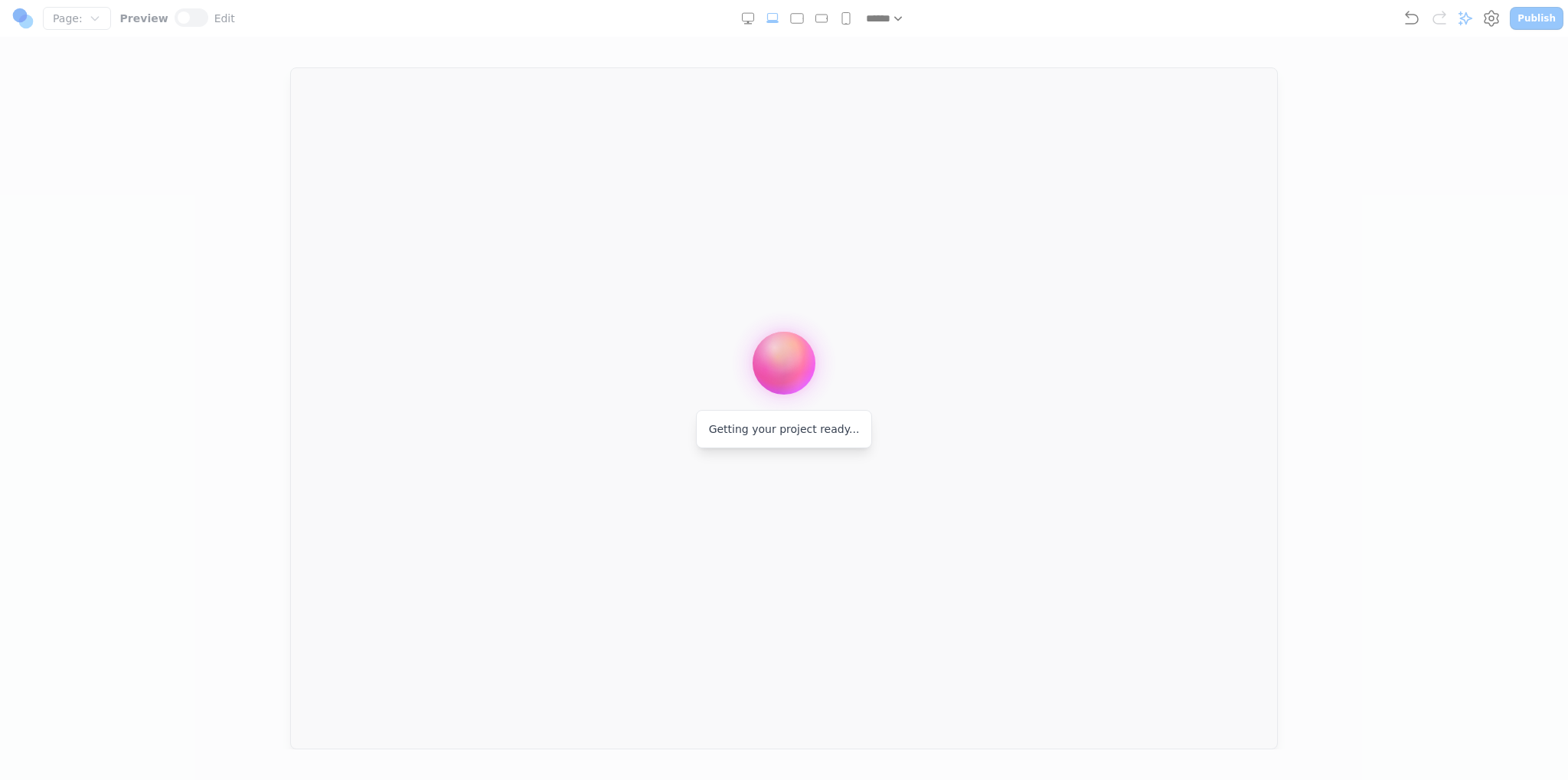
click at [1113, 311] on div at bounding box center [784, 390] width 1568 height 780
